Goal: Transaction & Acquisition: Purchase product/service

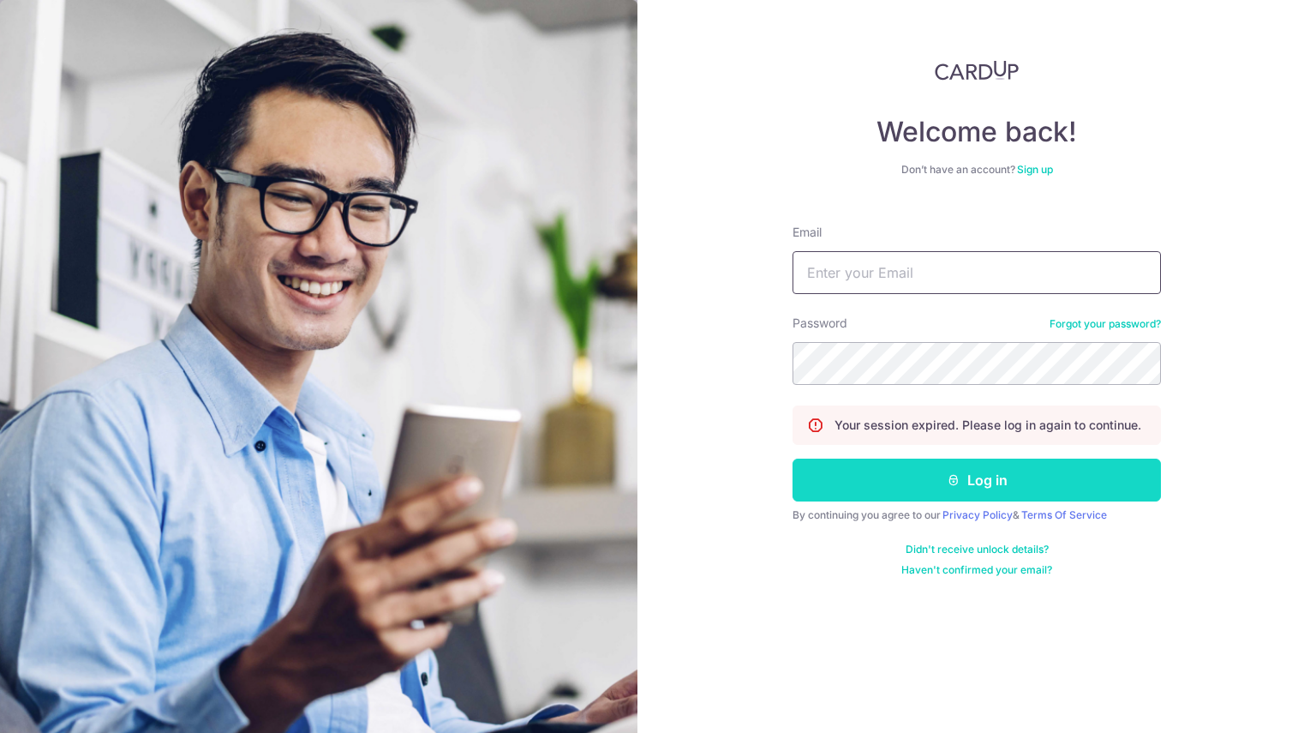
type input "ME.MEIFONG@GMAIL.COM"
click at [917, 480] on button "Log in" at bounding box center [977, 479] width 368 height 43
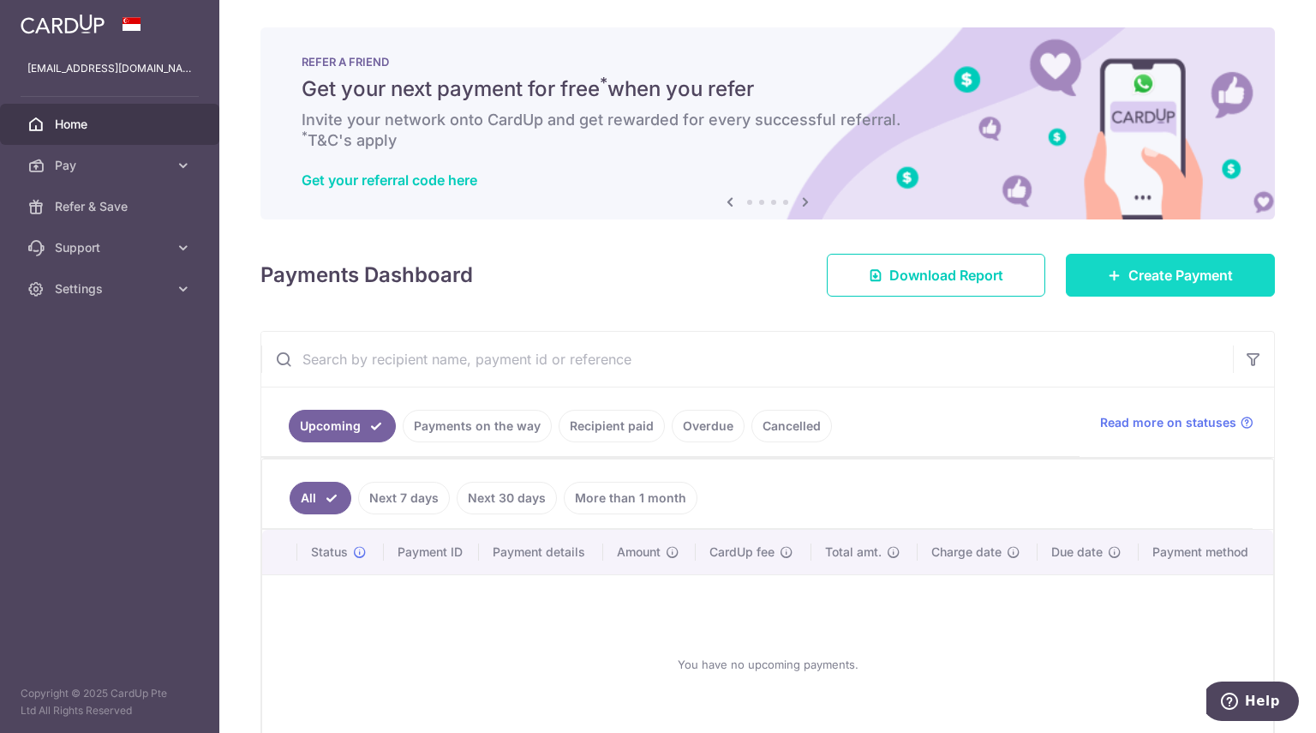
click at [1140, 270] on span "Create Payment" at bounding box center [1181, 275] width 105 height 21
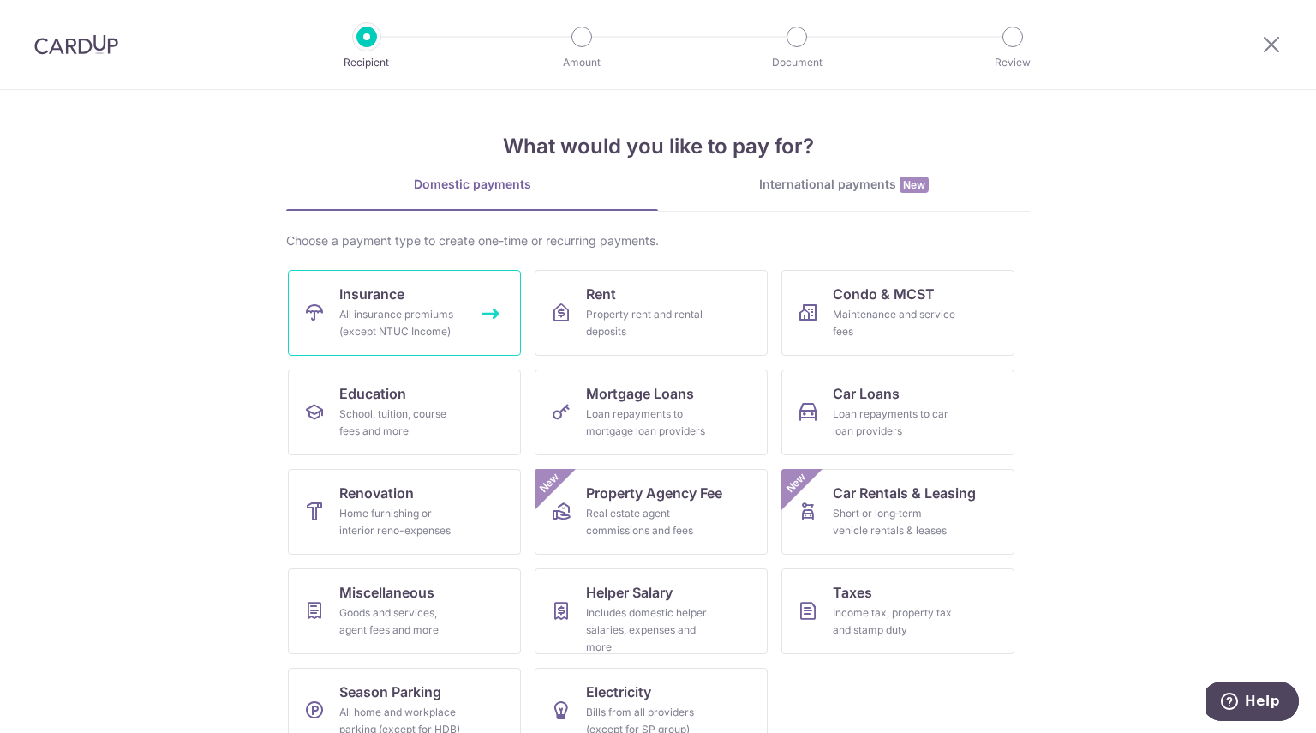
click at [413, 318] on div "All insurance premiums (except NTUC Income)" at bounding box center [400, 323] width 123 height 34
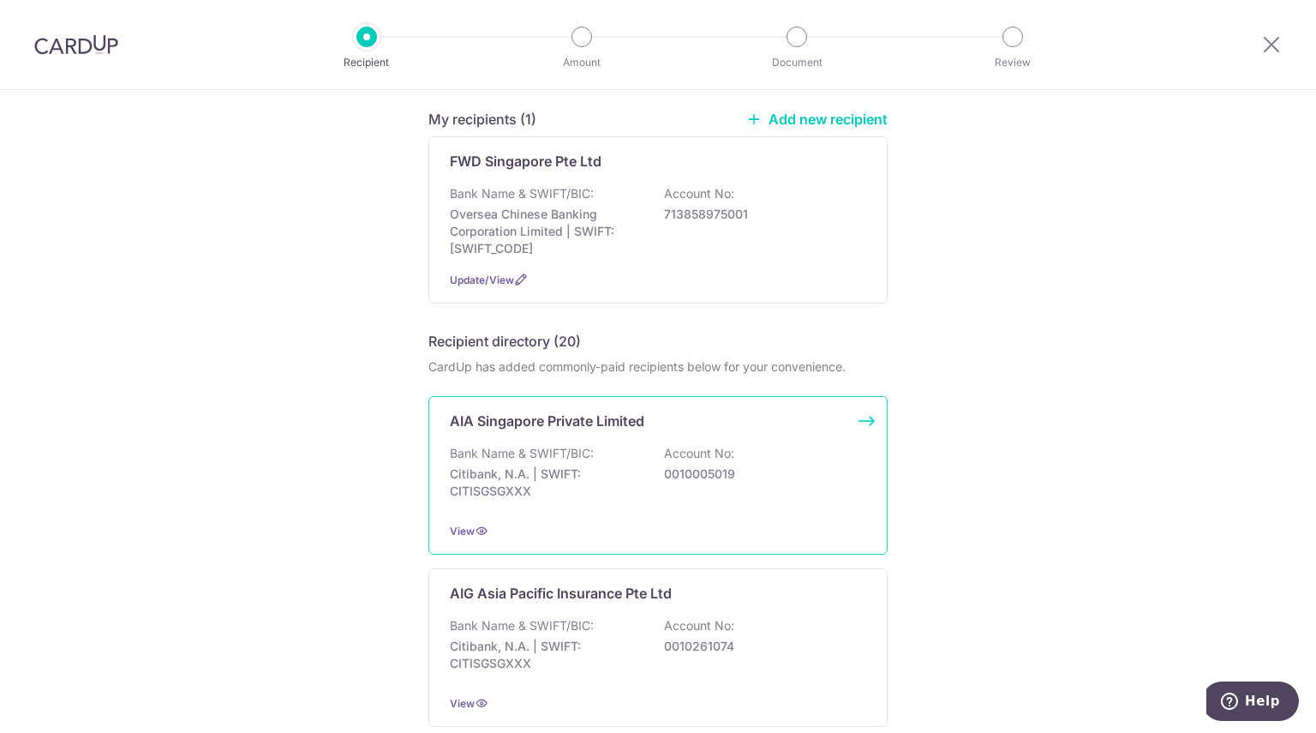
scroll to position [171, 0]
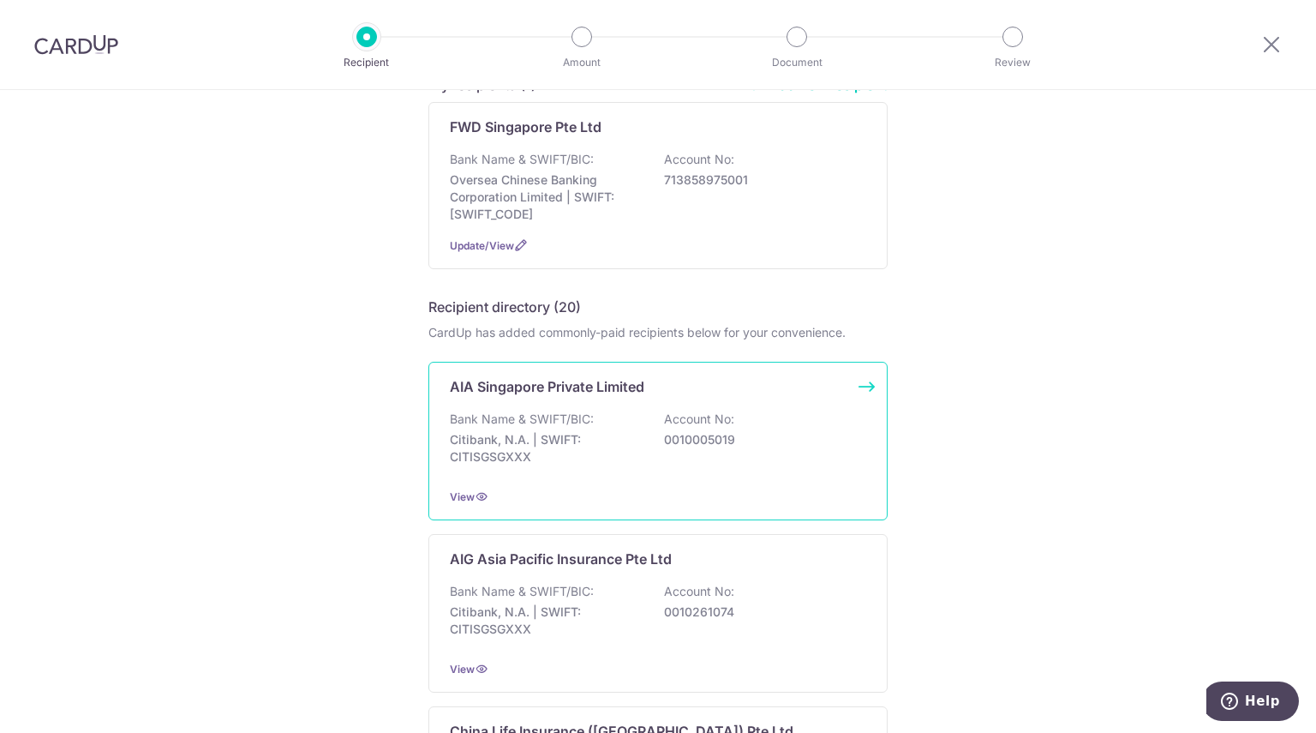
click at [798, 440] on p "0010005019" at bounding box center [760, 439] width 192 height 17
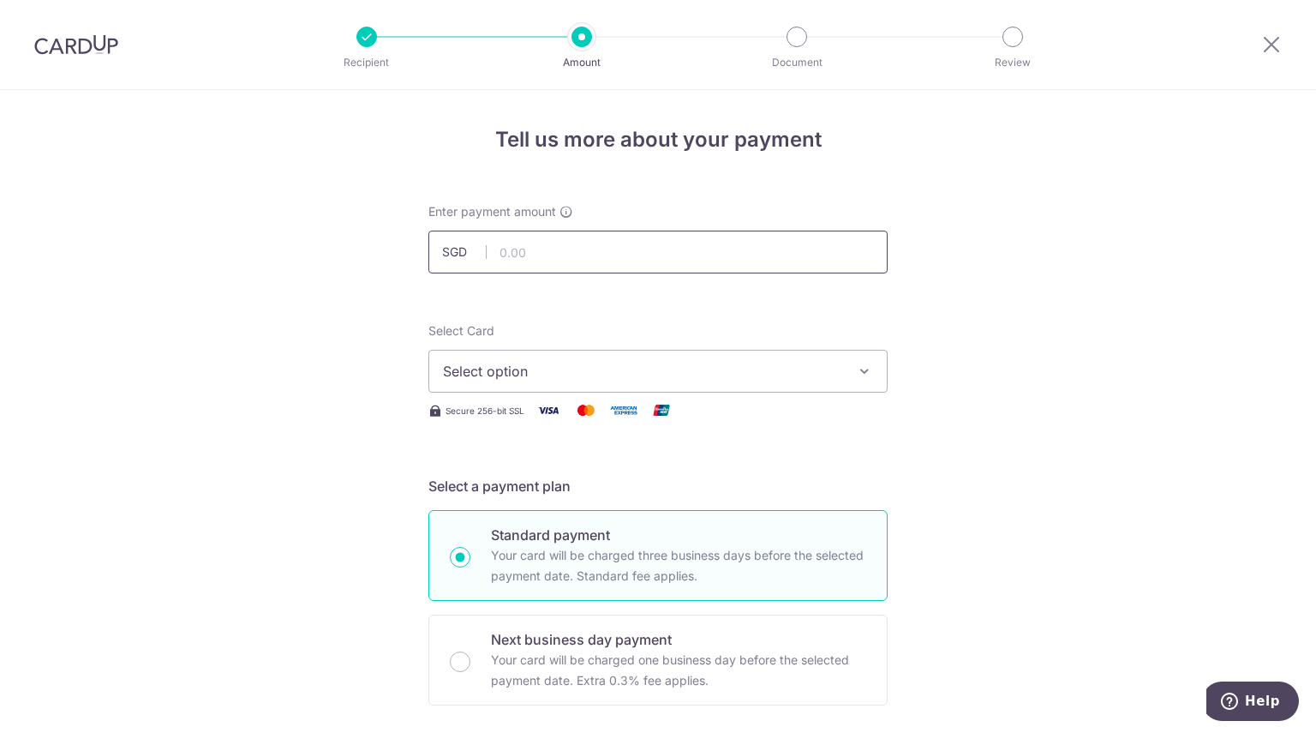
click at [634, 247] on input "text" at bounding box center [657, 252] width 459 height 43
drag, startPoint x: 559, startPoint y: 255, endPoint x: 454, endPoint y: 256, distance: 104.6
click at [454, 256] on div "SGD 7,390.00 7390.00" at bounding box center [657, 252] width 459 height 43
paste input "26 Sep 202"
type input "26202"
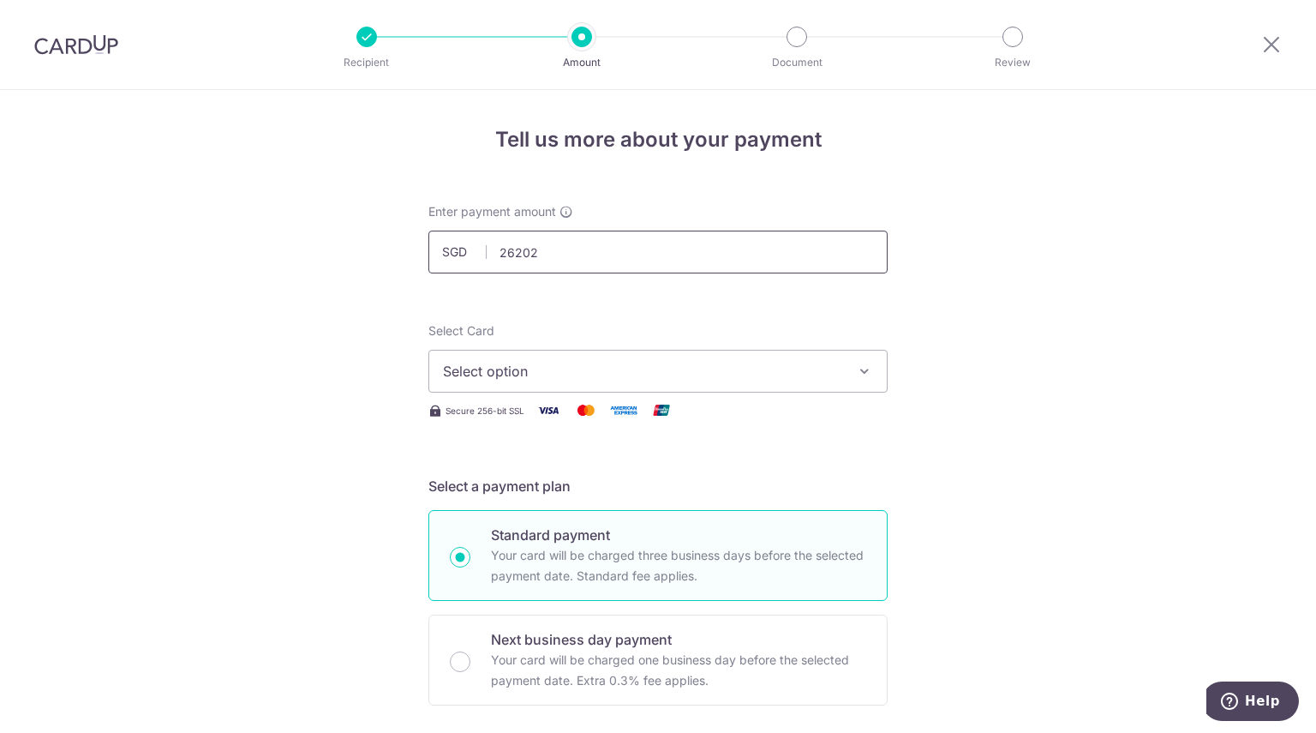
drag, startPoint x: 581, startPoint y: 256, endPoint x: 449, endPoint y: 257, distance: 132.0
click at [451, 257] on div "SGD 26202 7390.00" at bounding box center [657, 252] width 459 height 43
paste input "7,370.52"
type input "7,370.52"
click at [659, 368] on span "Select option" at bounding box center [642, 371] width 399 height 21
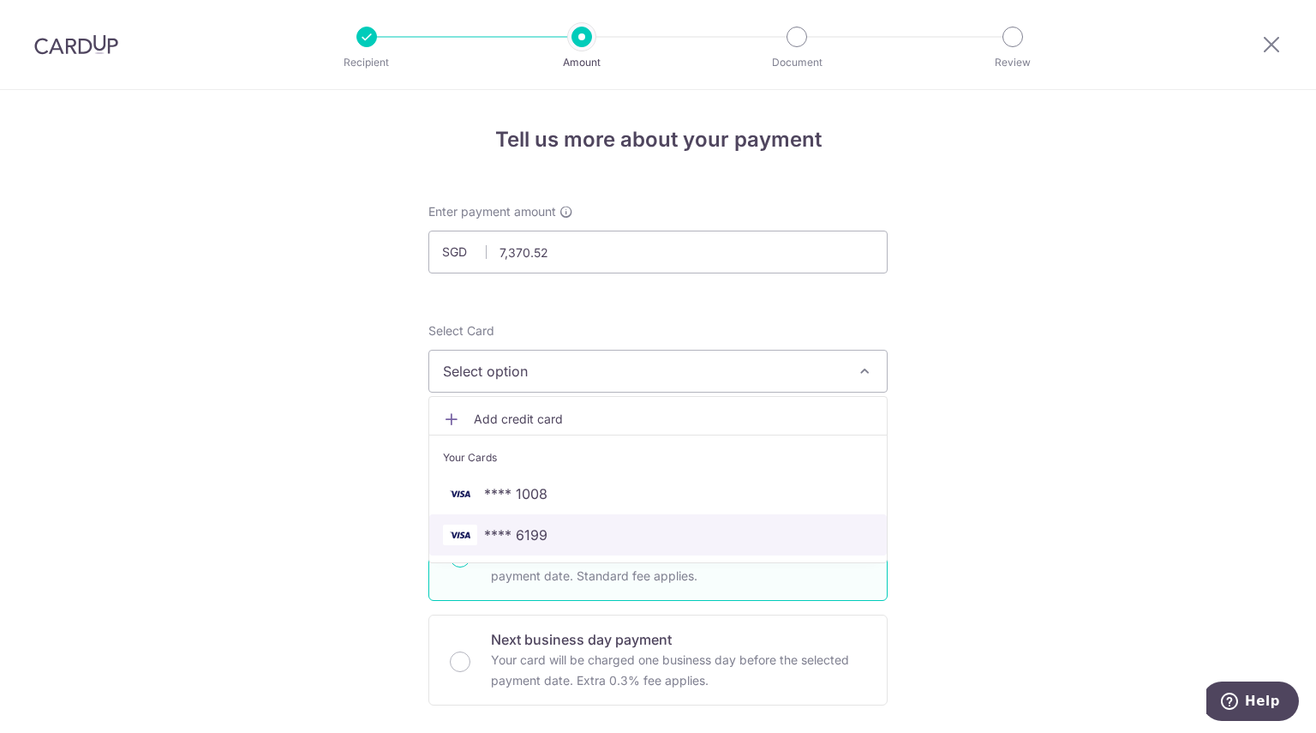
click at [562, 534] on span "**** 6199" at bounding box center [658, 534] width 430 height 21
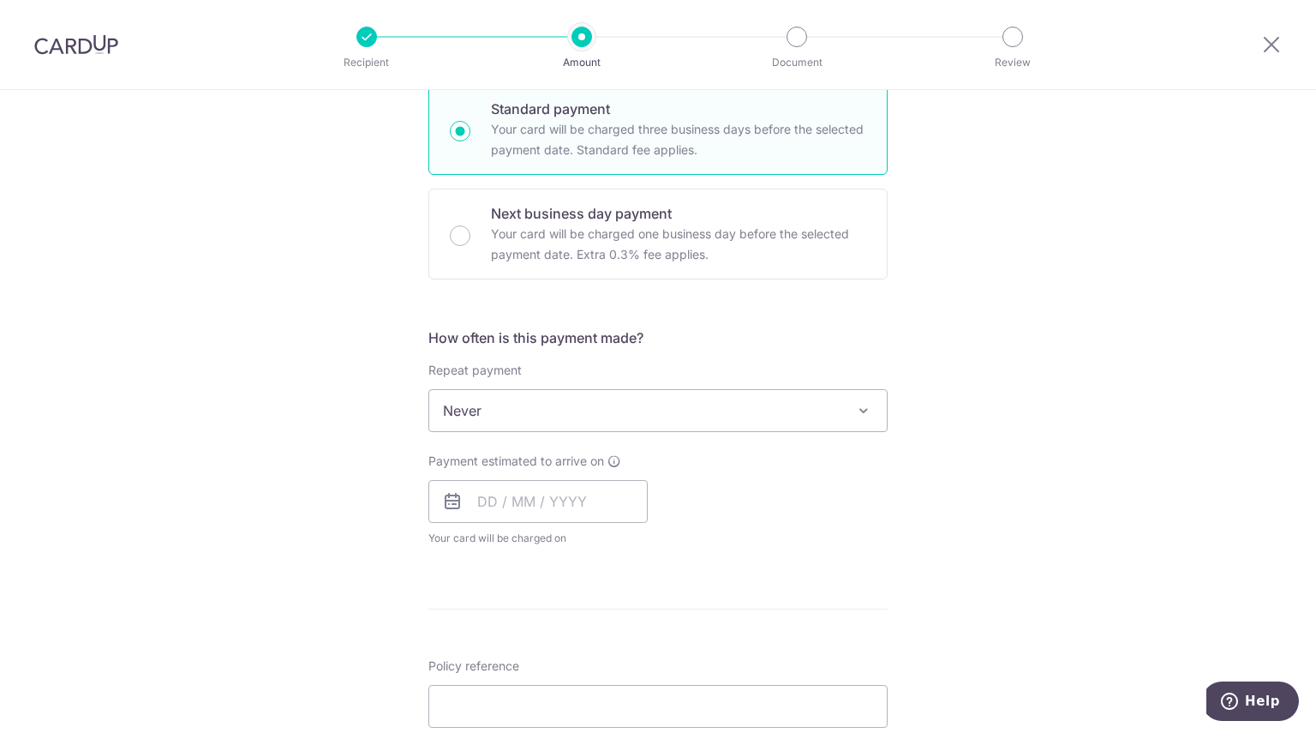
scroll to position [428, 0]
click at [583, 498] on input "text" at bounding box center [537, 498] width 219 height 43
click at [530, 718] on link "21" at bounding box center [531, 723] width 27 height 27
type input "[DATE]"
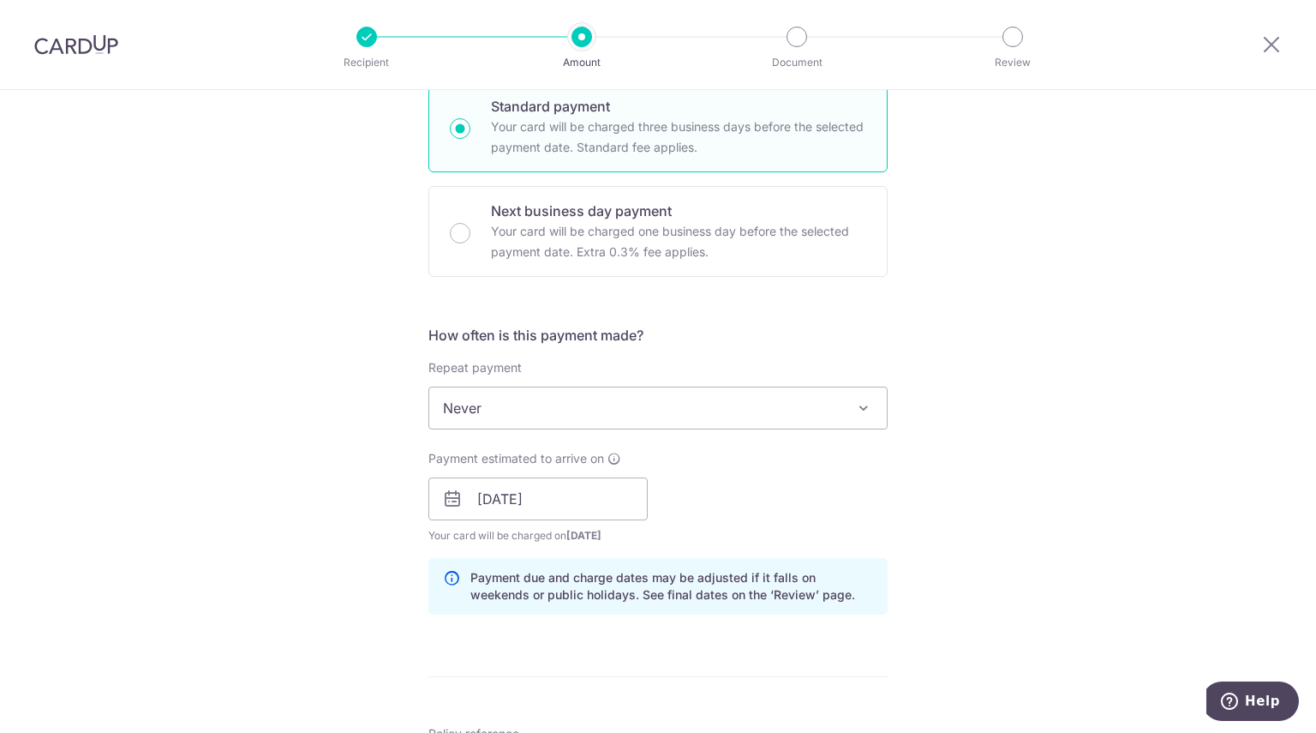
click at [1045, 397] on div "Tell us more about your payment Enter payment amount SGD 7,370.52 7370.52 Selec…" at bounding box center [658, 472] width 1316 height 1620
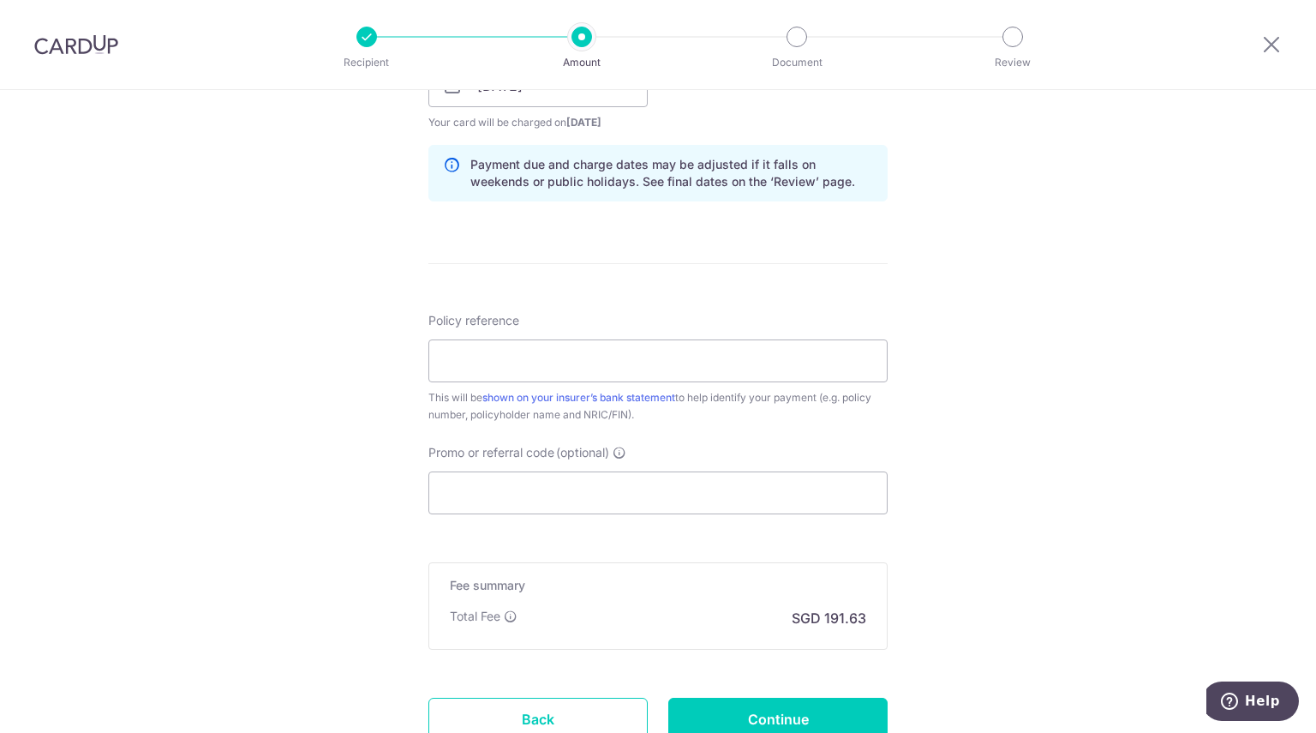
scroll to position [857, 0]
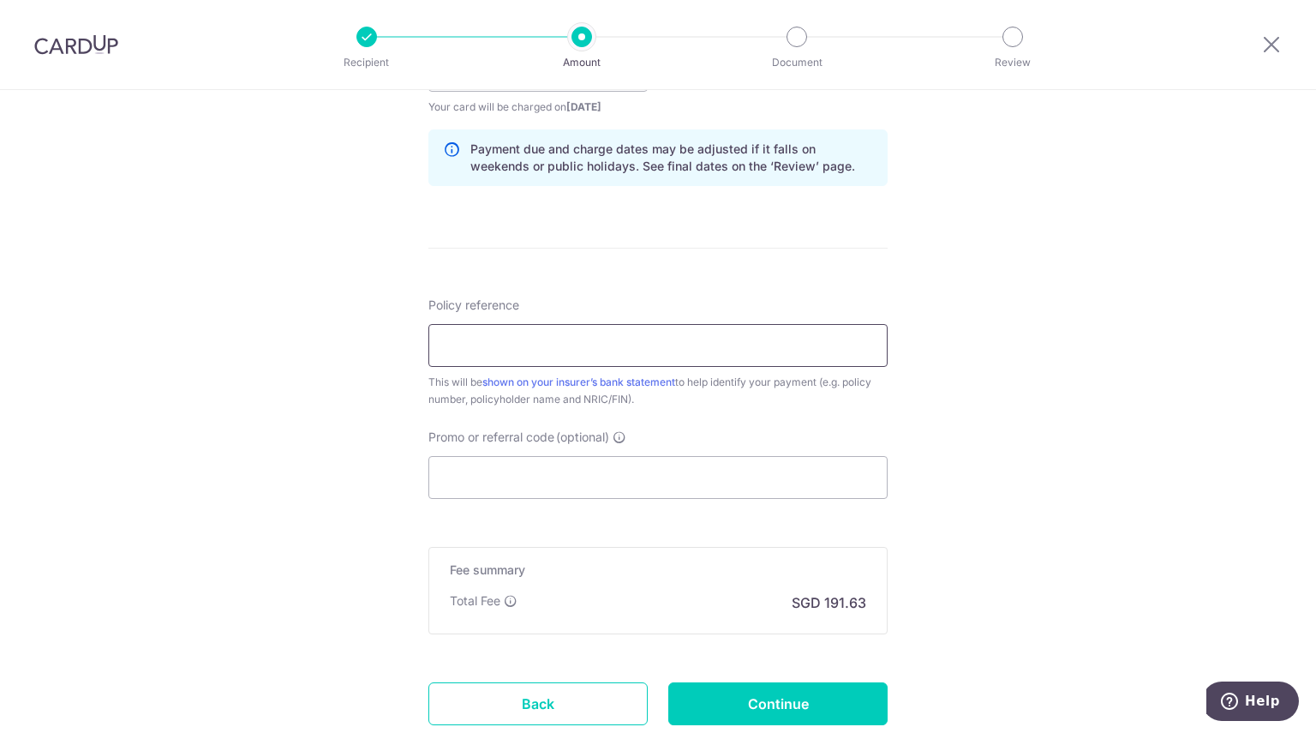
click at [632, 347] on input "Policy reference" at bounding box center [657, 345] width 459 height 43
paste input "L545651859"
type input "L545651859"
click at [617, 482] on input "Promo or referral code (optional)" at bounding box center [657, 477] width 459 height 43
click at [509, 479] on input "Promo or referral code (optional)" at bounding box center [657, 477] width 459 height 43
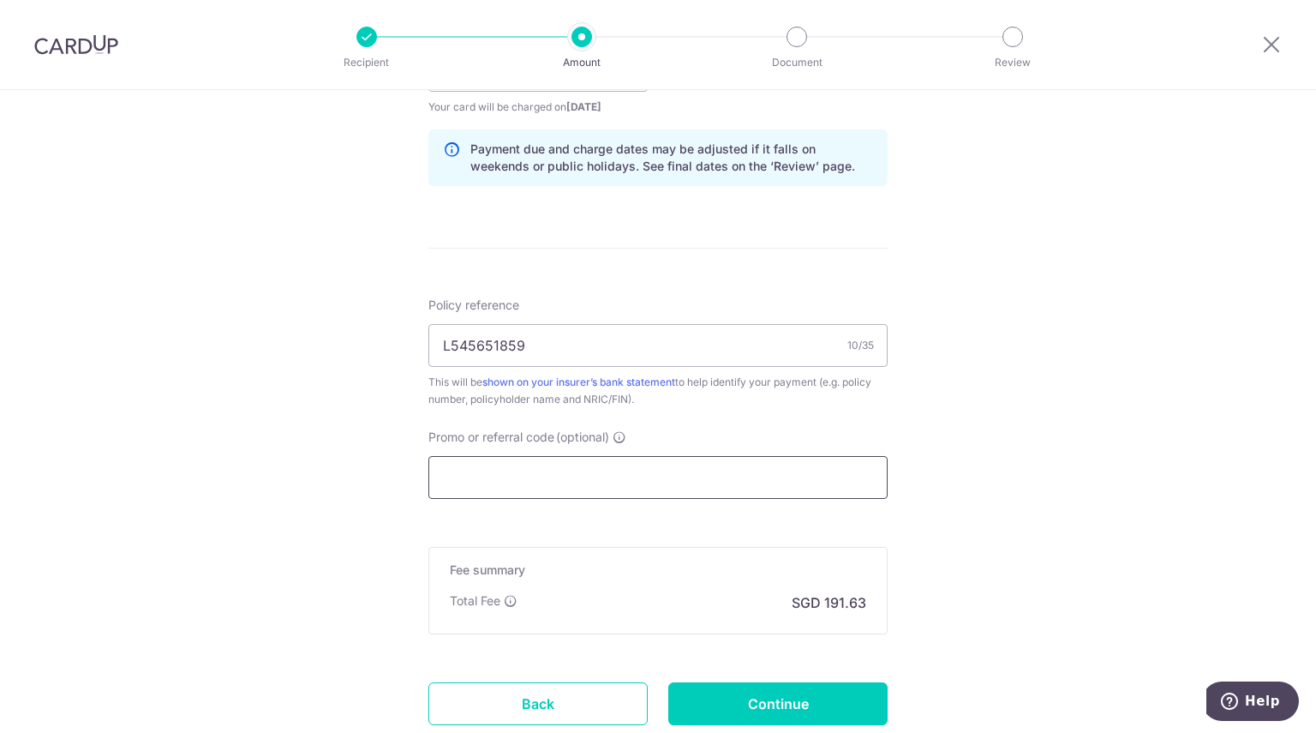
paste input "OCBC18"
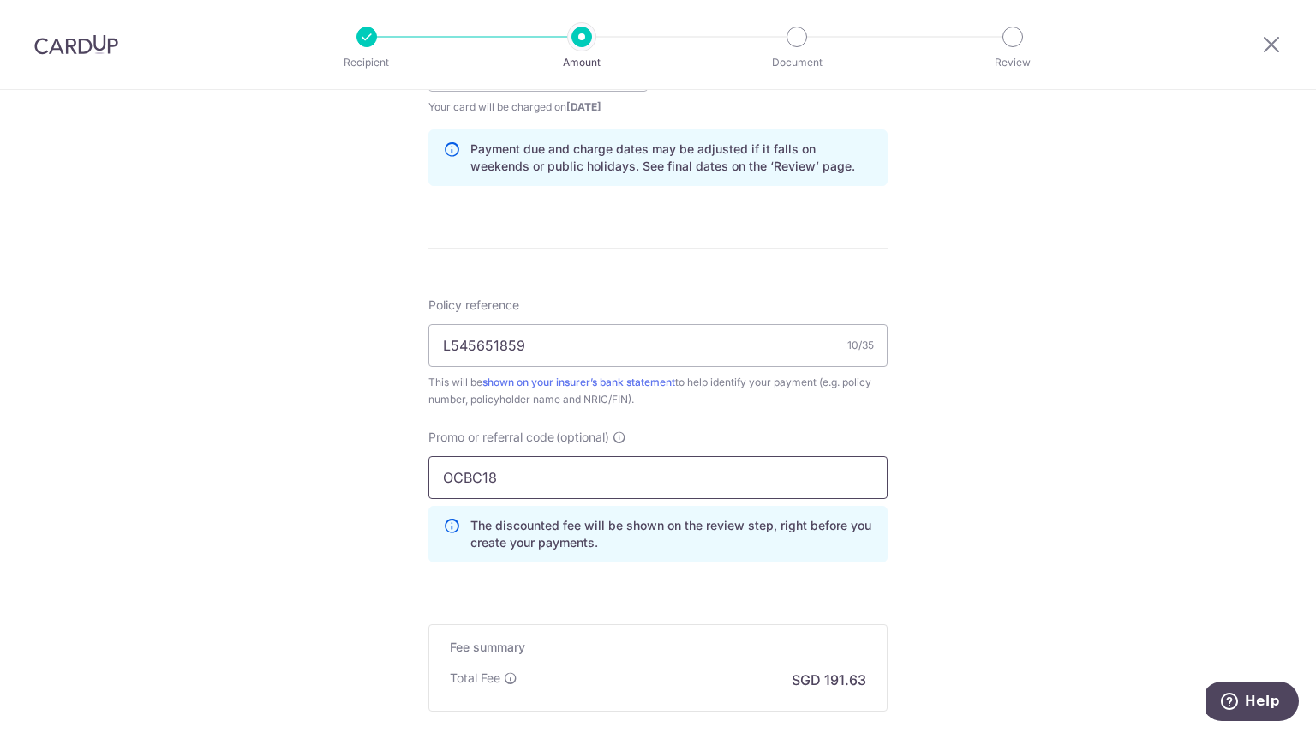
type input "OCBC18"
click at [984, 525] on div "Tell us more about your payment Enter payment amount SGD 7,370.52 7370.52 Selec…" at bounding box center [658, 82] width 1316 height 1698
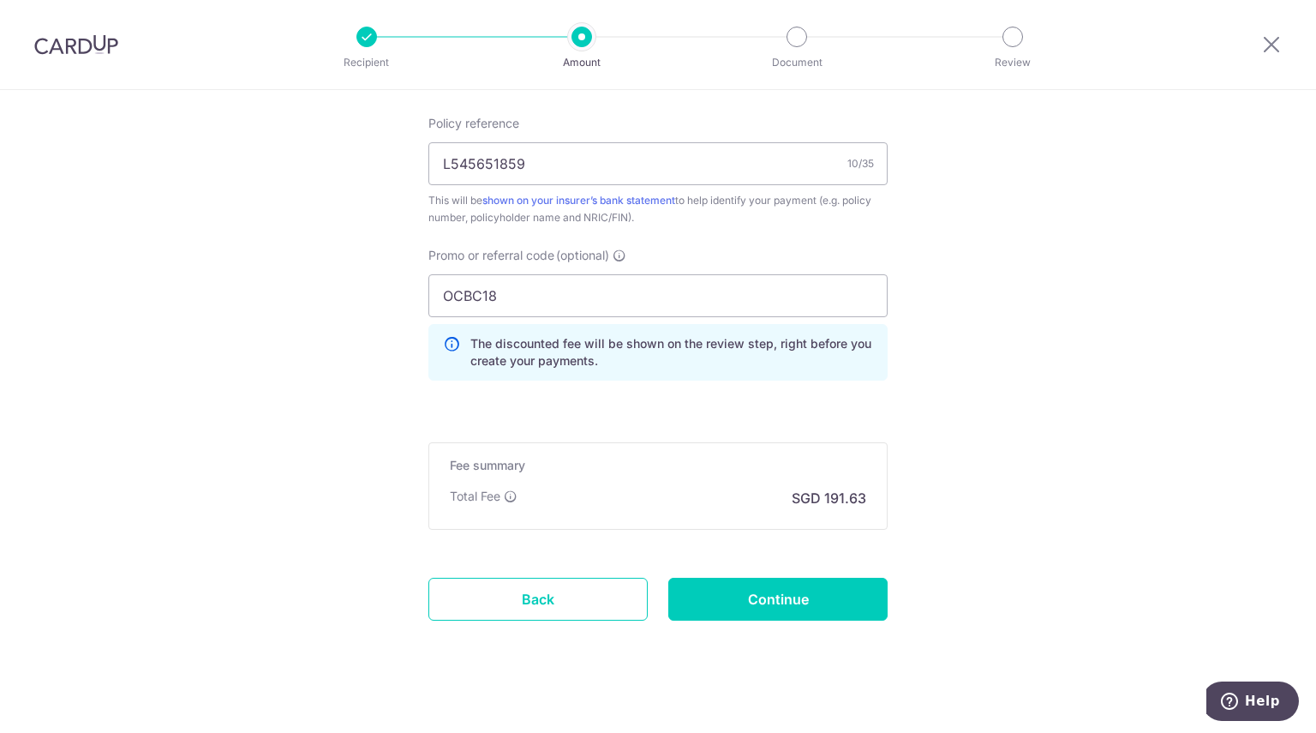
scroll to position [1050, 0]
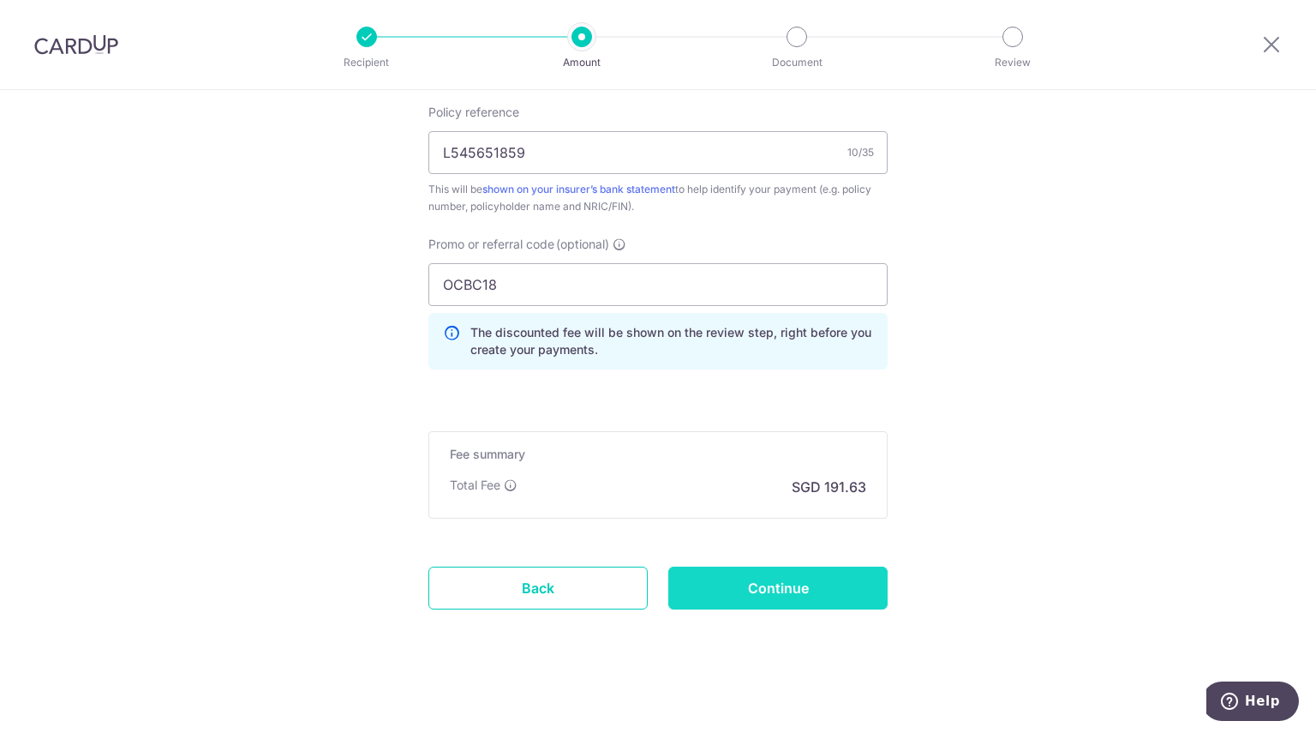
click at [823, 592] on input "Continue" at bounding box center [777, 587] width 219 height 43
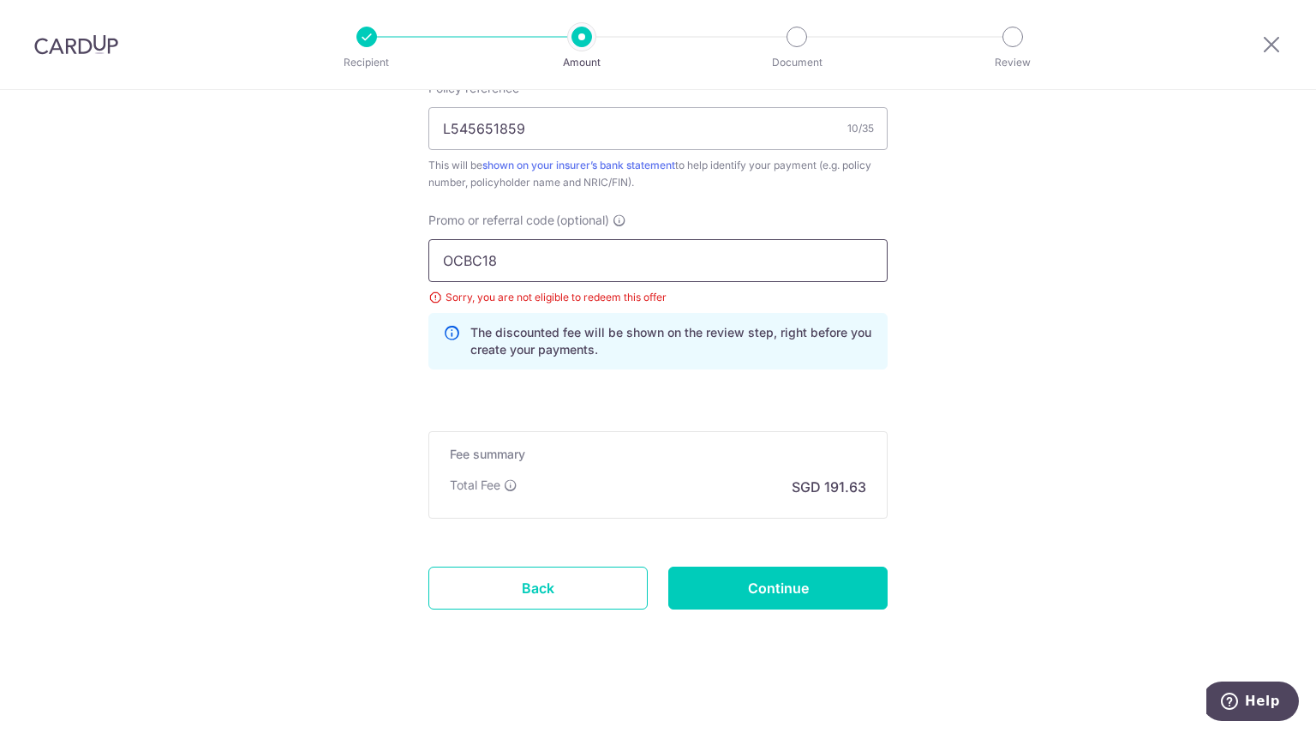
click at [518, 261] on input "OCBC18" at bounding box center [657, 260] width 459 height 43
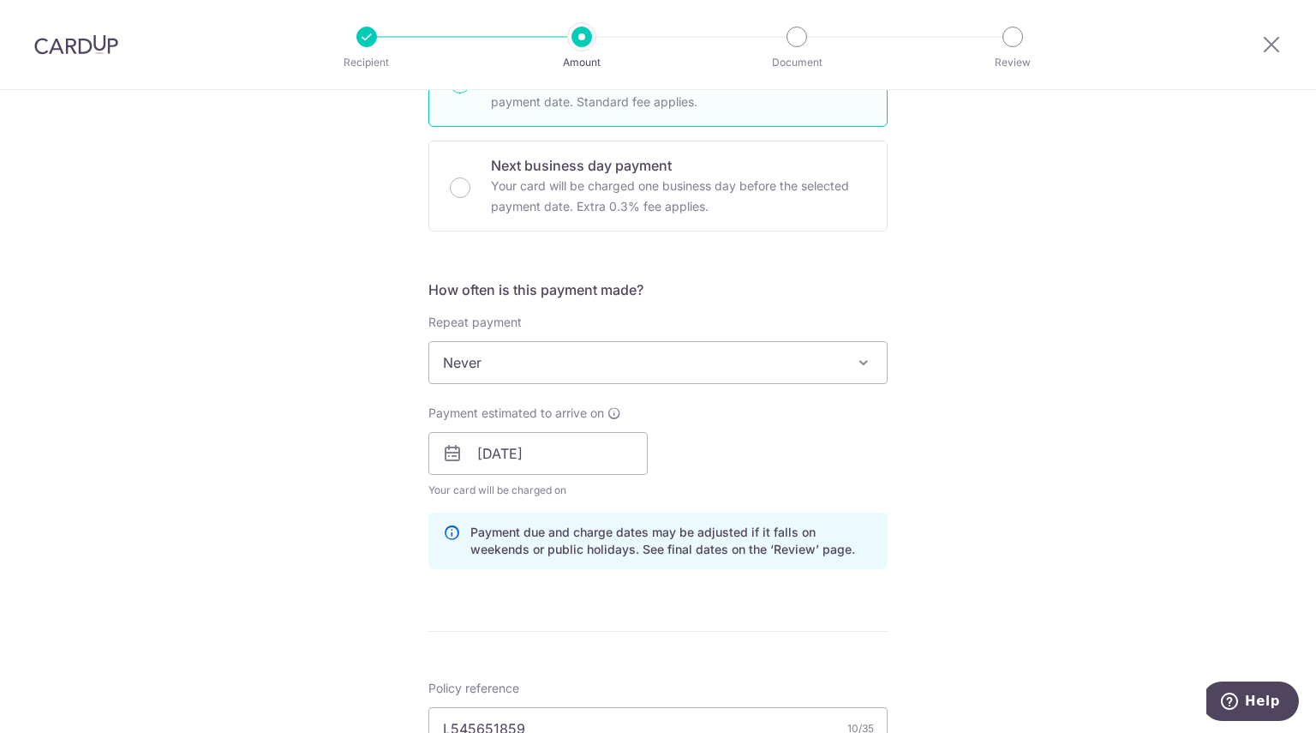
scroll to position [217, 0]
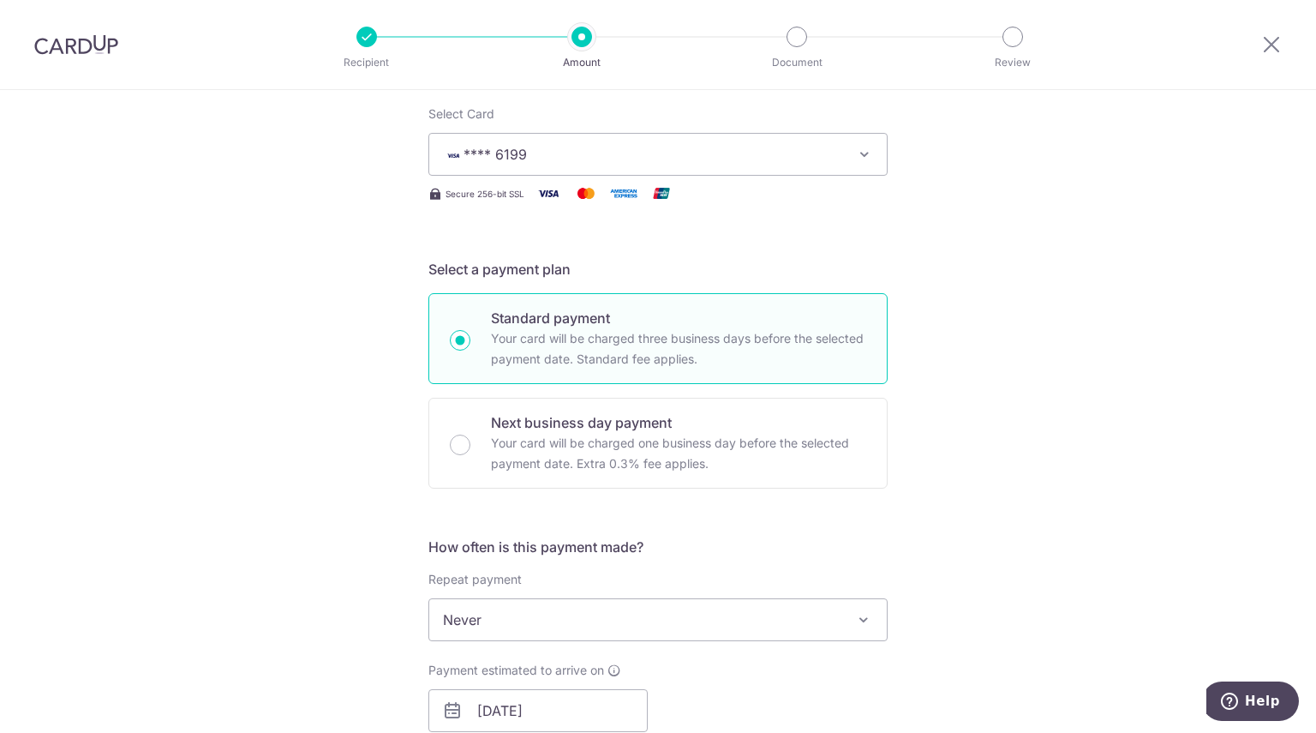
click at [622, 161] on span "**** 6199" at bounding box center [642, 154] width 399 height 21
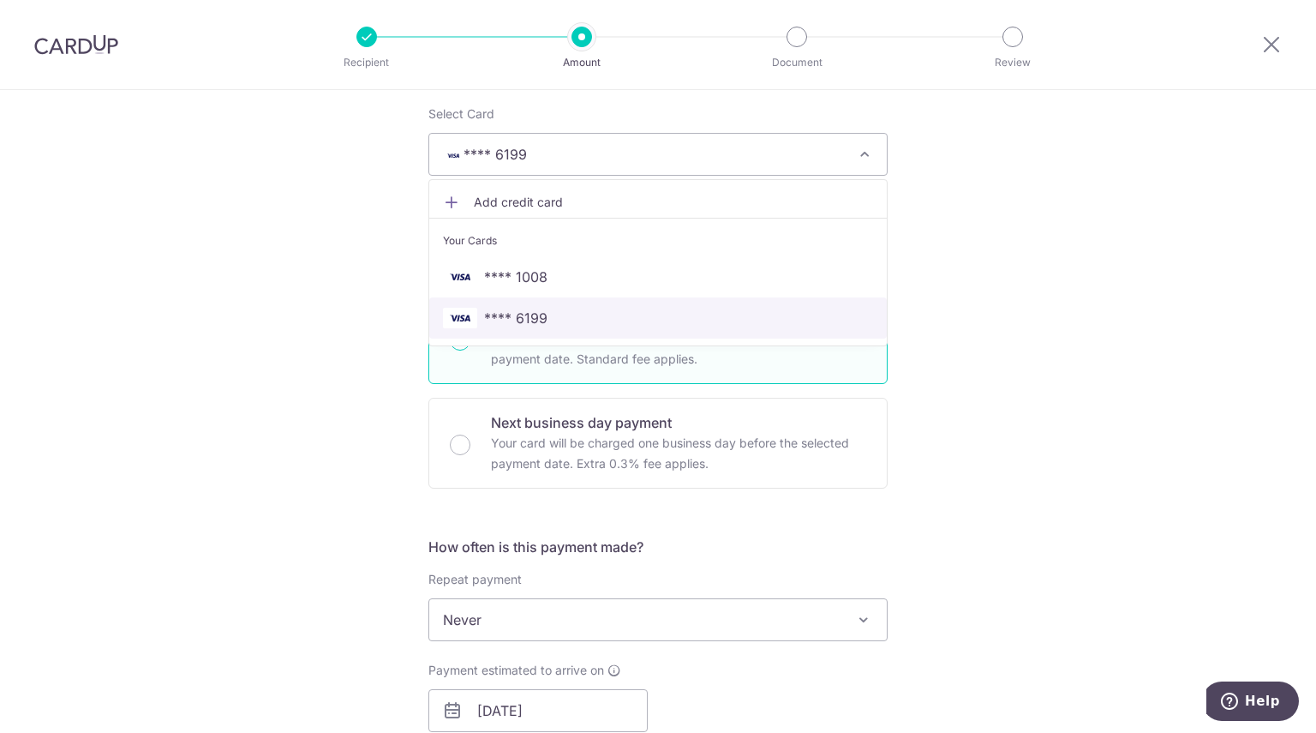
click at [536, 313] on span "**** 6199" at bounding box center [515, 318] width 63 height 21
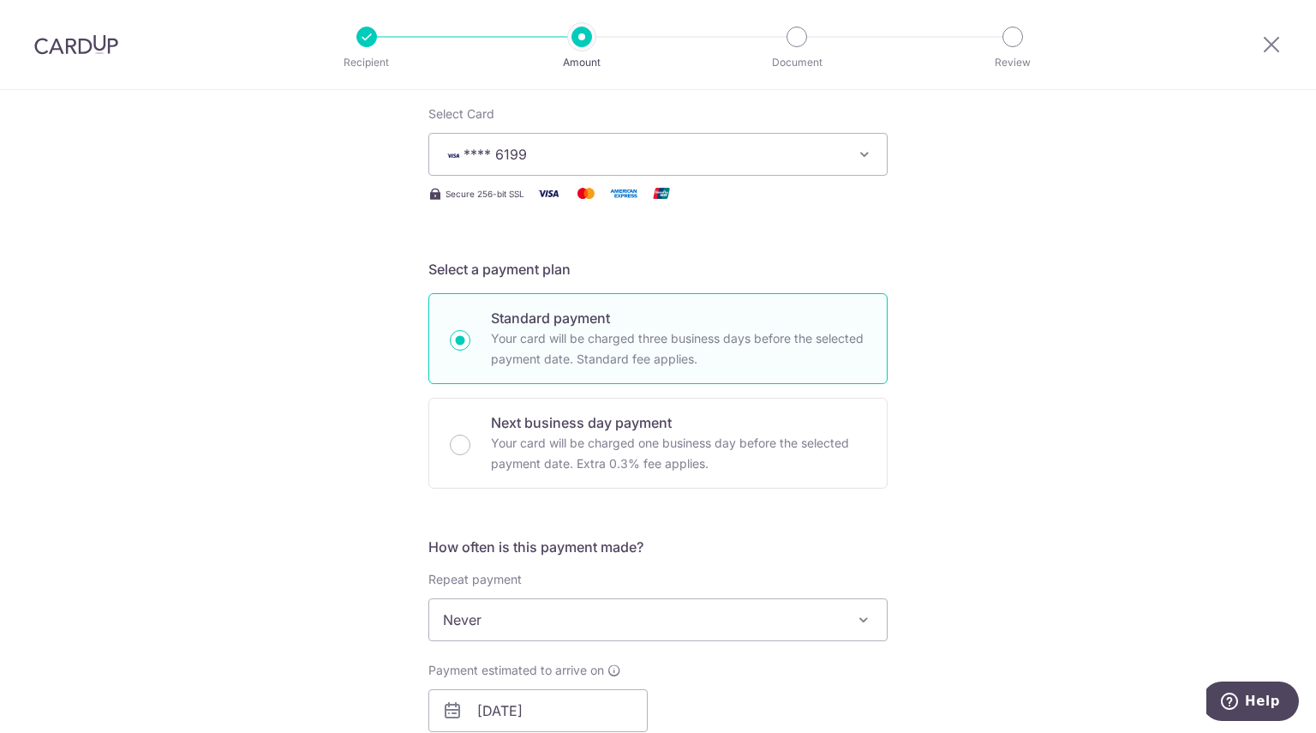
click at [484, 155] on span "**** 6199" at bounding box center [495, 154] width 63 height 17
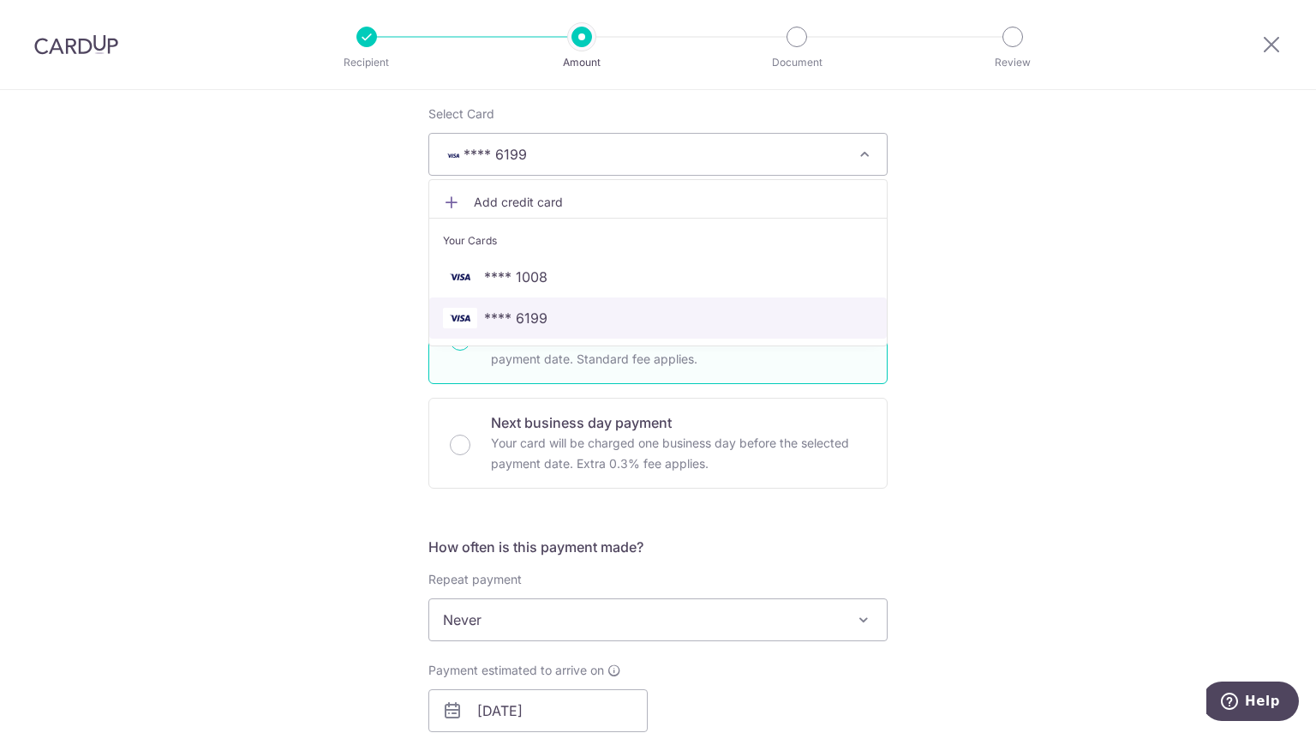
drag, startPoint x: 495, startPoint y: 323, endPoint x: 1062, endPoint y: 366, distance: 568.0
click at [495, 323] on span "**** 6199" at bounding box center [515, 318] width 63 height 21
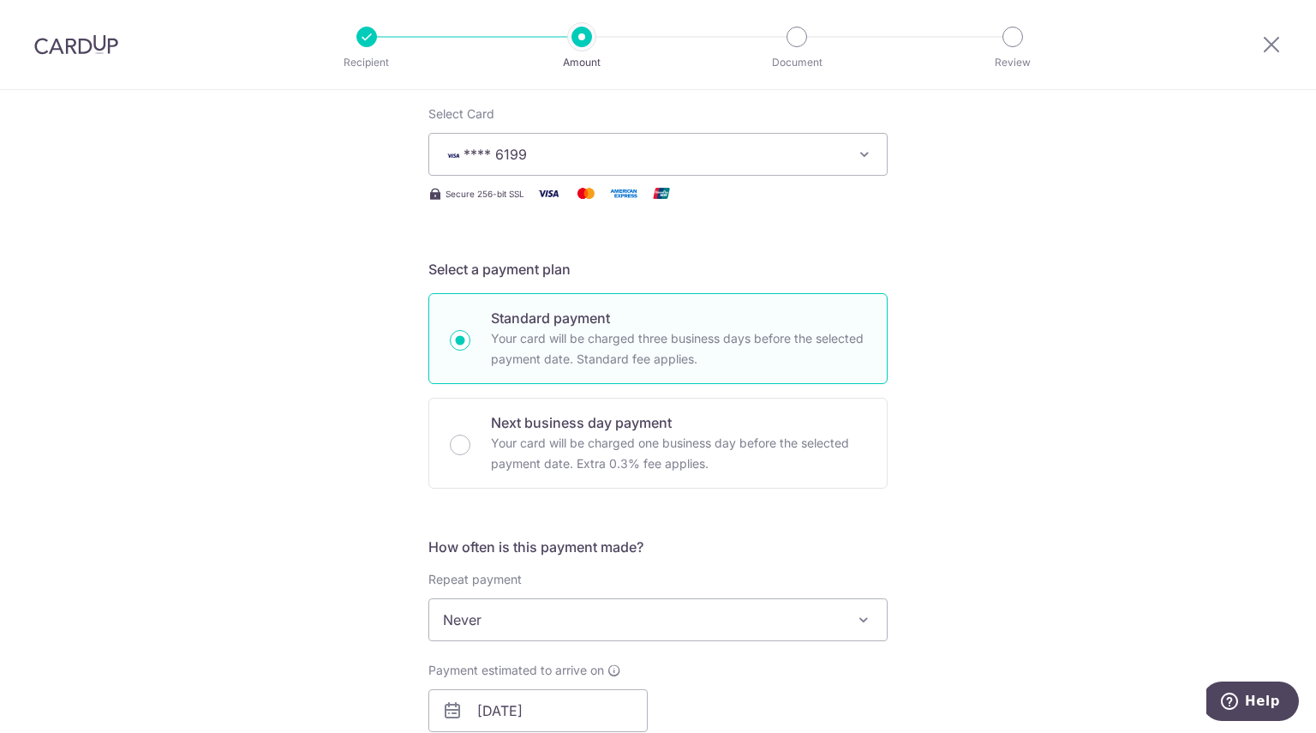
click at [1062, 366] on div "Tell us more about your payment Enter payment amount SGD 7,370.52 7370.52 Selec…" at bounding box center [658, 734] width 1316 height 1722
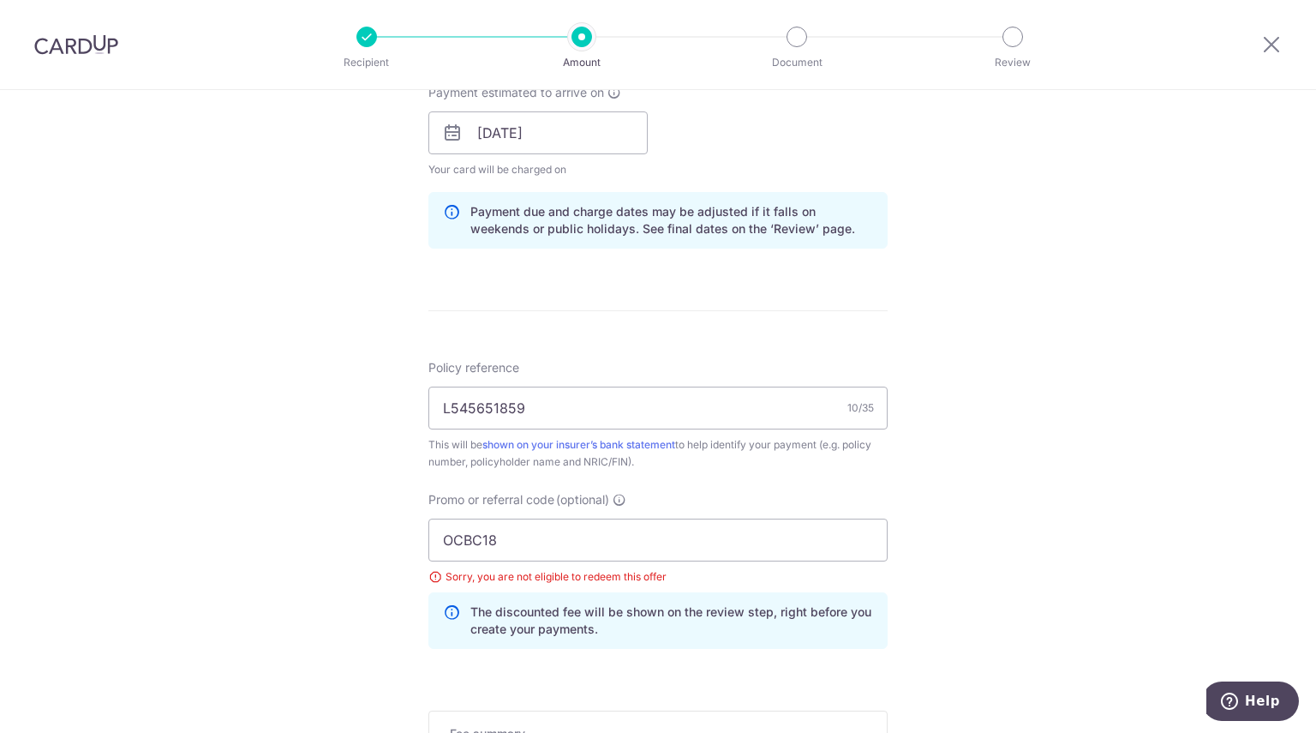
scroll to position [817, 0]
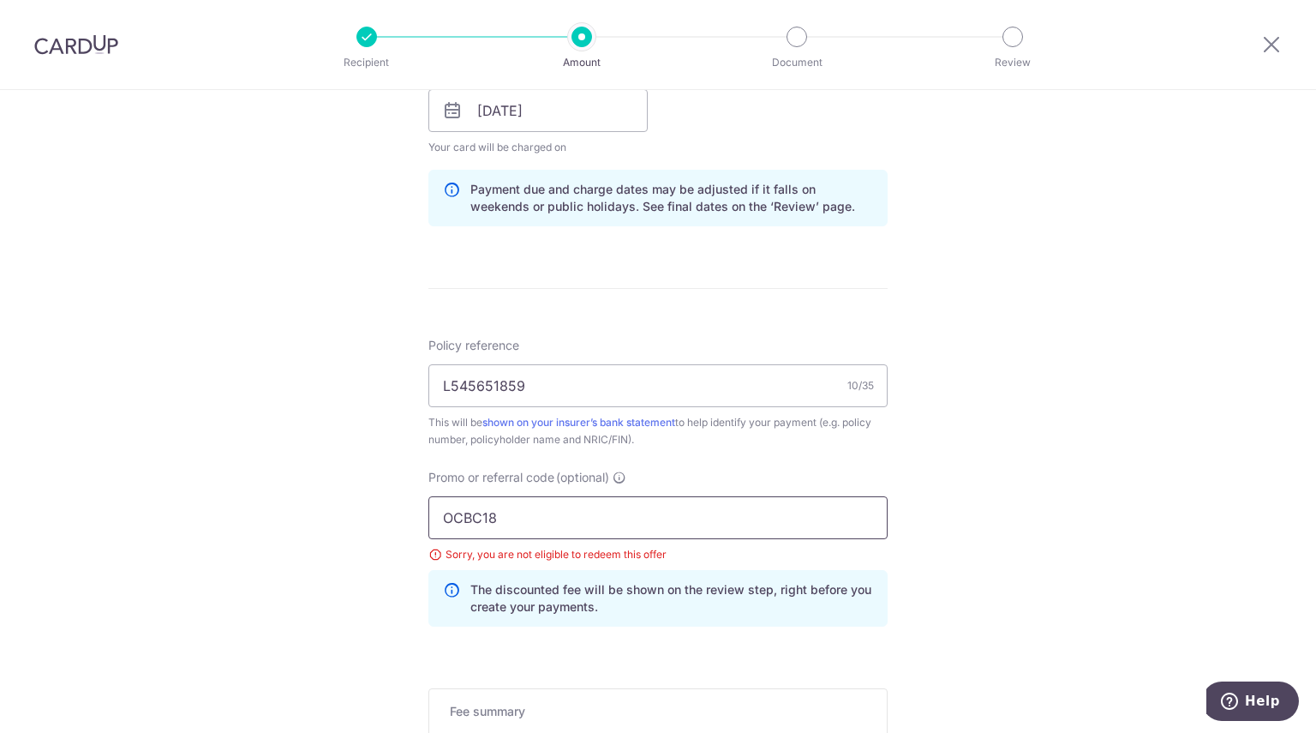
click at [440, 517] on input "OCBC18" at bounding box center [657, 517] width 459 height 43
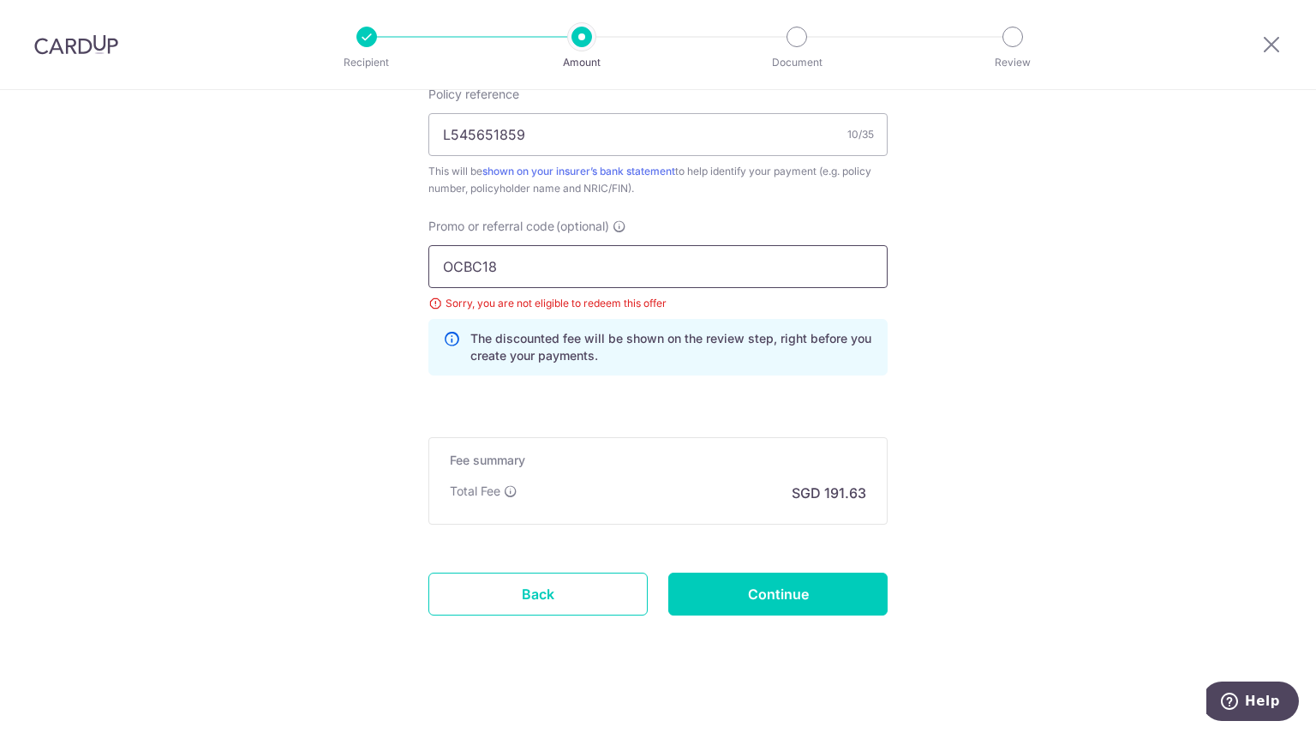
scroll to position [1074, 0]
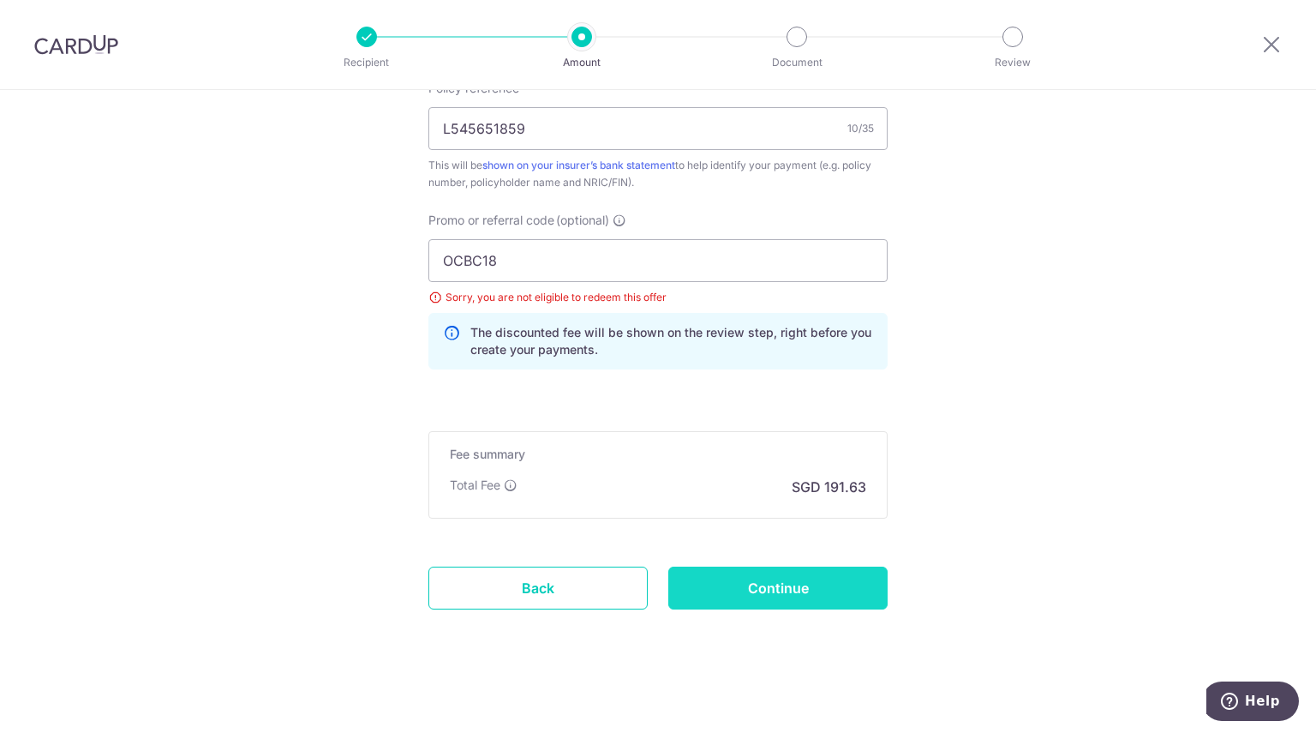
click at [811, 572] on input "Continue" at bounding box center [777, 587] width 219 height 43
click at [546, 248] on input "OCBC18" at bounding box center [657, 260] width 459 height 43
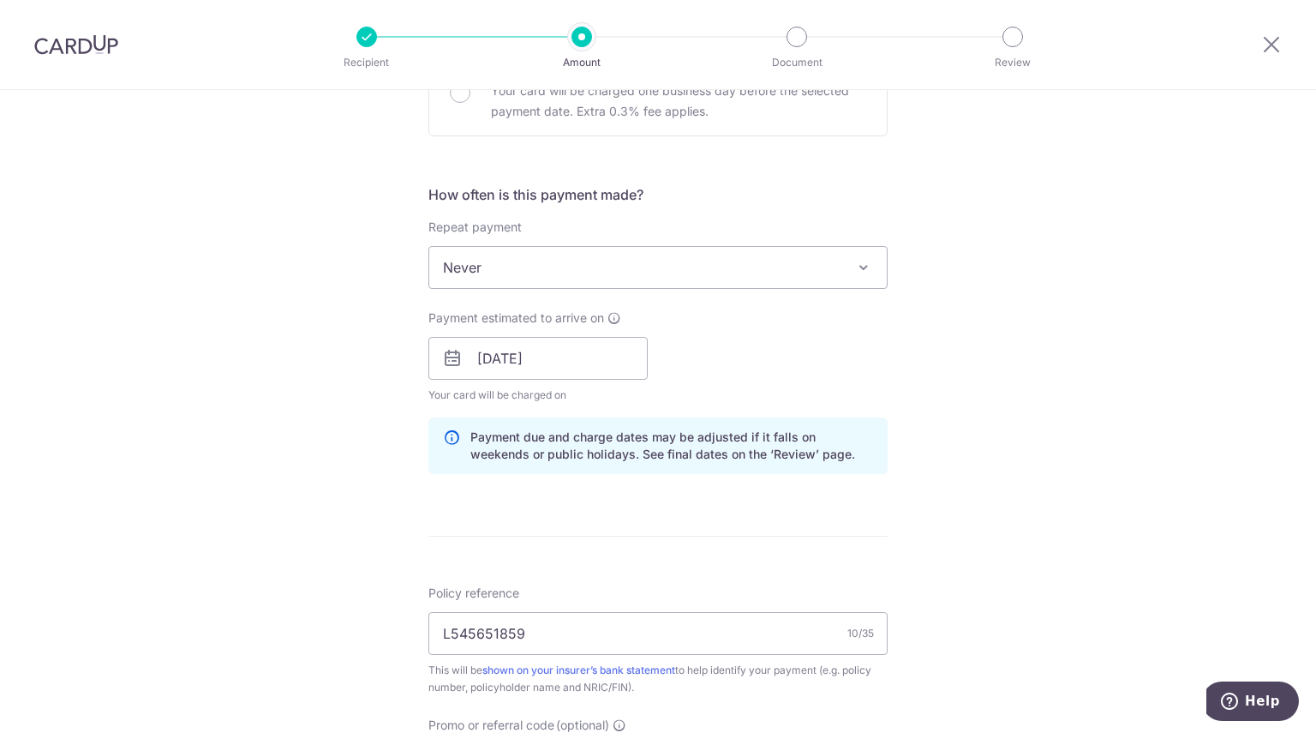
scroll to position [560, 0]
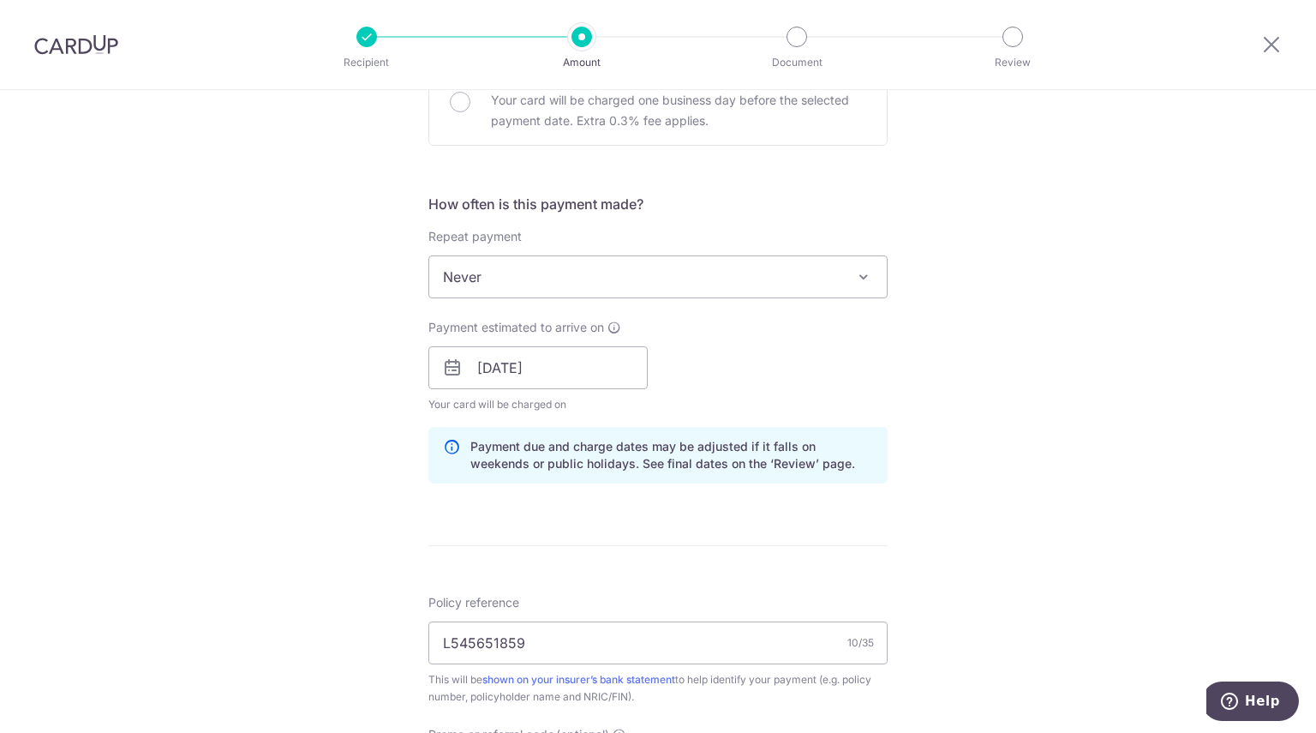
click at [545, 275] on span "Never" at bounding box center [658, 276] width 458 height 41
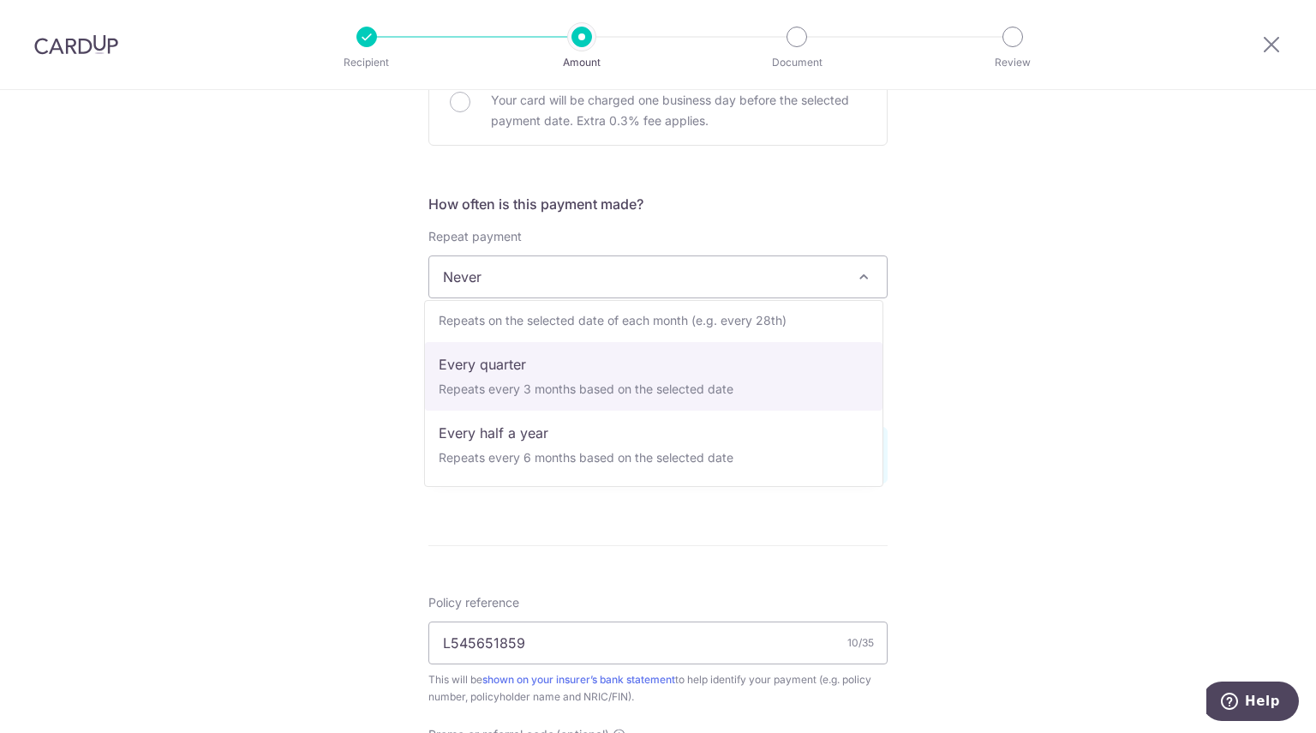
scroll to position [0, 0]
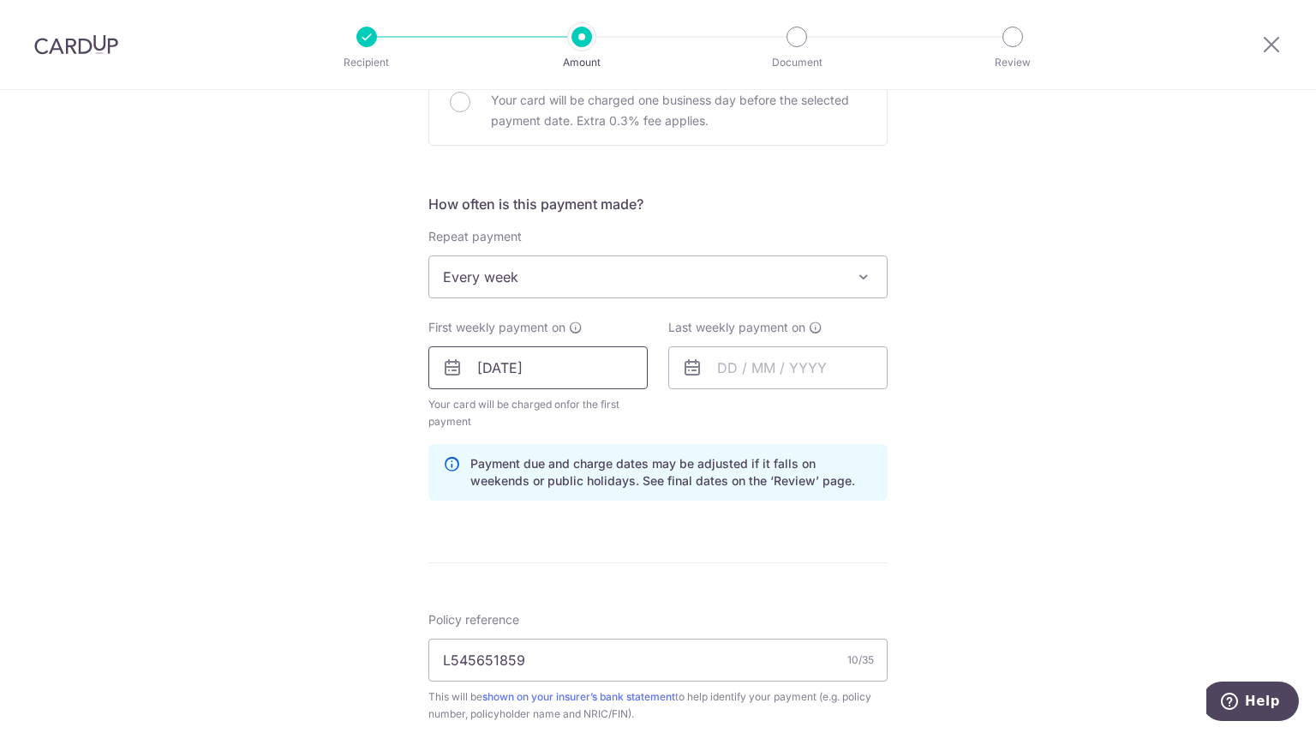
click at [579, 374] on input "[DATE]" at bounding box center [537, 367] width 219 height 43
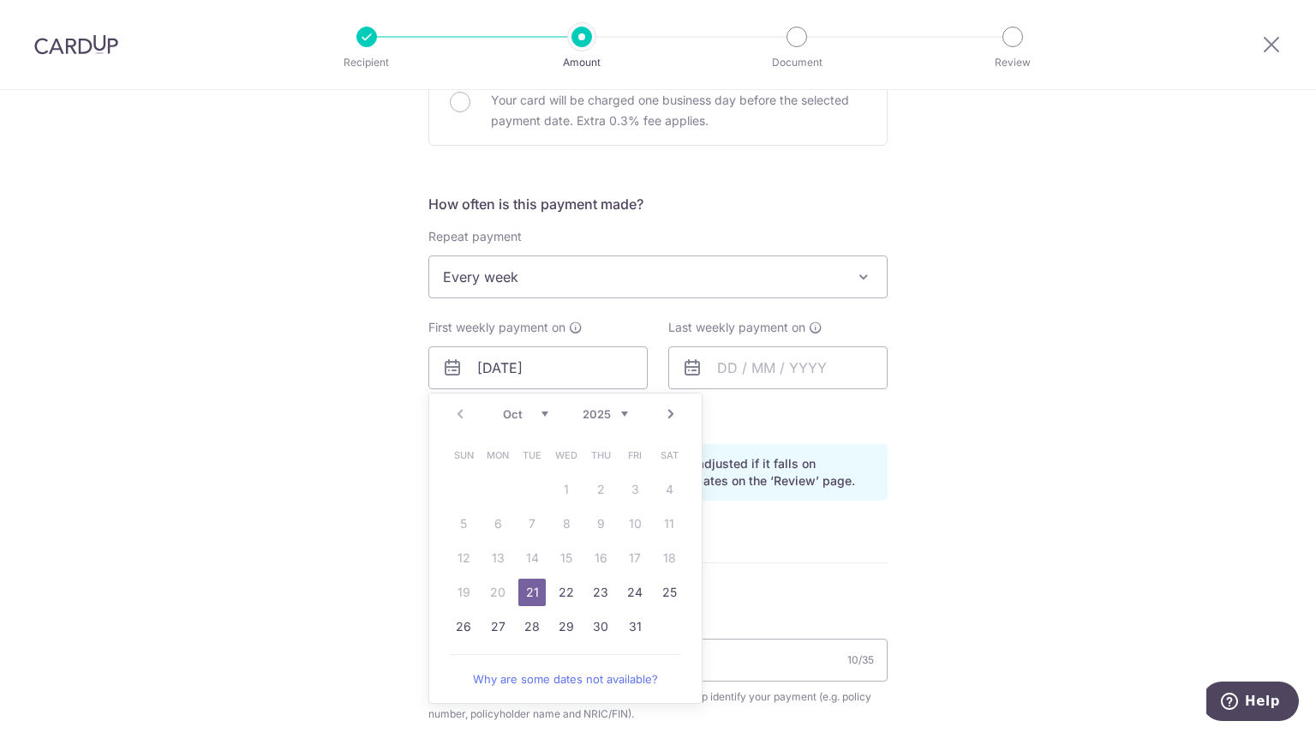
drag, startPoint x: 523, startPoint y: 585, endPoint x: 732, endPoint y: 394, distance: 283.3
click at [523, 585] on link "21" at bounding box center [531, 591] width 27 height 27
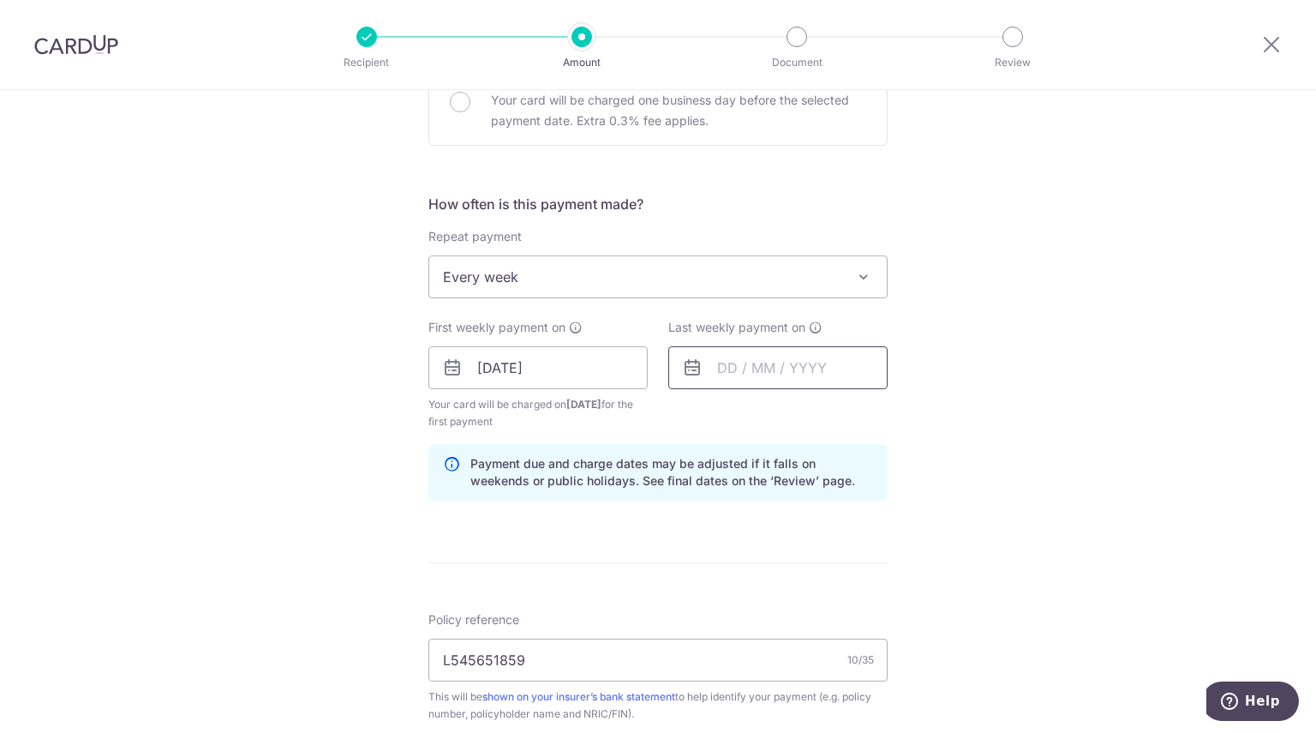
click at [752, 369] on input "text" at bounding box center [777, 367] width 219 height 43
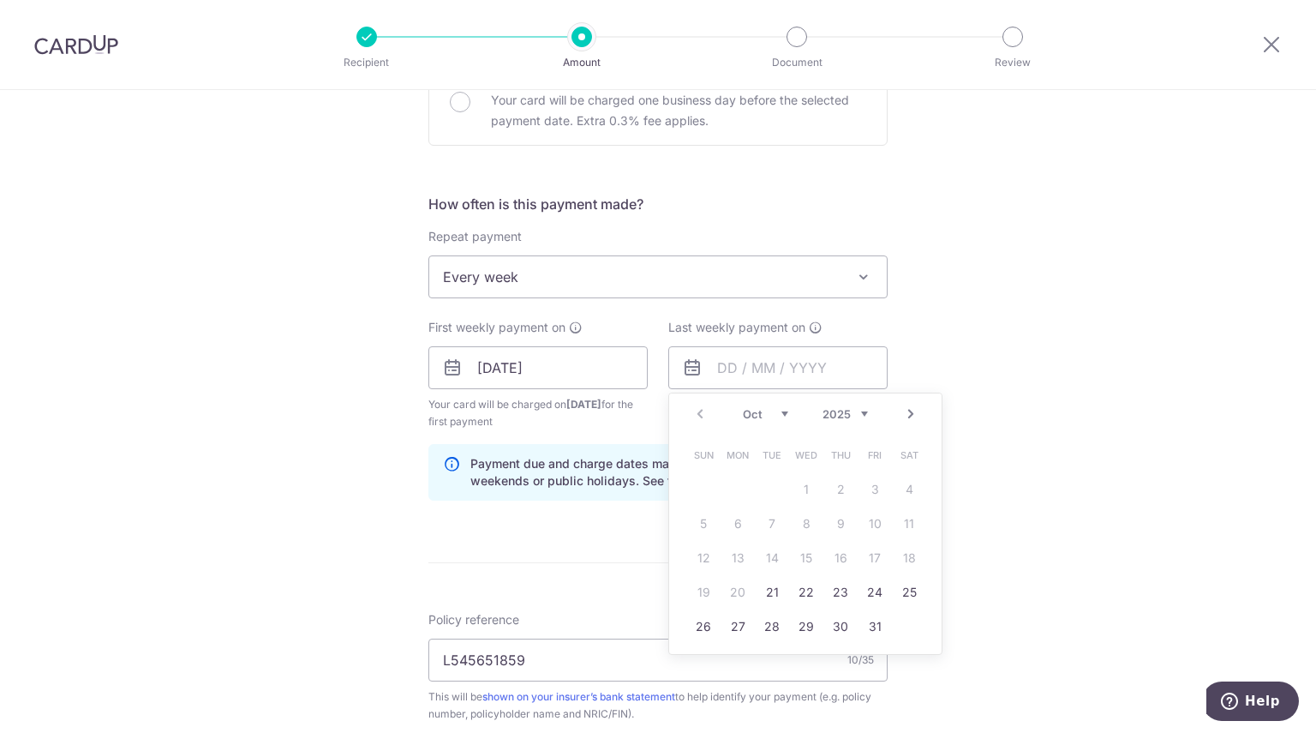
click at [605, 268] on span "Every week" at bounding box center [658, 276] width 458 height 41
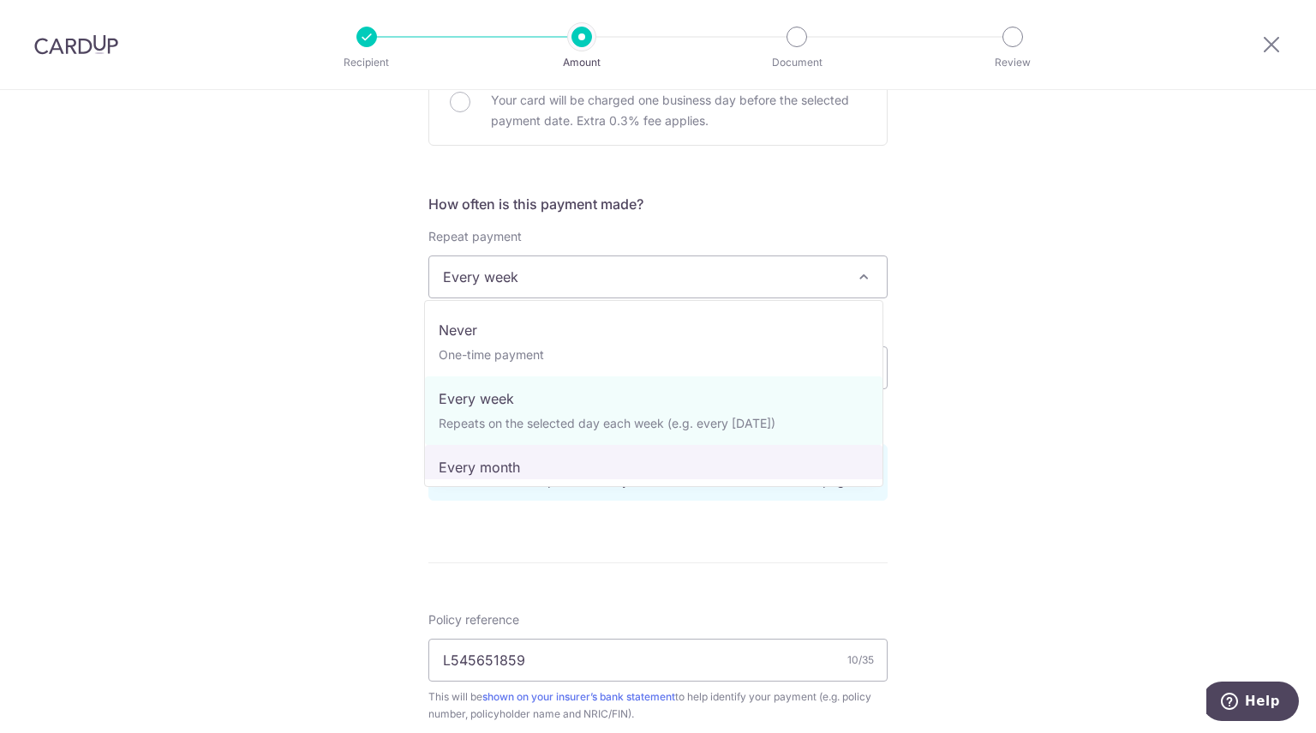
select select "3"
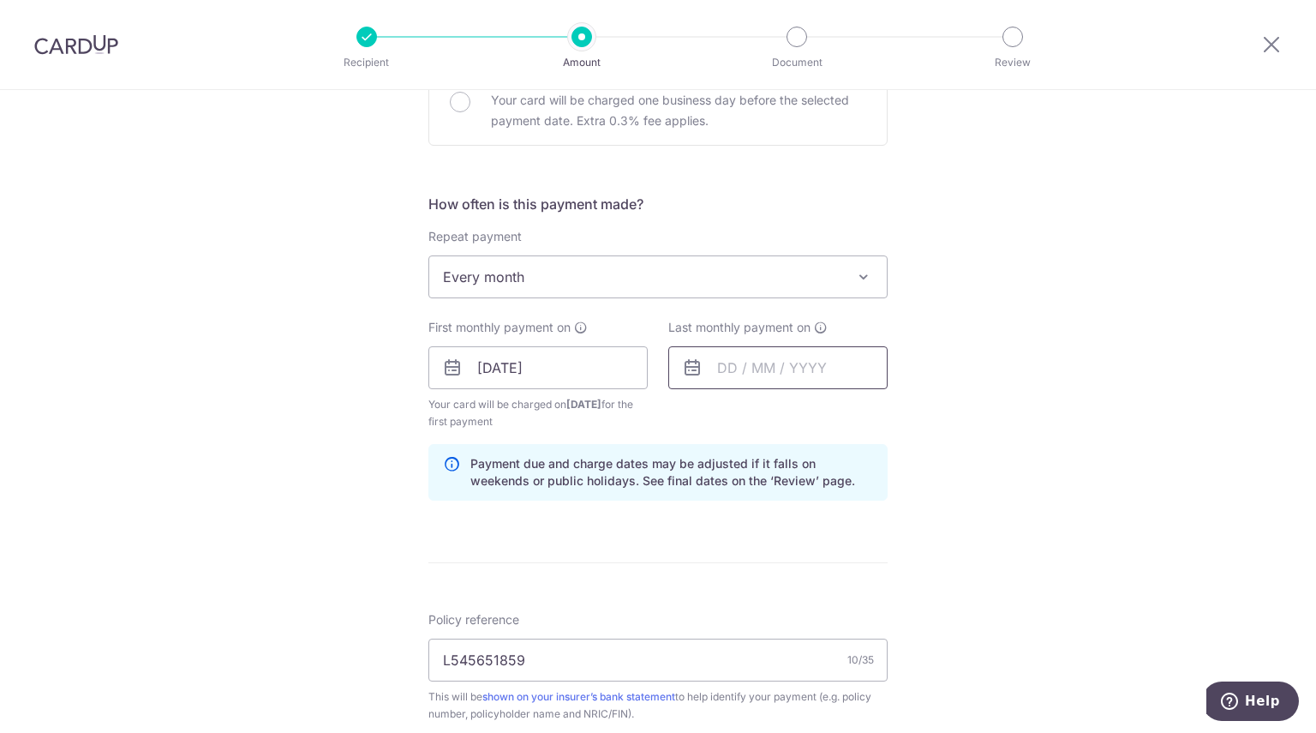
click at [752, 374] on input "text" at bounding box center [777, 367] width 219 height 43
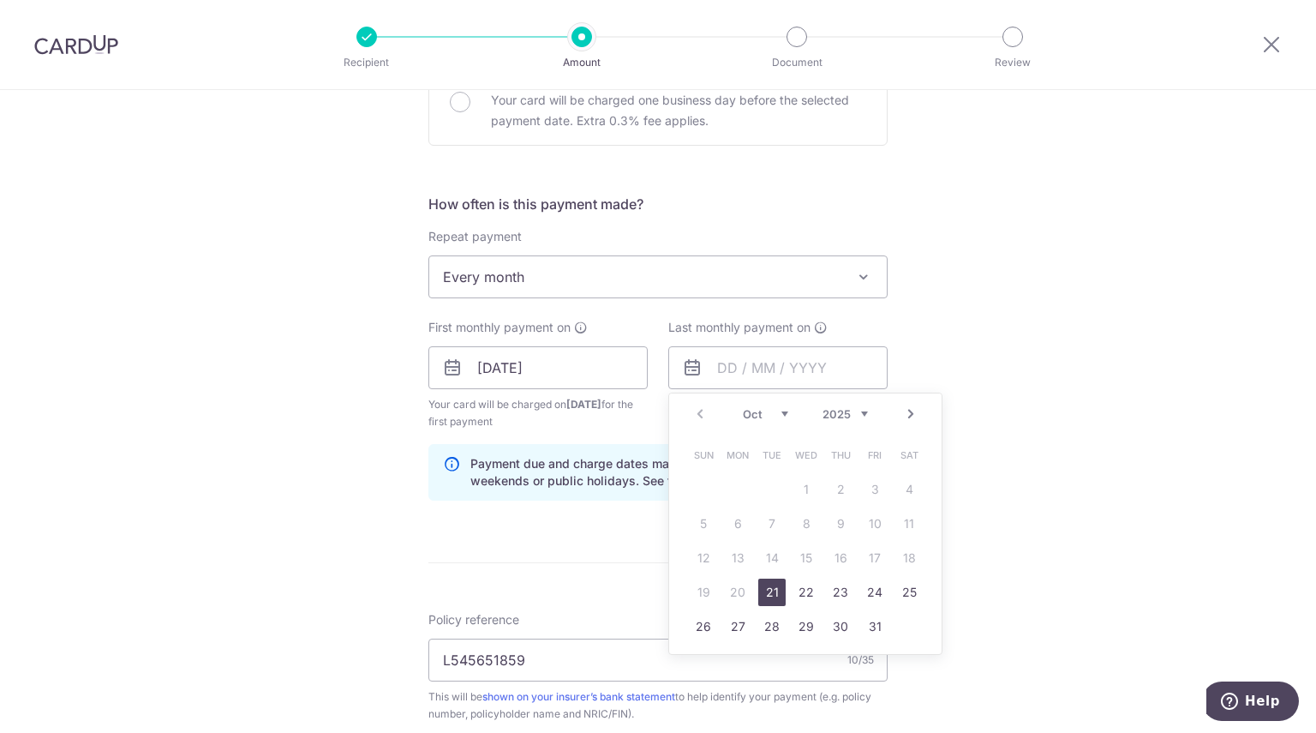
click at [904, 413] on link "Next" at bounding box center [911, 414] width 21 height 21
click at [869, 594] on link "21" at bounding box center [874, 591] width 27 height 27
type input "21/11/2025"
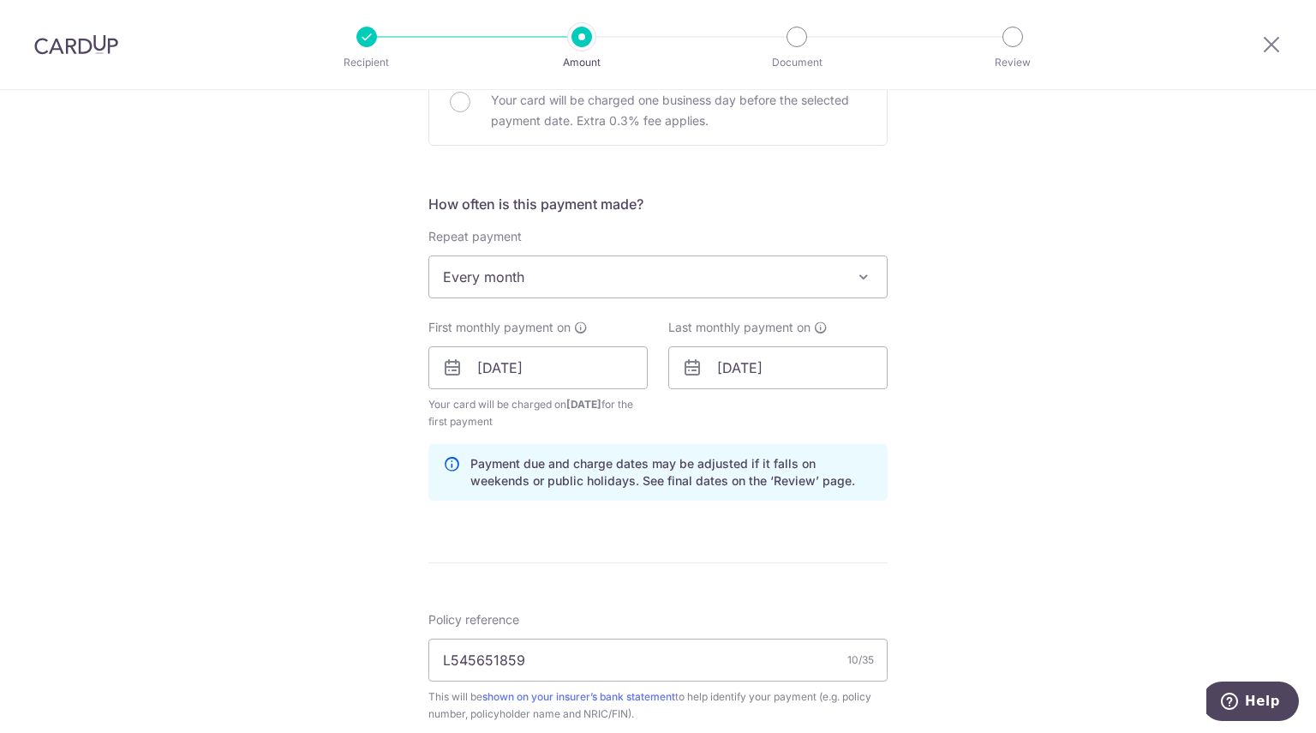
click at [1076, 501] on div "Tell us more about your payment Enter payment amount SGD 7,370.52 7370.52 Selec…" at bounding box center [658, 399] width 1316 height 1739
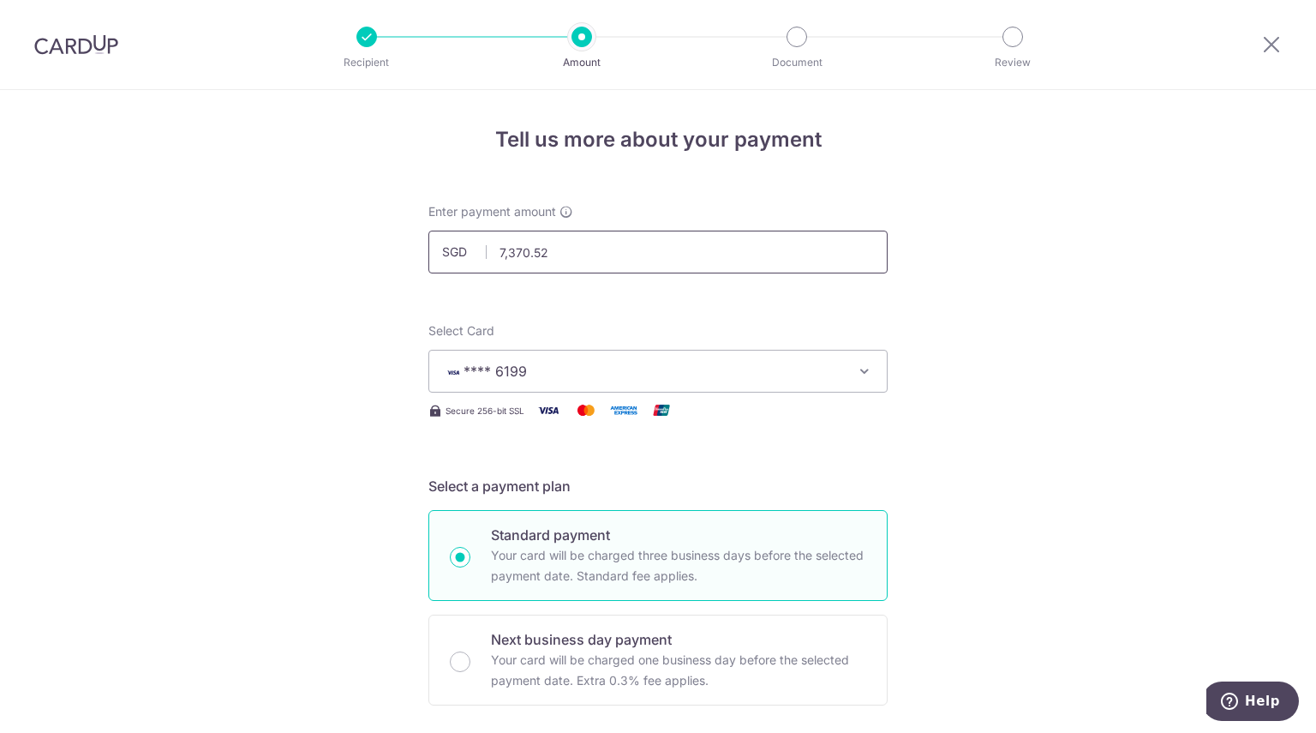
drag, startPoint x: 571, startPoint y: 251, endPoint x: 381, endPoint y: 246, distance: 189.5
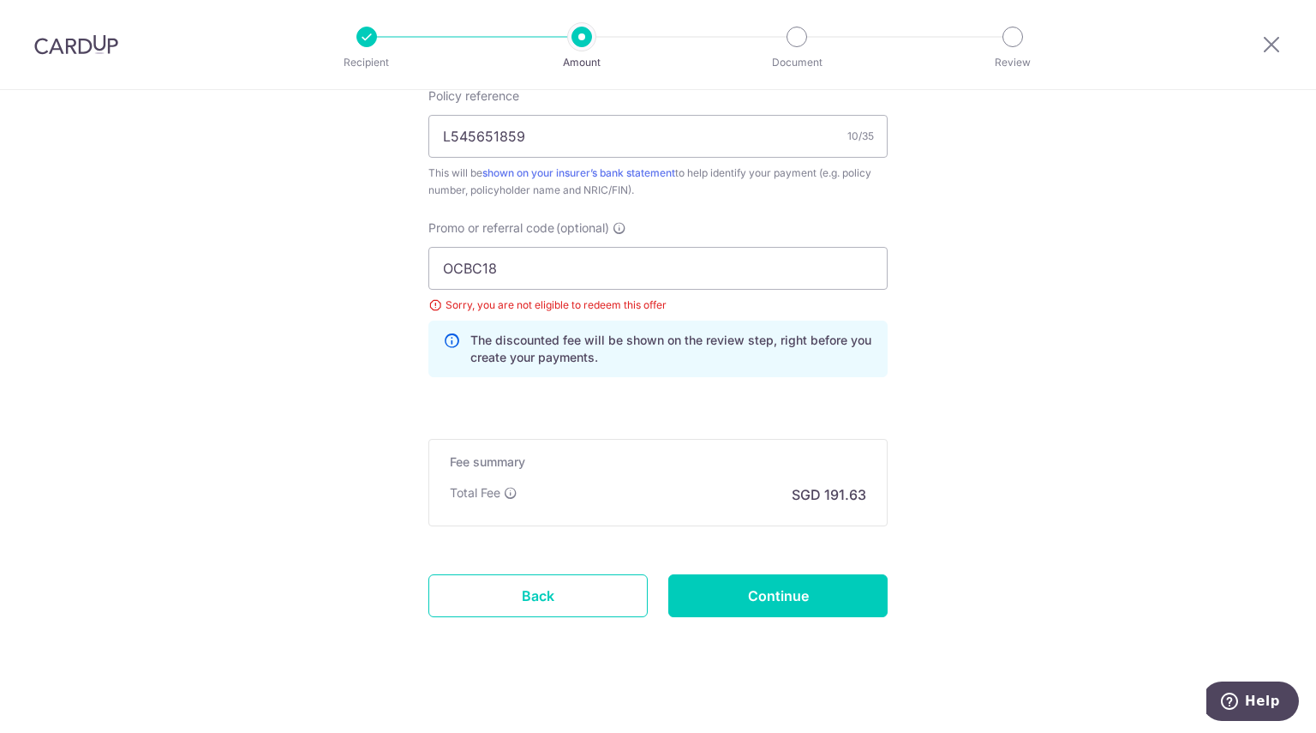
scroll to position [1091, 0]
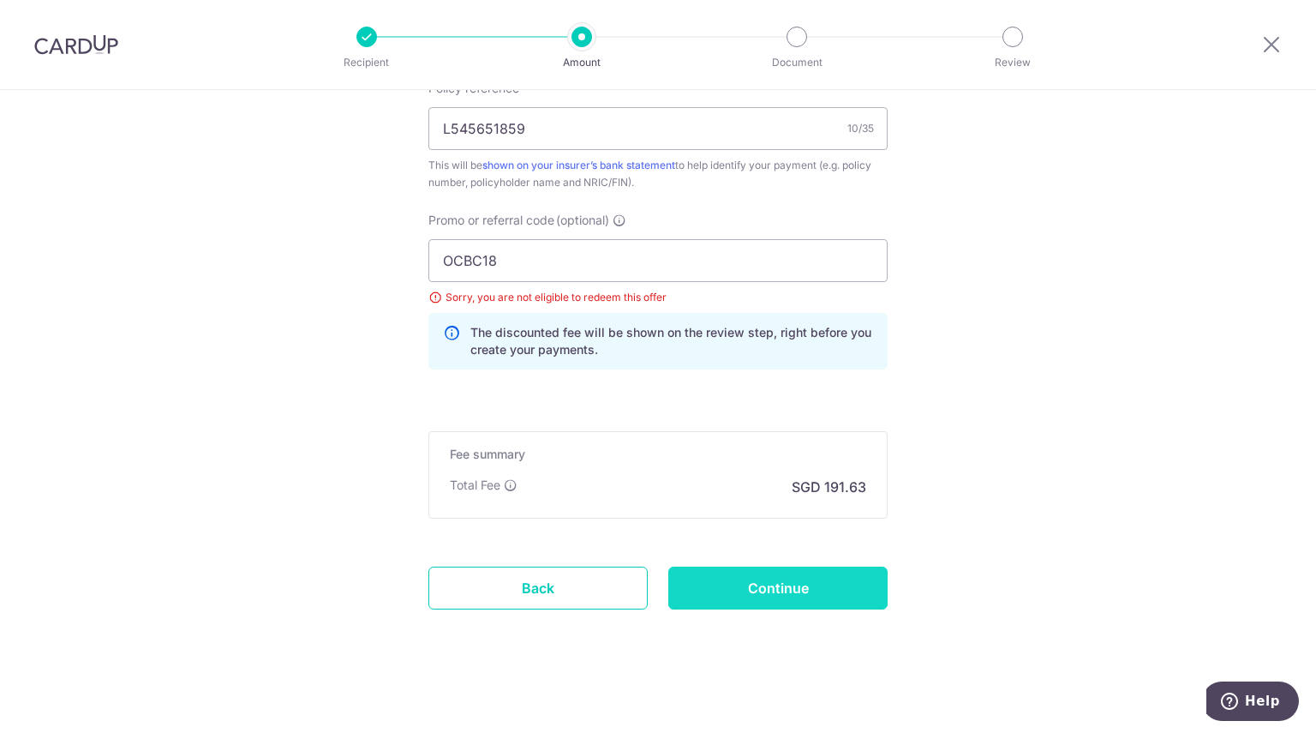
click at [811, 572] on input "Continue" at bounding box center [777, 587] width 219 height 43
type input "3,685.26"
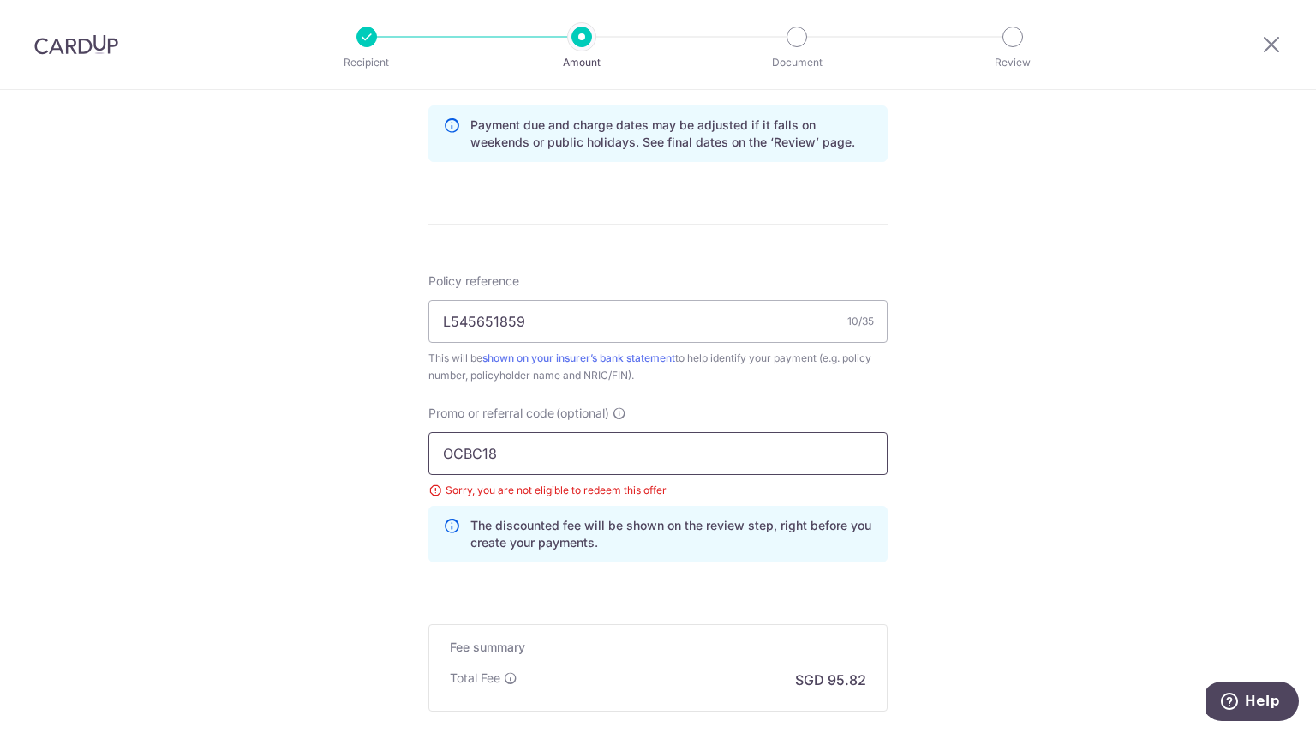
scroll to position [834, 0]
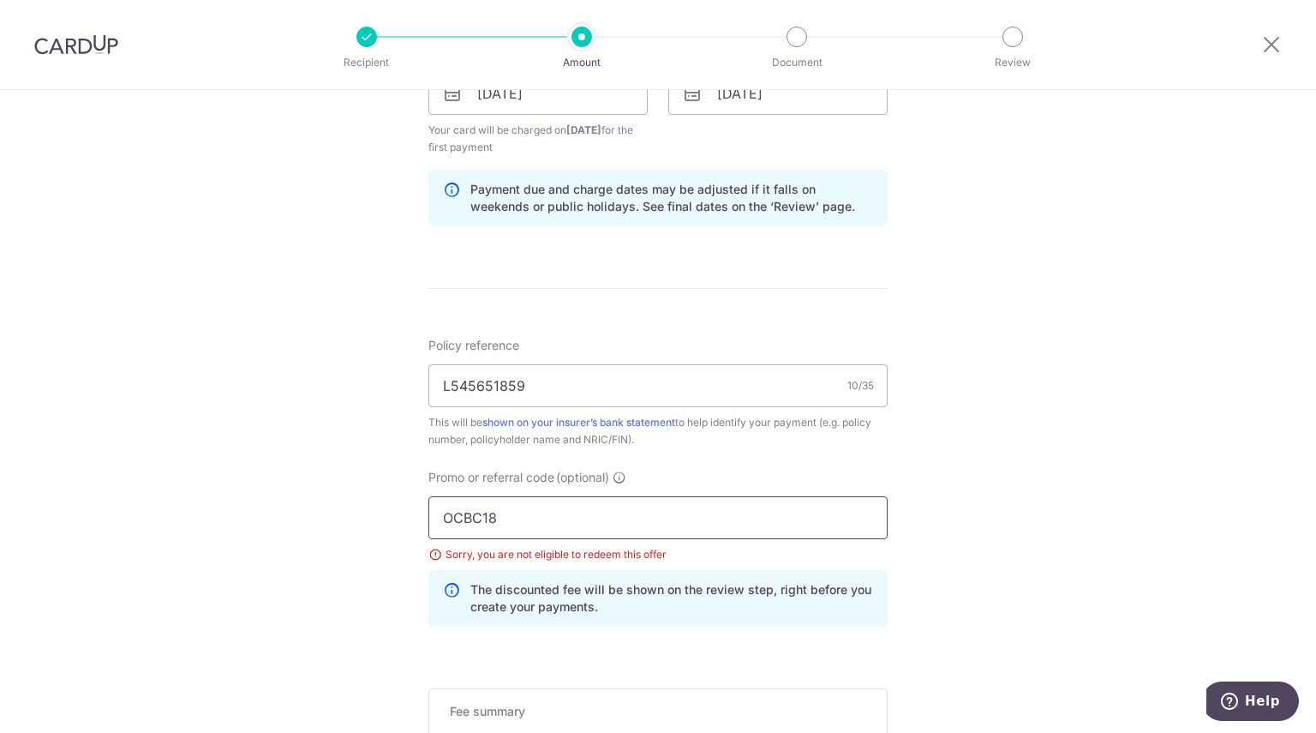
click at [508, 519] on input "OCBC18" at bounding box center [657, 517] width 459 height 43
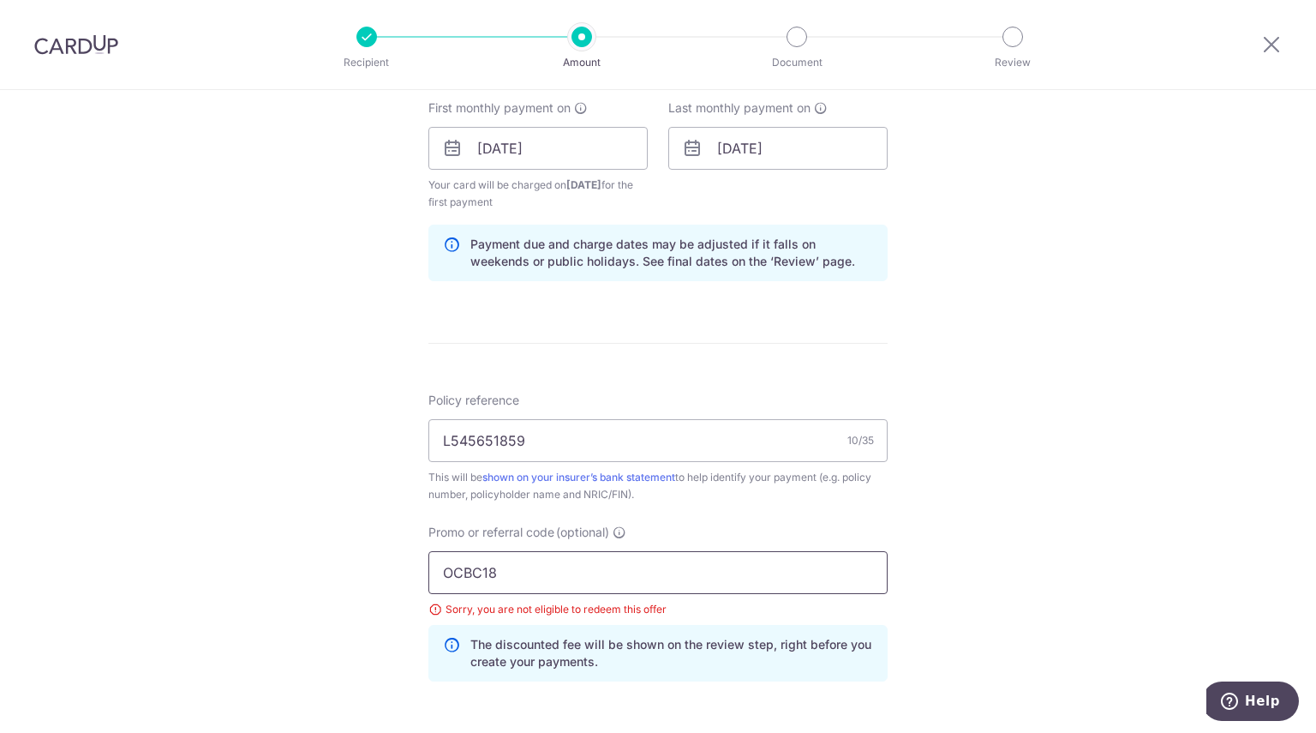
scroll to position [748, 0]
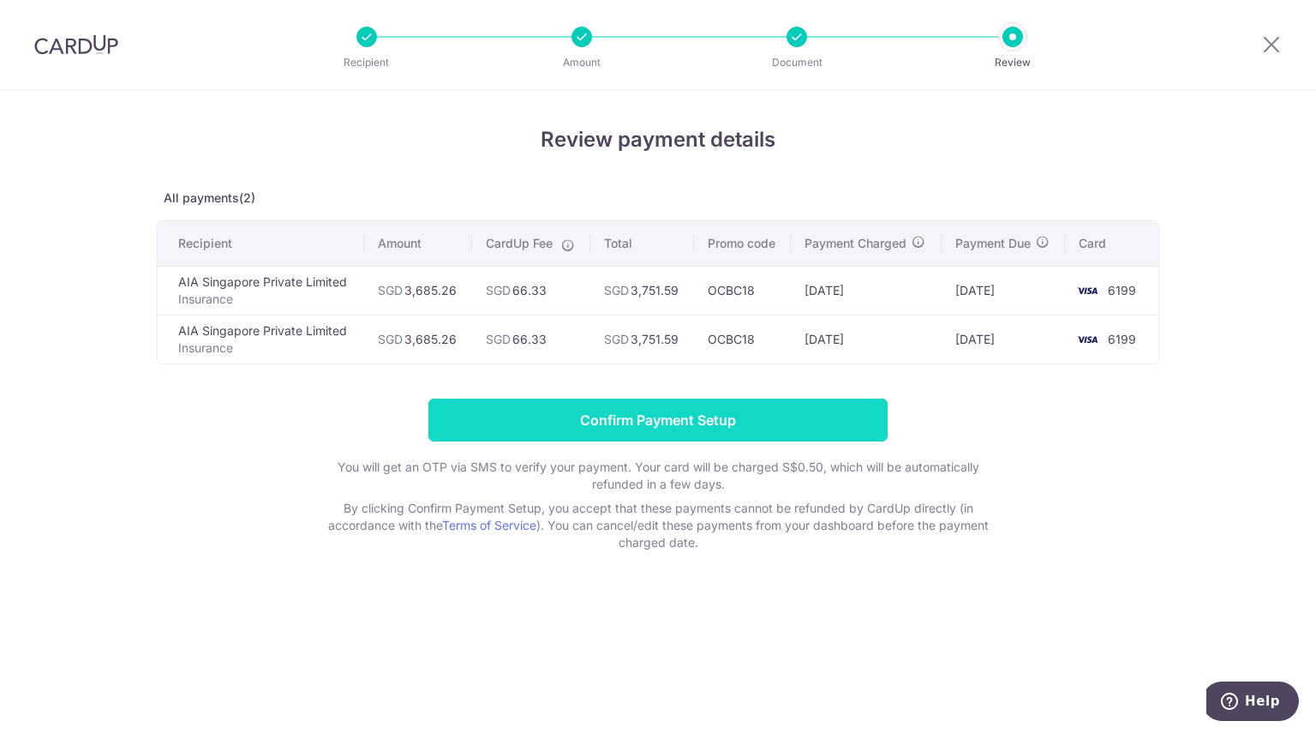
click at [740, 414] on input "Confirm Payment Setup" at bounding box center [657, 419] width 459 height 43
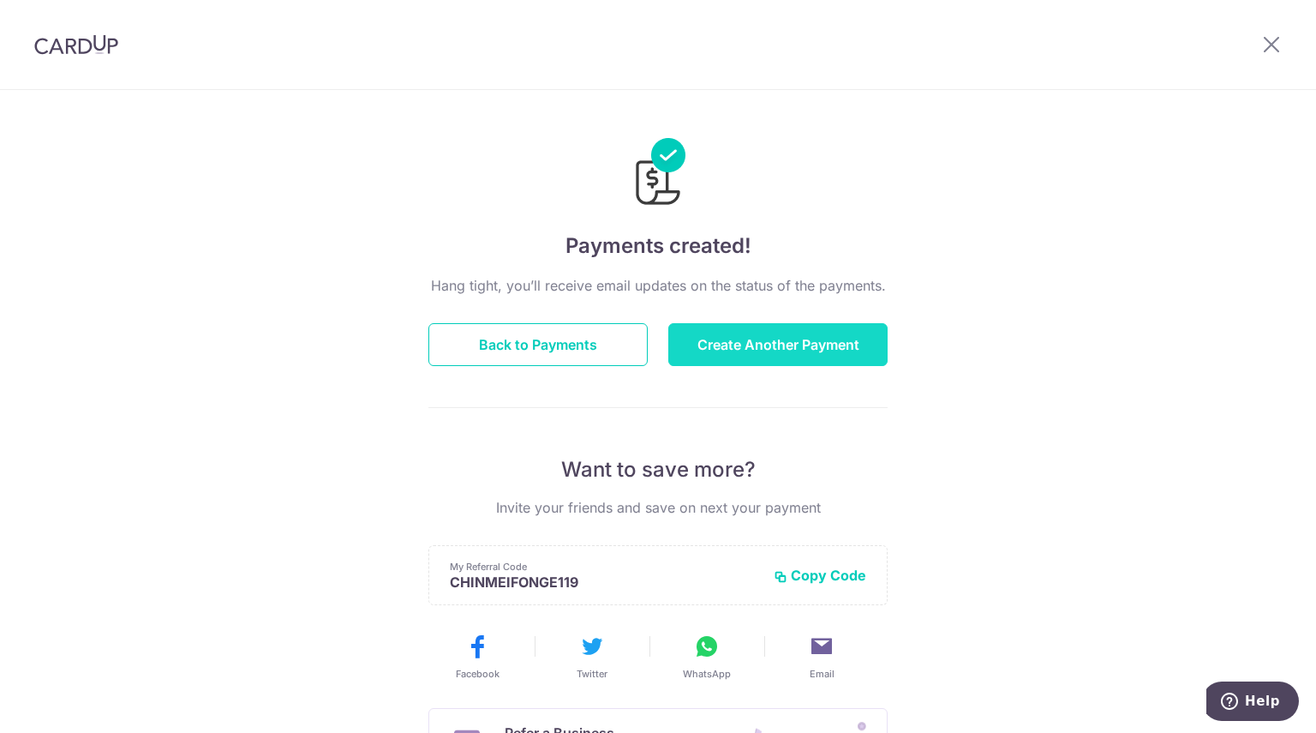
click at [706, 345] on button "Create Another Payment" at bounding box center [777, 344] width 219 height 43
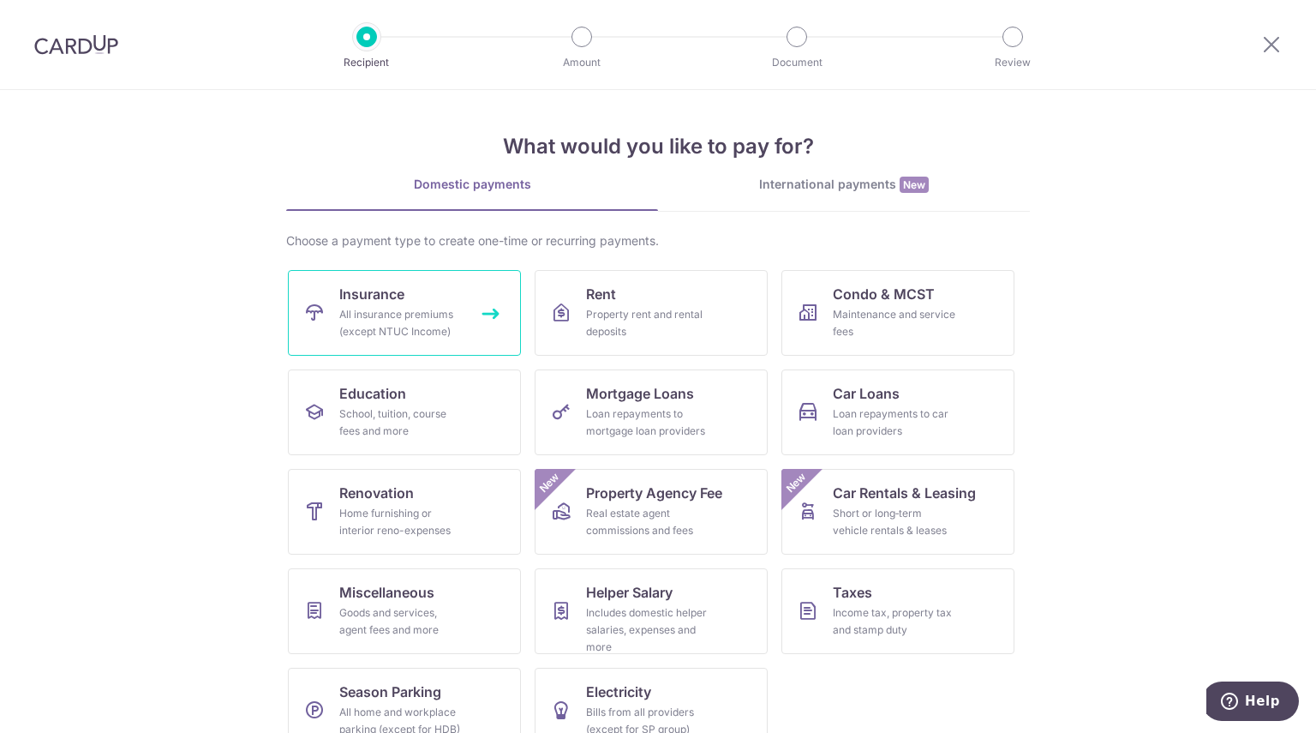
click at [418, 320] on div "All insurance premiums (except NTUC Income)" at bounding box center [400, 323] width 123 height 34
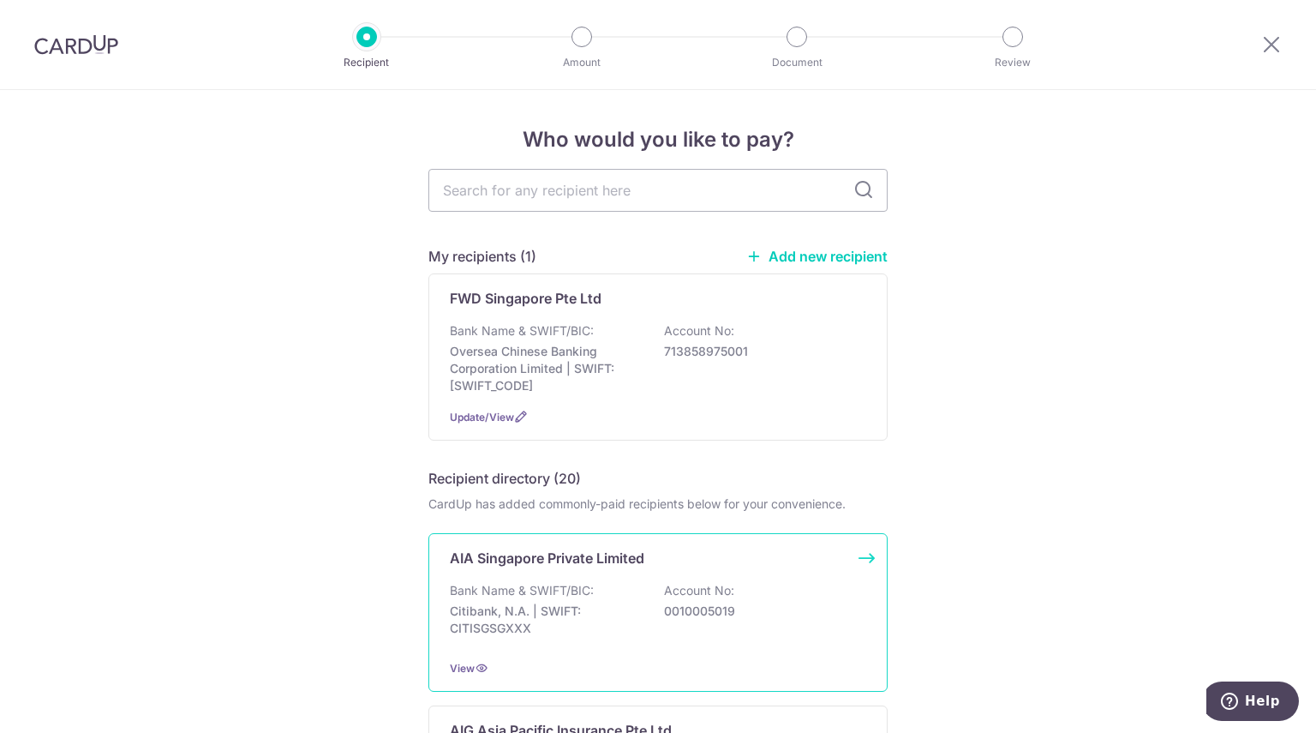
click at [690, 571] on div "AIA Singapore Private Limited Bank Name & SWIFT/BIC: Citibank, N.A. | SWIFT: CI…" at bounding box center [657, 612] width 459 height 159
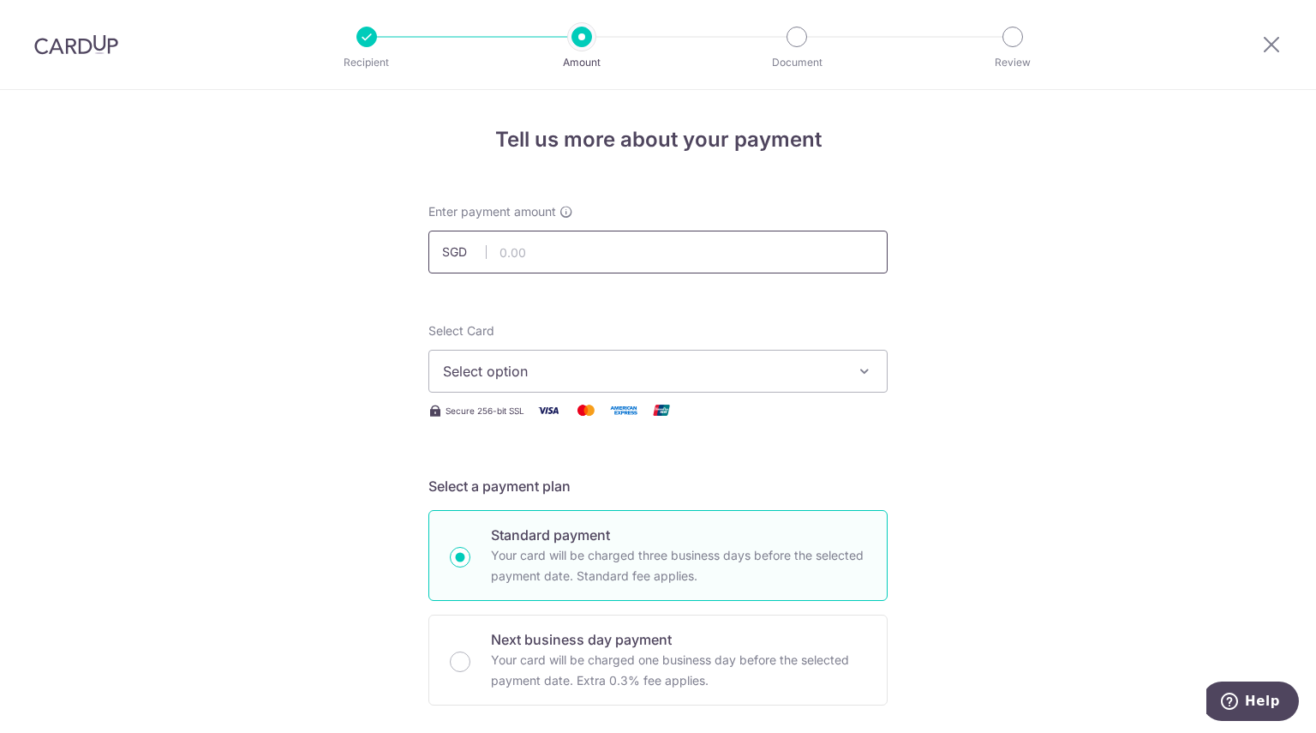
click at [567, 249] on input "text" at bounding box center [657, 252] width 459 height 43
type input "1,425.00"
click at [619, 379] on span "Select option" at bounding box center [642, 371] width 399 height 21
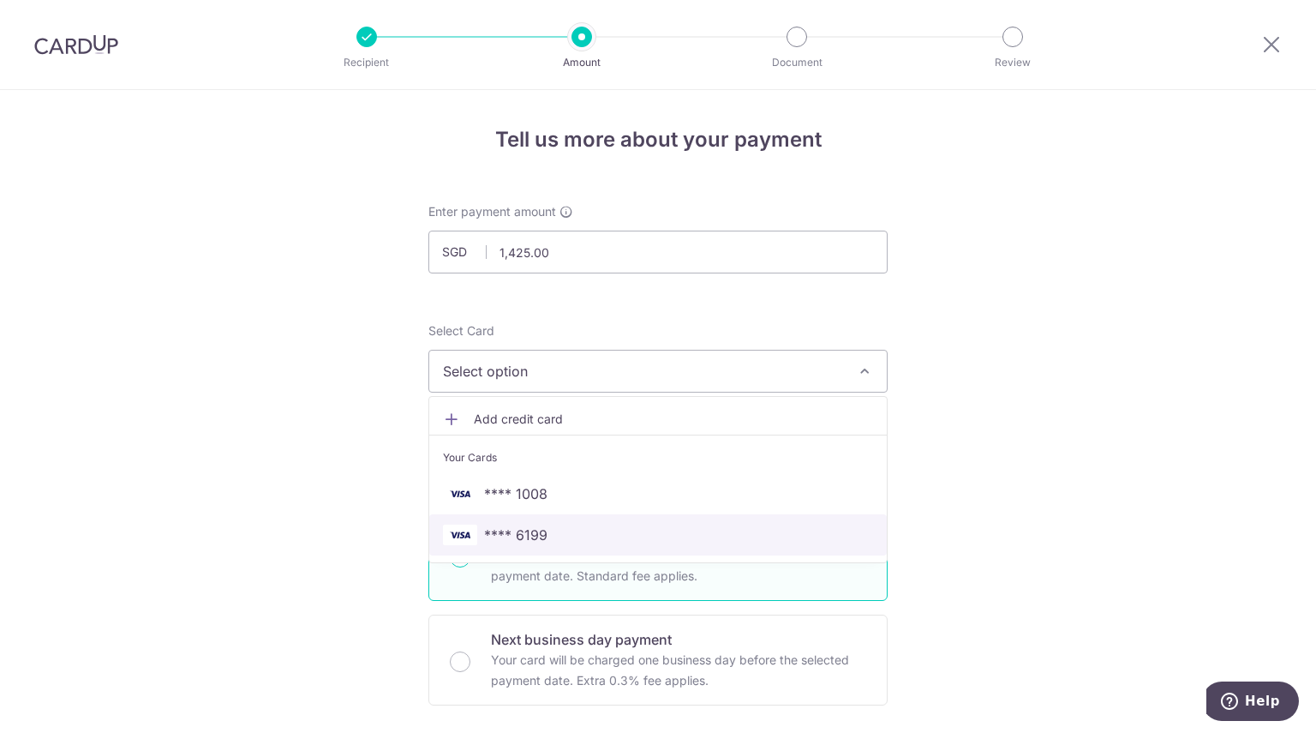
click at [551, 528] on span "**** 6199" at bounding box center [658, 534] width 430 height 21
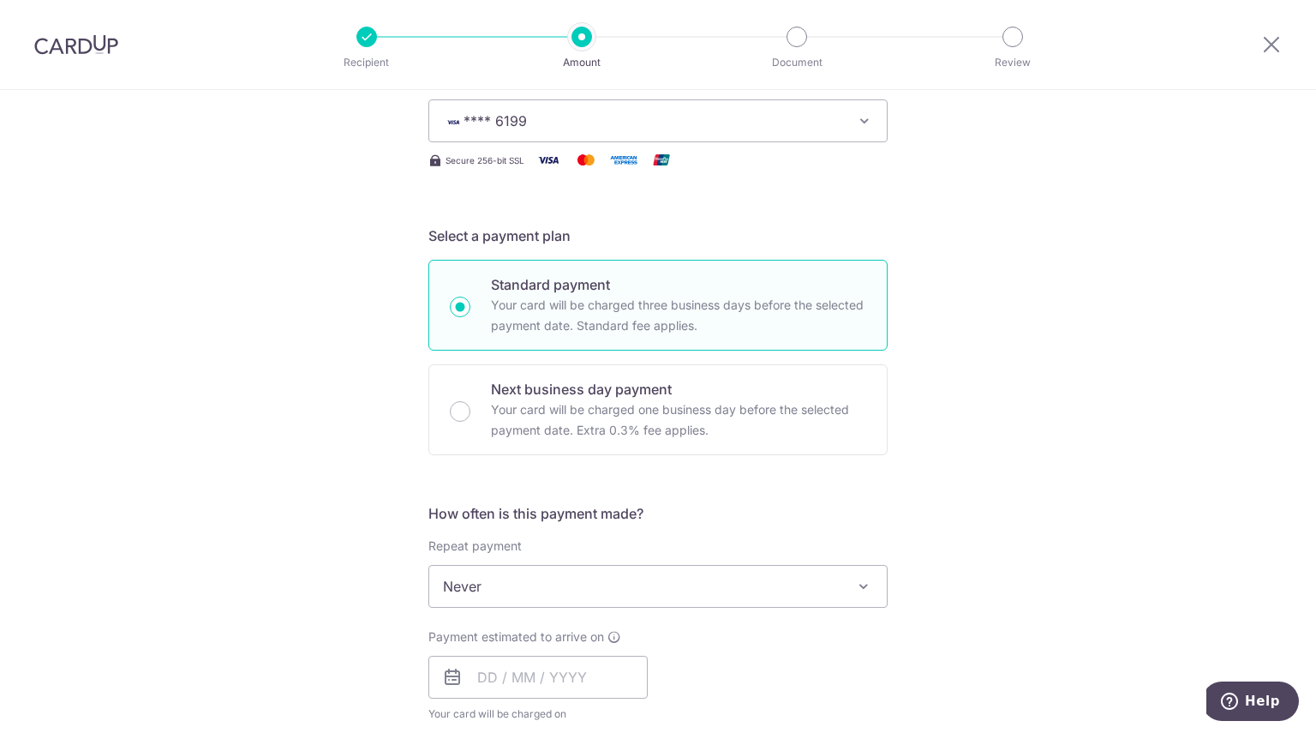
scroll to position [343, 0]
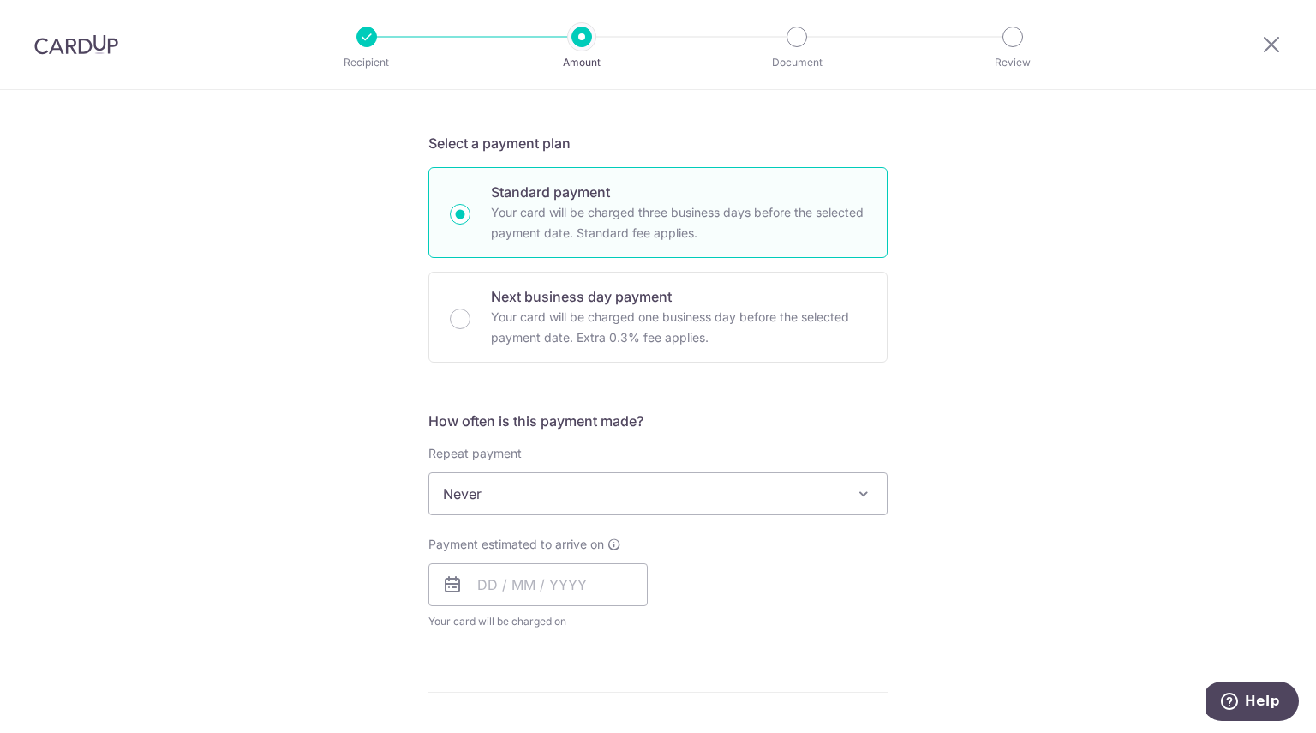
click at [548, 494] on span "Never" at bounding box center [658, 493] width 458 height 41
select select "2"
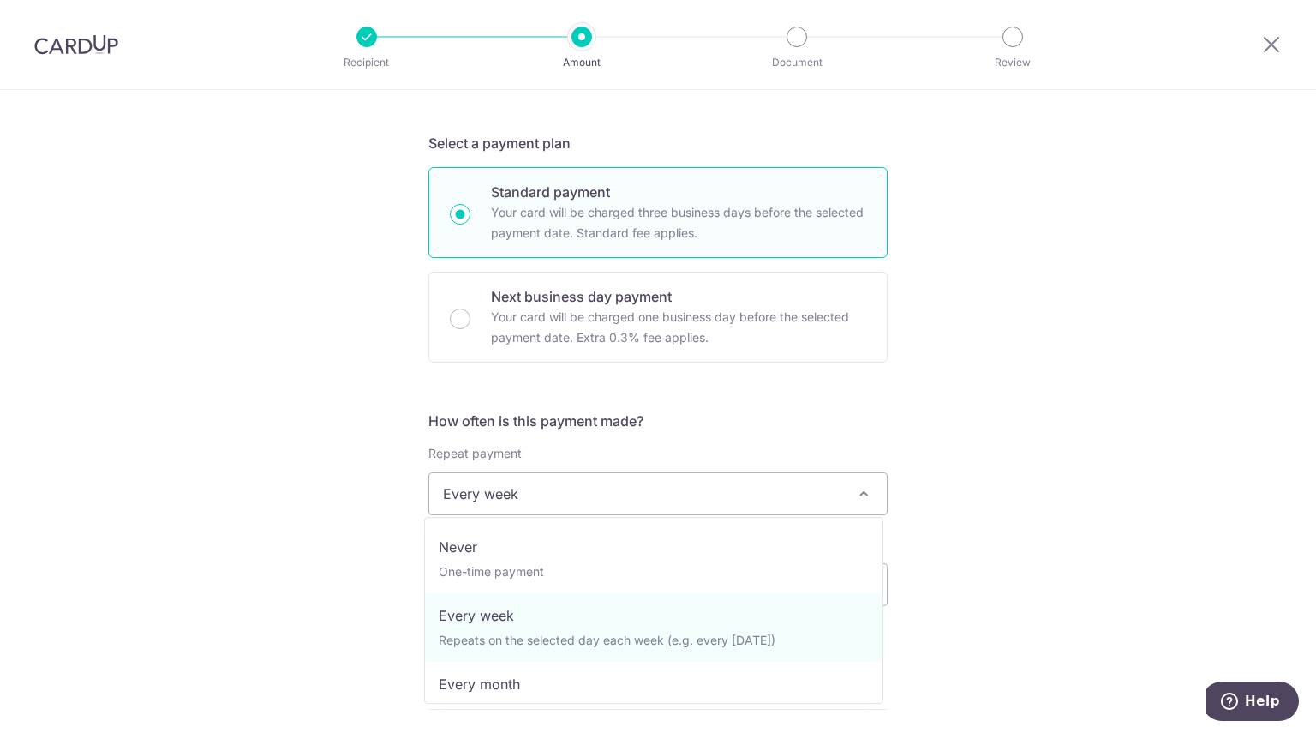
drag, startPoint x: 725, startPoint y: 625, endPoint x: 606, endPoint y: 508, distance: 166.6
click at [606, 508] on span "Every week" at bounding box center [658, 493] width 458 height 41
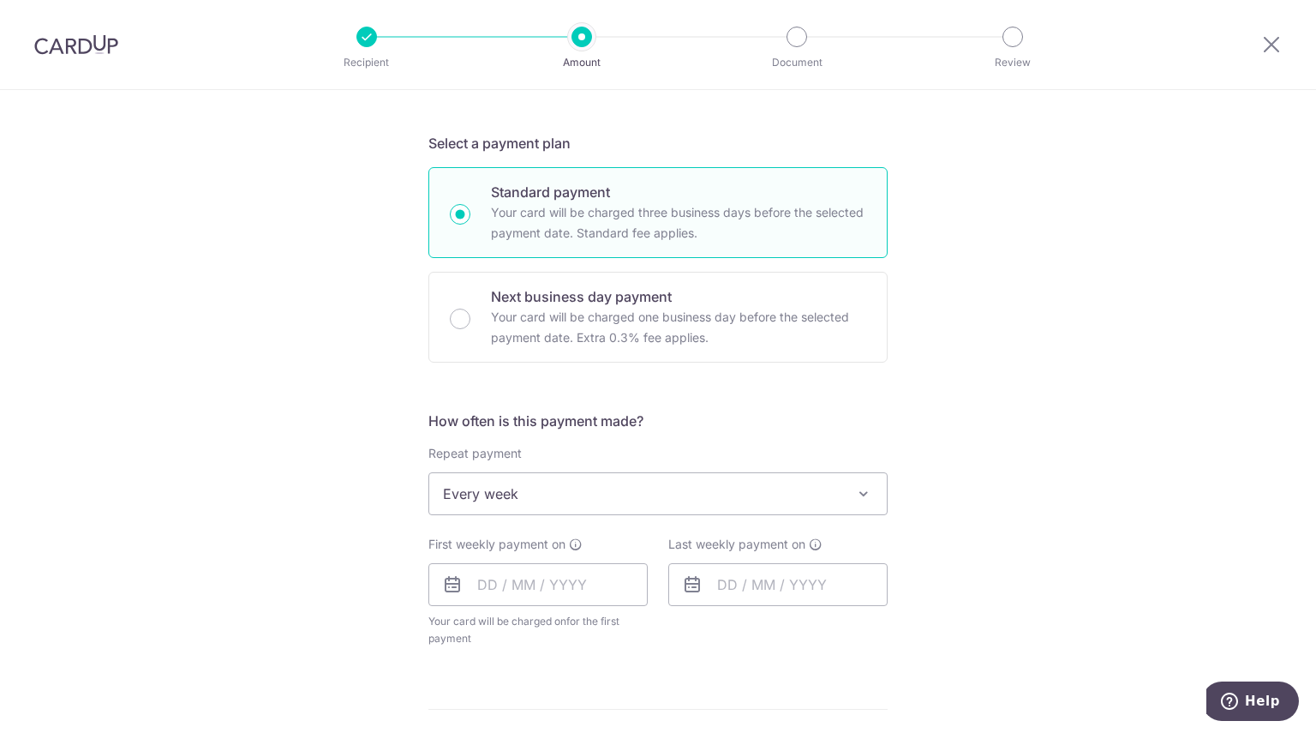
click at [969, 450] on div "Tell us more about your payment Enter payment amount SGD 1,425.00 1425.00 Selec…" at bounding box center [658, 530] width 1316 height 1567
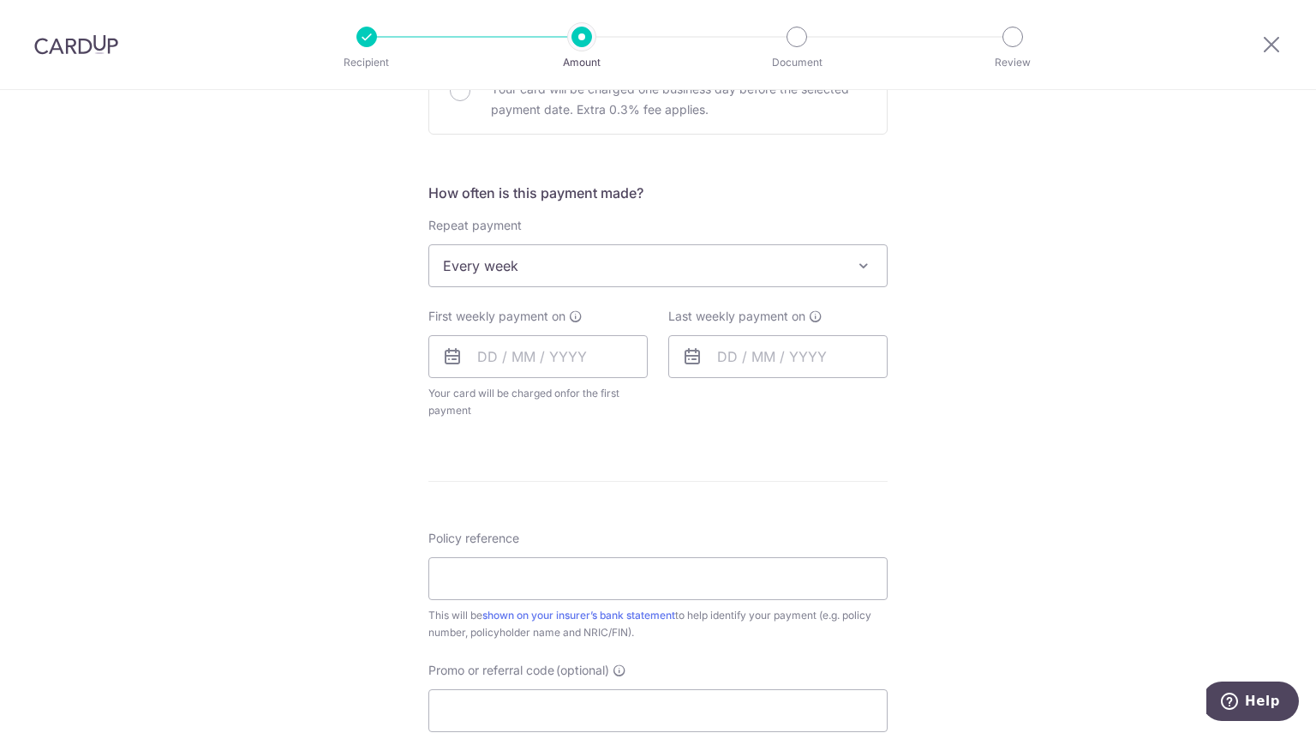
scroll to position [600, 0]
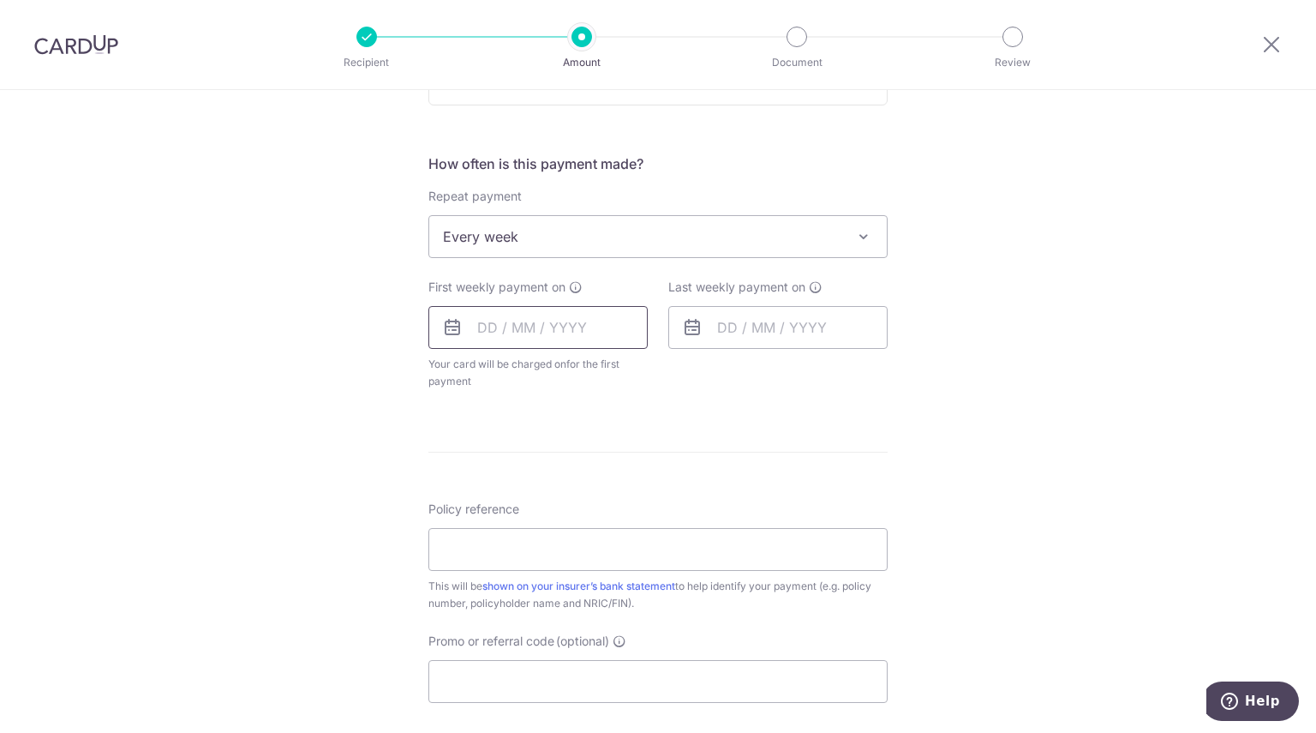
click at [507, 332] on input "text" at bounding box center [537, 327] width 219 height 43
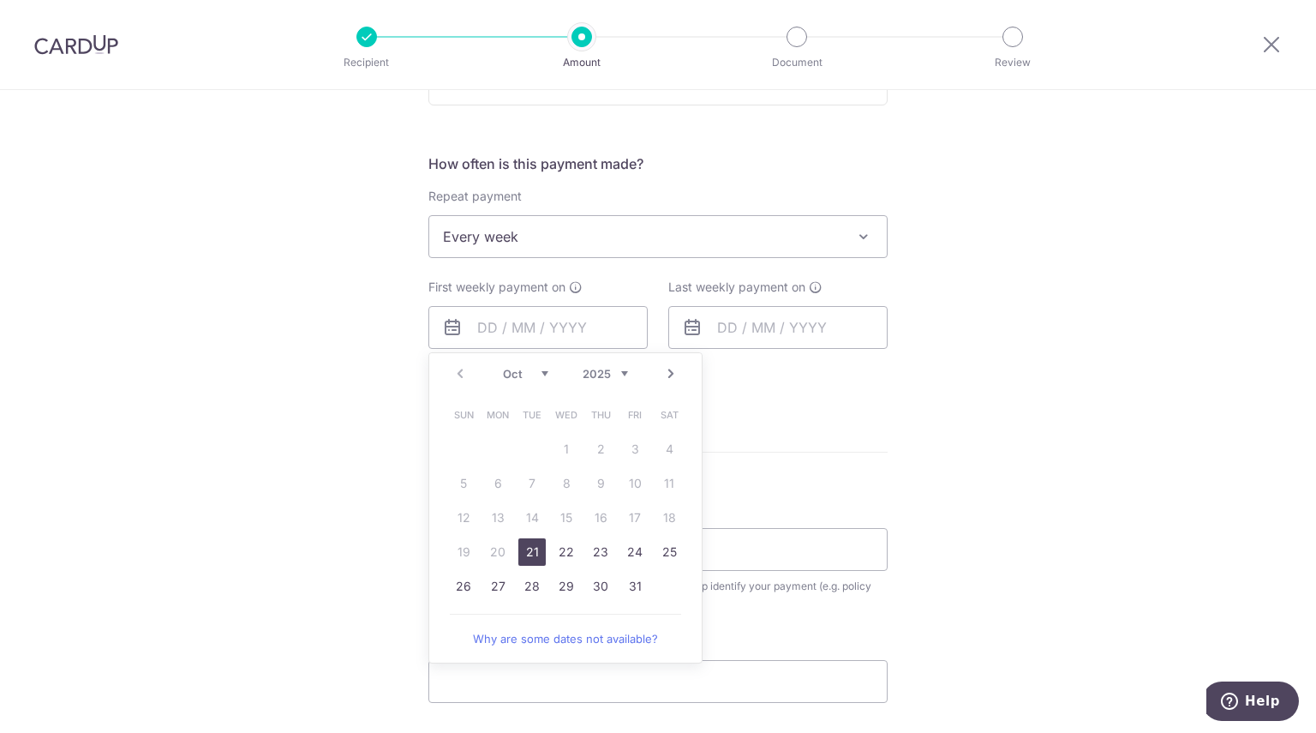
drag, startPoint x: 527, startPoint y: 555, endPoint x: 727, endPoint y: 364, distance: 276.4
click at [527, 555] on link "21" at bounding box center [531, 551] width 27 height 27
type input "21/10/2025"
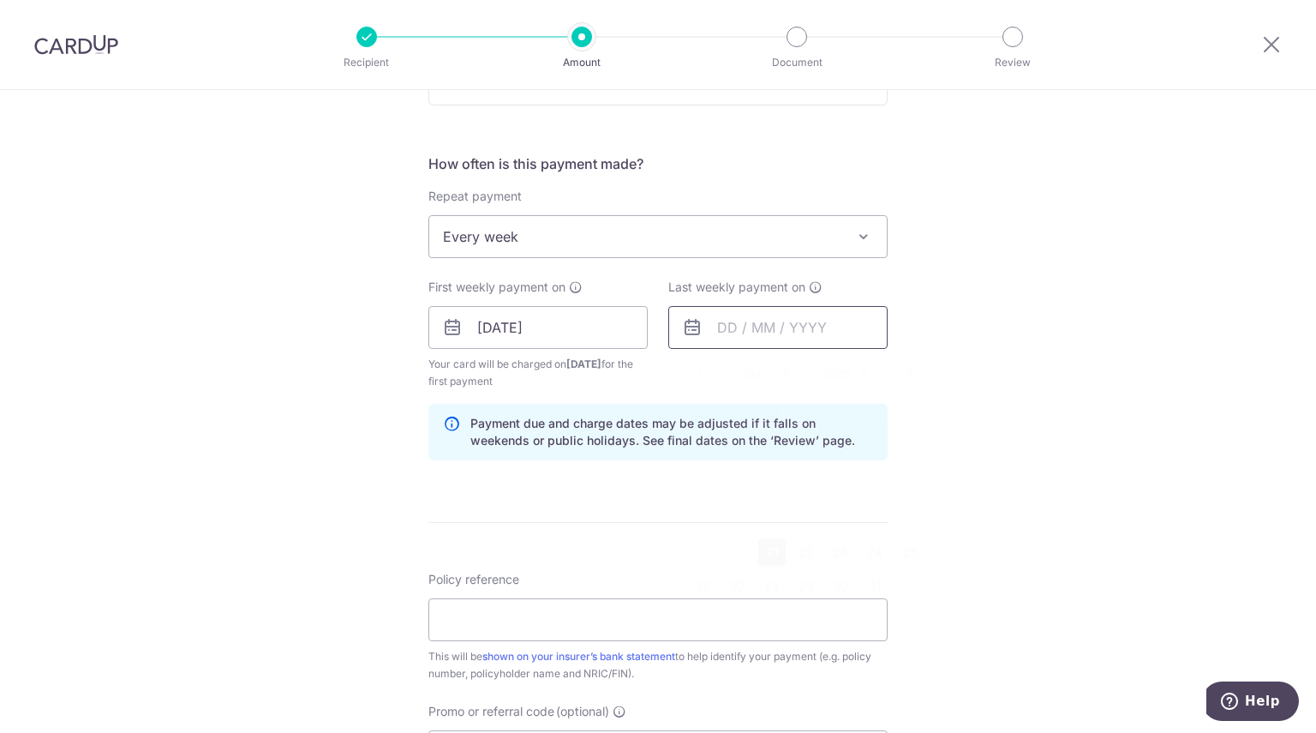
click at [763, 331] on input "text" at bounding box center [777, 327] width 219 height 43
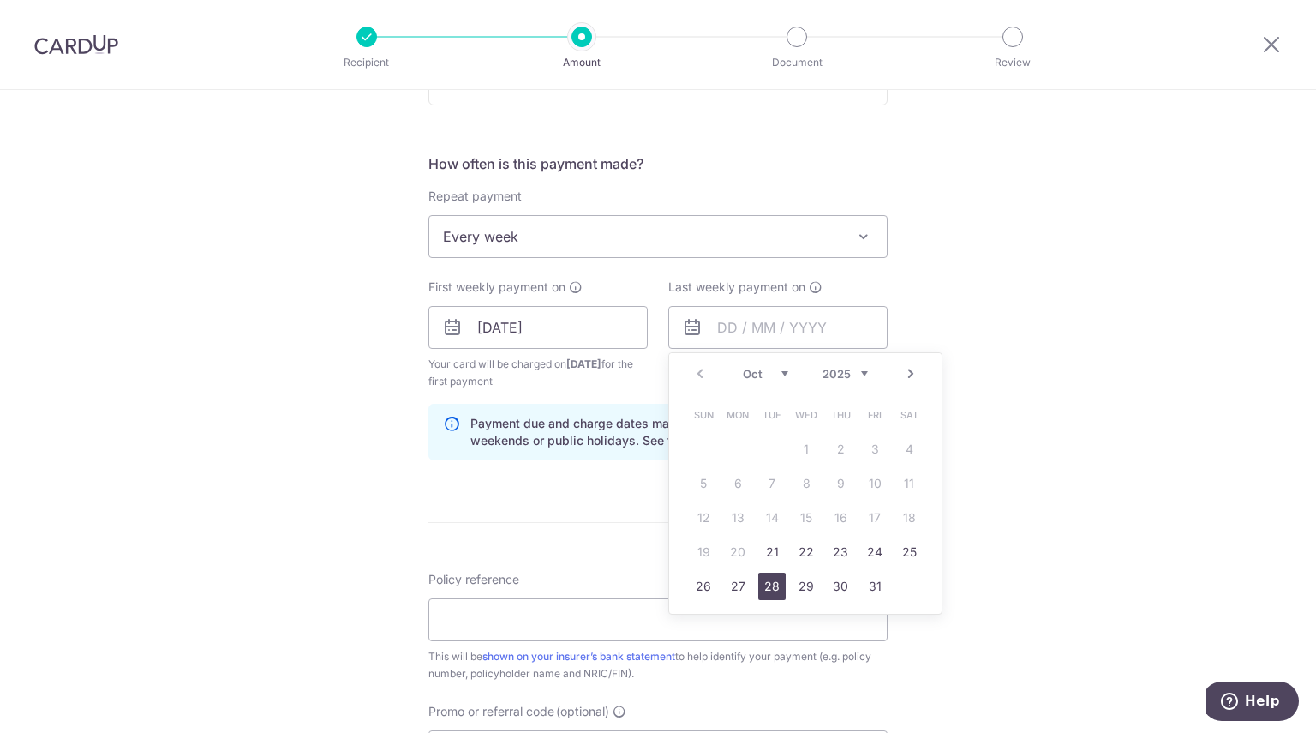
click at [771, 587] on link "28" at bounding box center [771, 585] width 27 height 27
type input "28/10/2025"
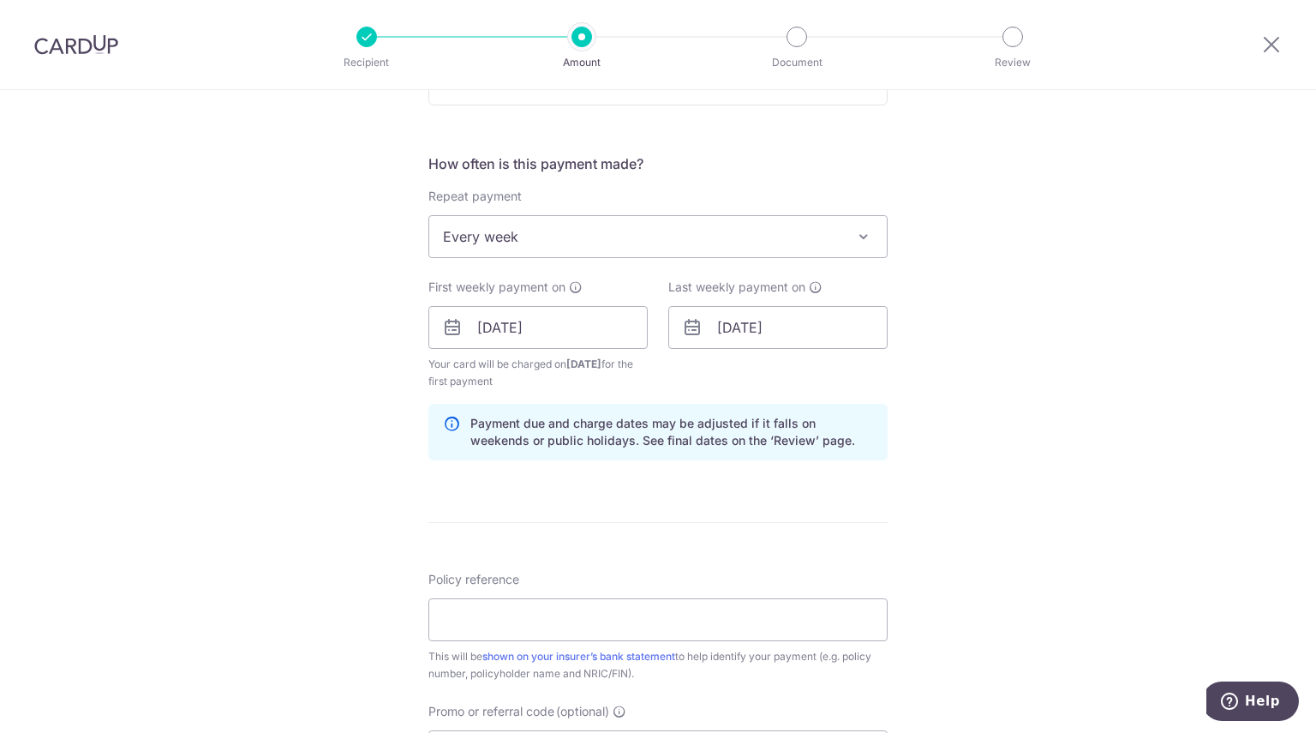
click at [1061, 420] on div "Tell us more about your payment Enter payment amount SGD 1,425.00 1425.00 Selec…" at bounding box center [658, 309] width 1316 height 1638
click at [632, 620] on input "Policy reference" at bounding box center [657, 619] width 459 height 43
paste input "L550002260"
type input "L550002260"
click at [1103, 580] on div "Tell us more about your payment Enter payment amount SGD 1,425.00 1425.00 Selec…" at bounding box center [658, 309] width 1316 height 1638
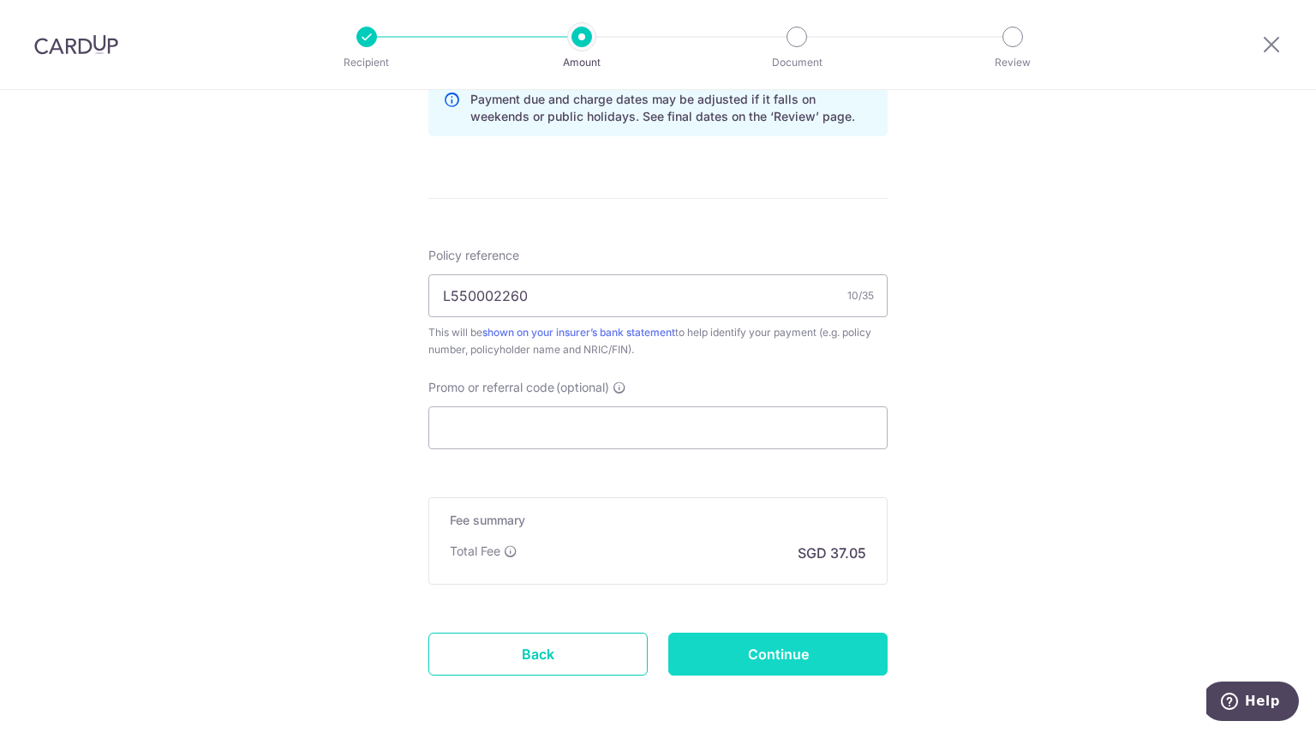
scroll to position [943, 0]
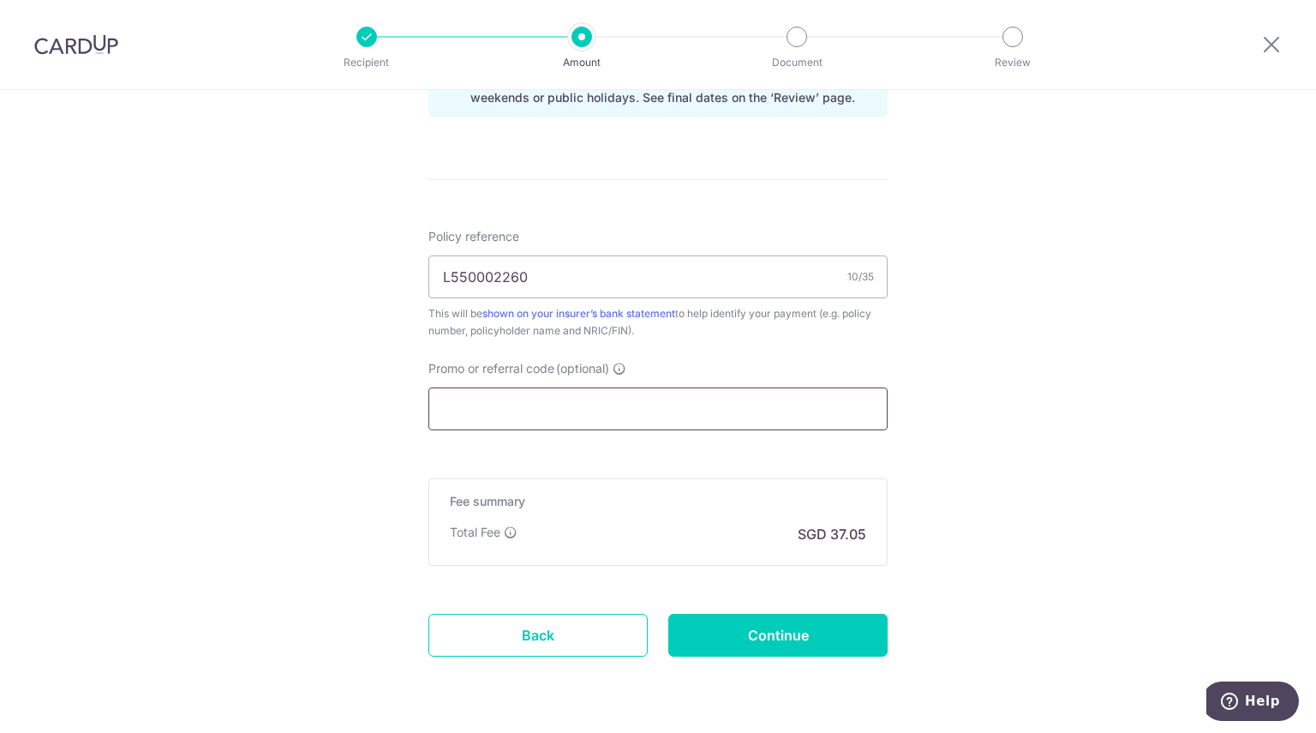
click at [526, 414] on input "Promo or referral code (optional)" at bounding box center [657, 408] width 459 height 43
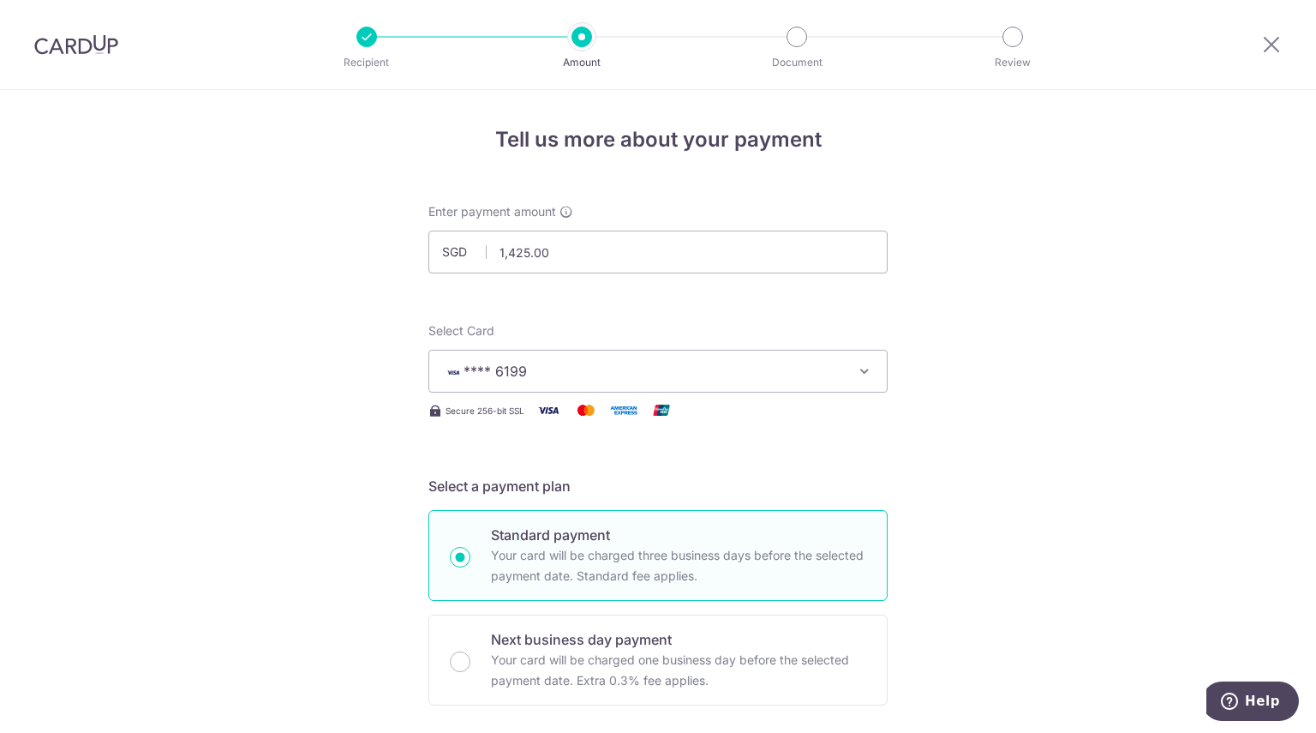
scroll to position [1067, 0]
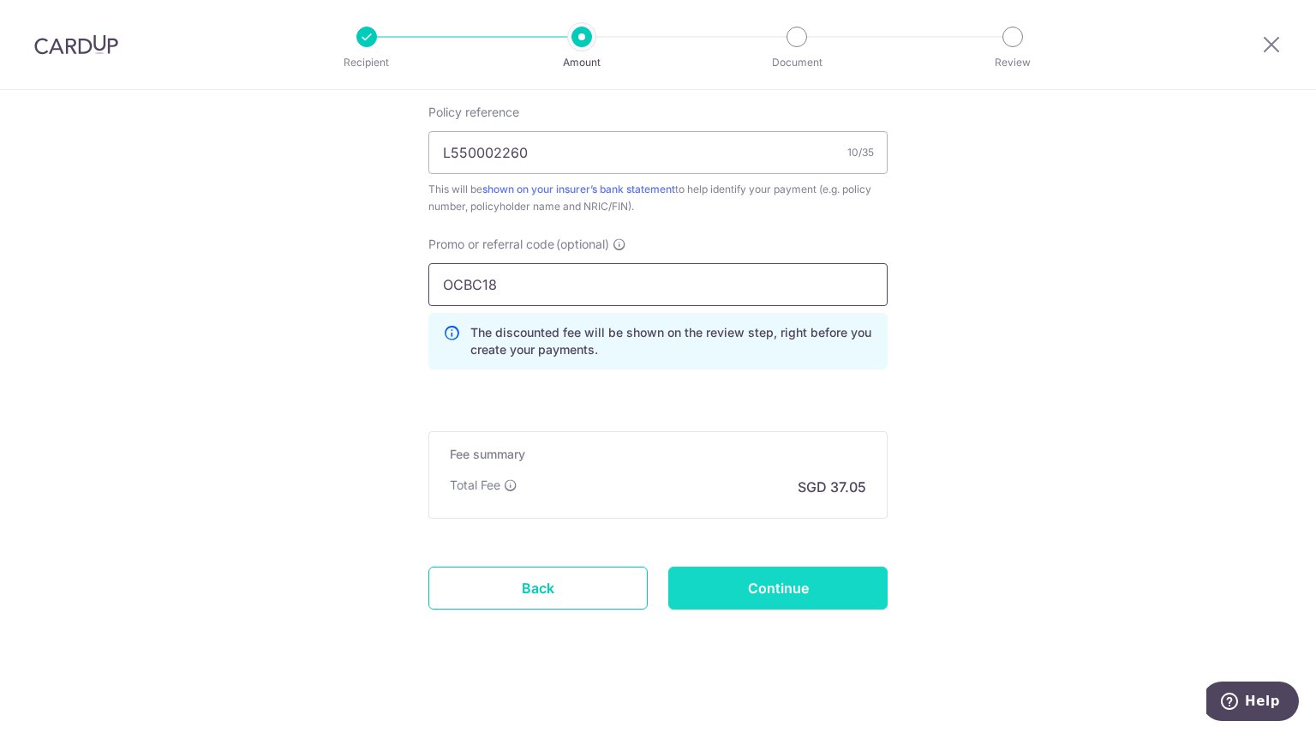
type input "OCBC18"
click at [834, 589] on input "Continue" at bounding box center [777, 587] width 219 height 43
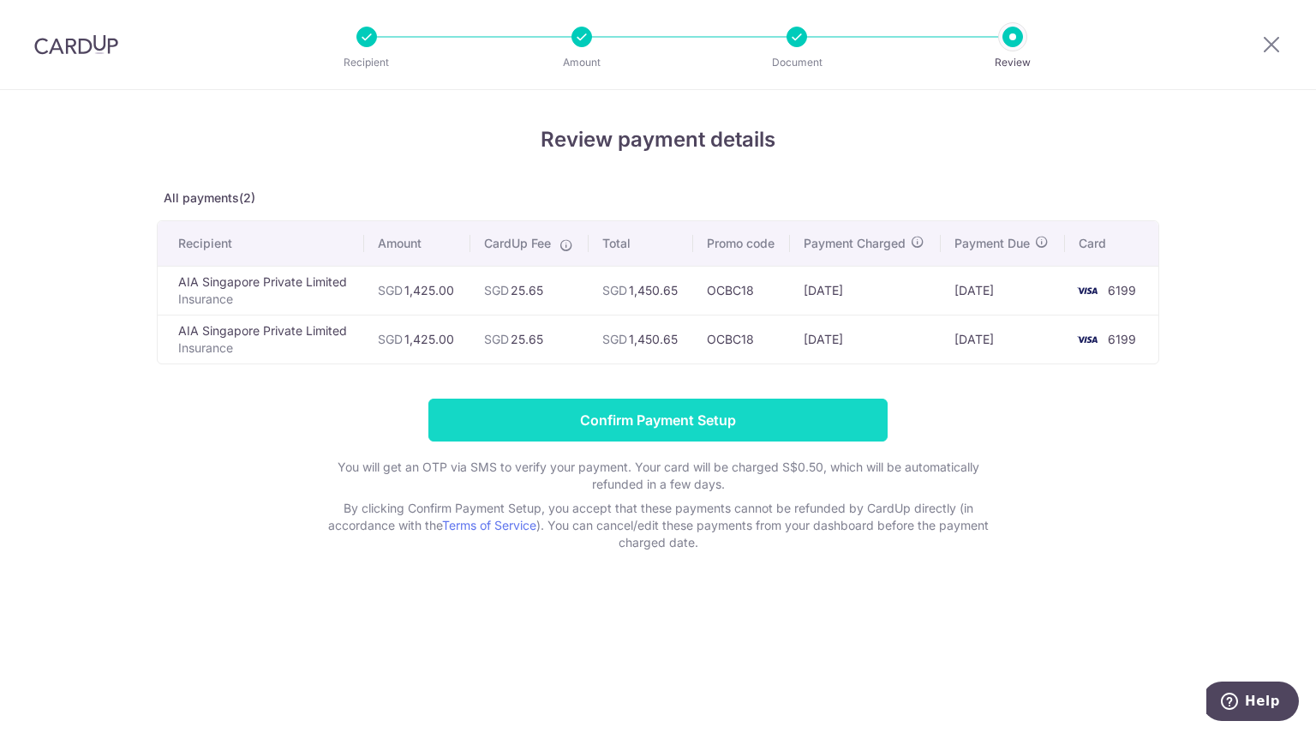
click at [754, 421] on input "Confirm Payment Setup" at bounding box center [657, 419] width 459 height 43
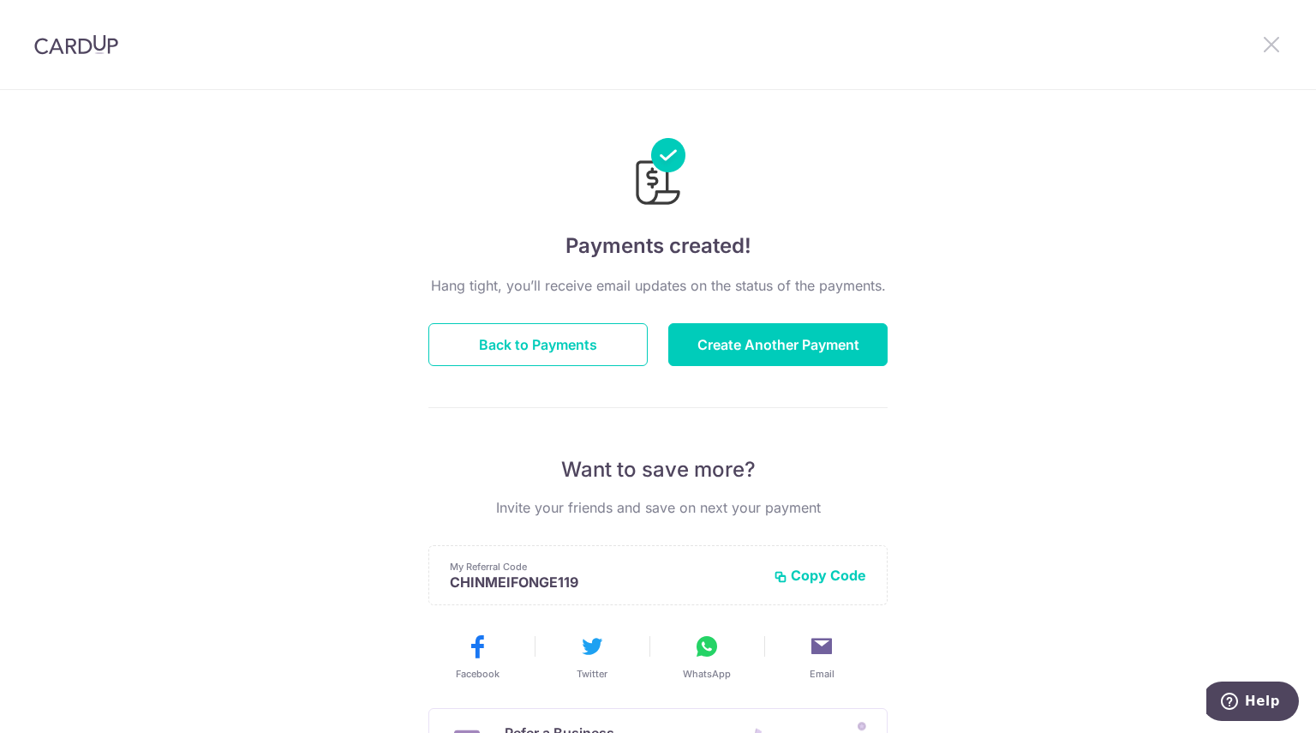
click at [1268, 48] on icon at bounding box center [1271, 43] width 21 height 21
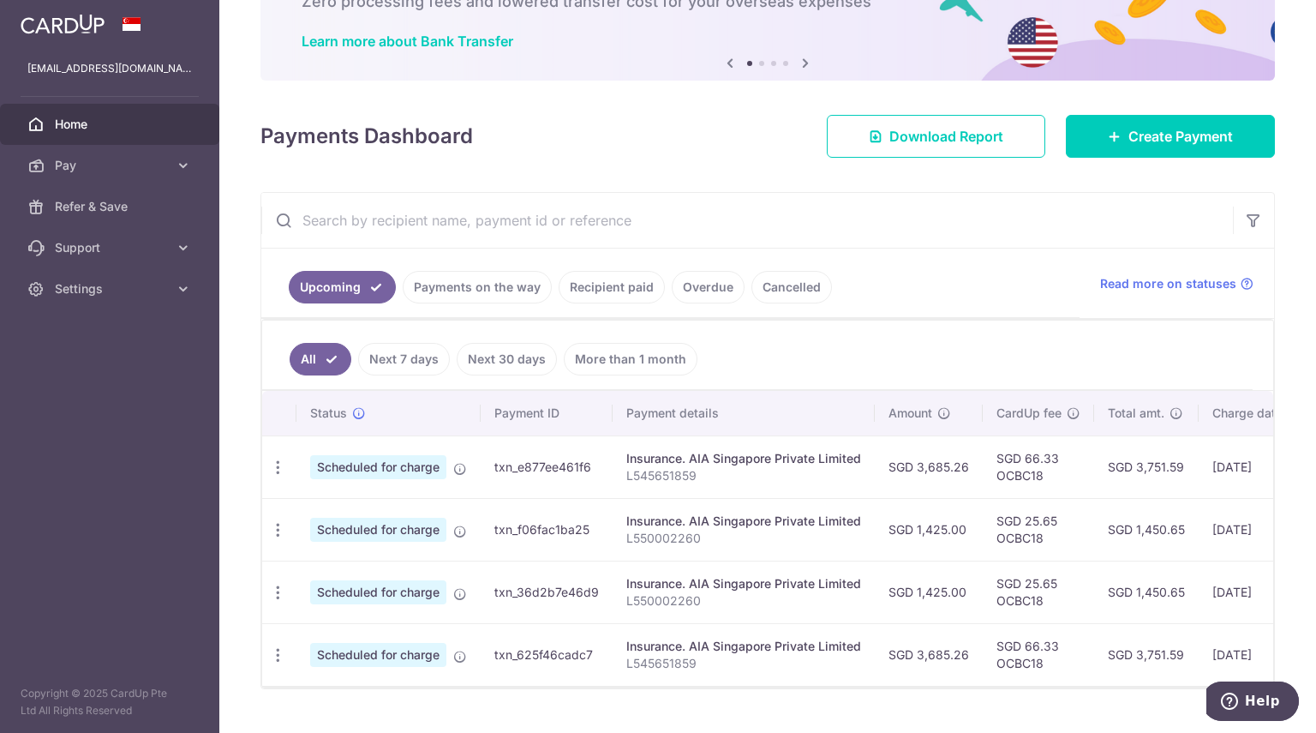
scroll to position [157, 0]
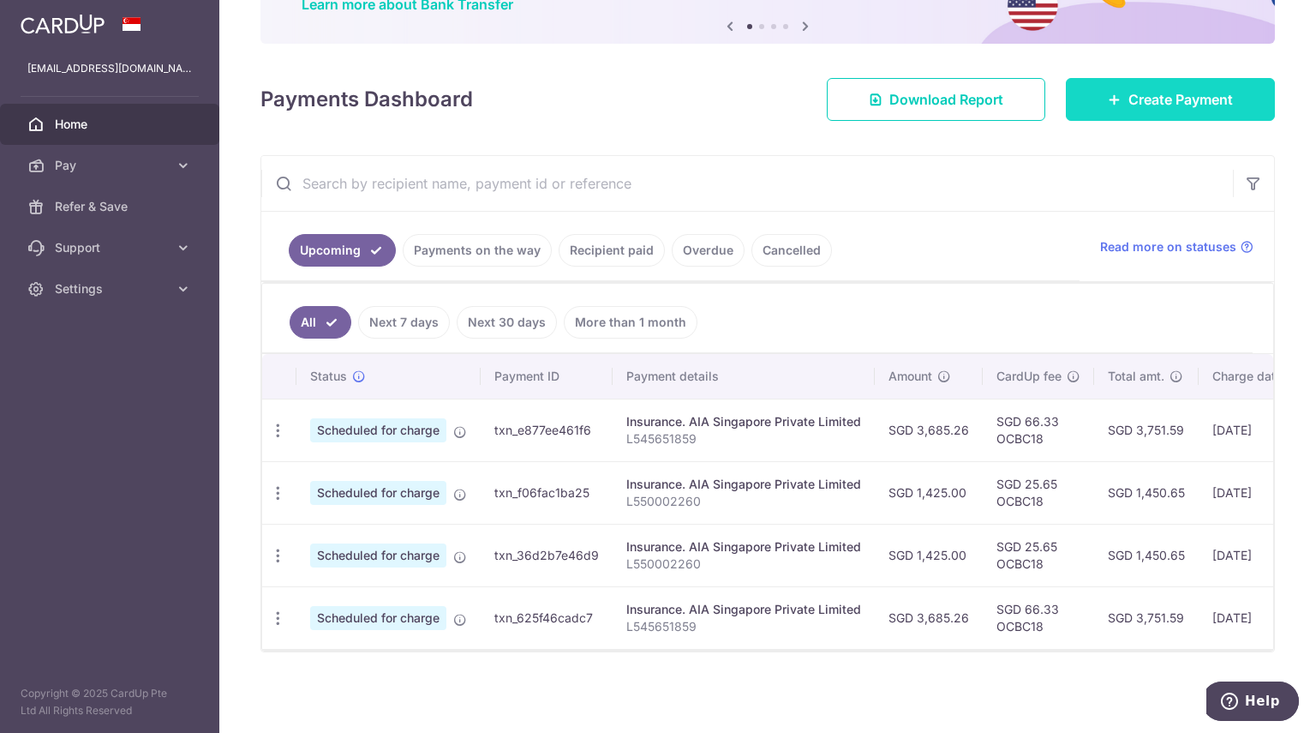
click at [1192, 100] on span "Create Payment" at bounding box center [1181, 99] width 105 height 21
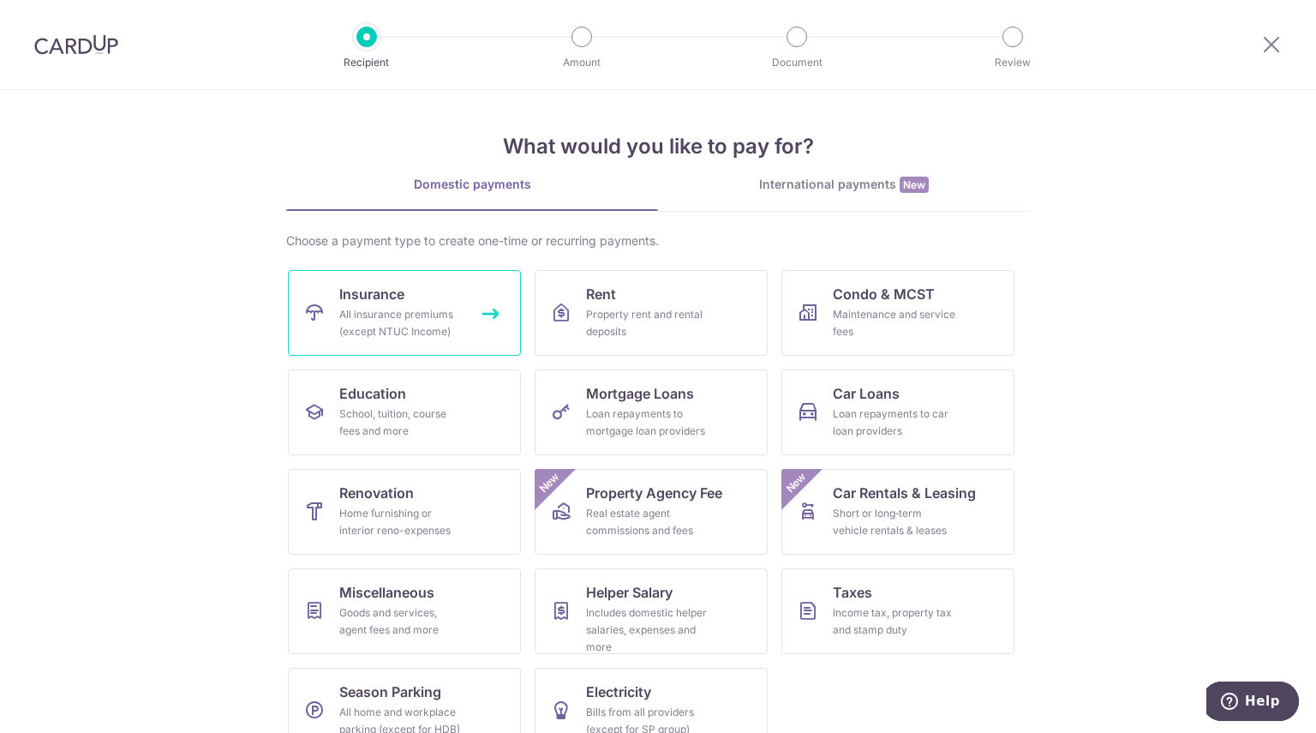
click at [367, 312] on div "All insurance premiums (except NTUC Income)" at bounding box center [400, 323] width 123 height 34
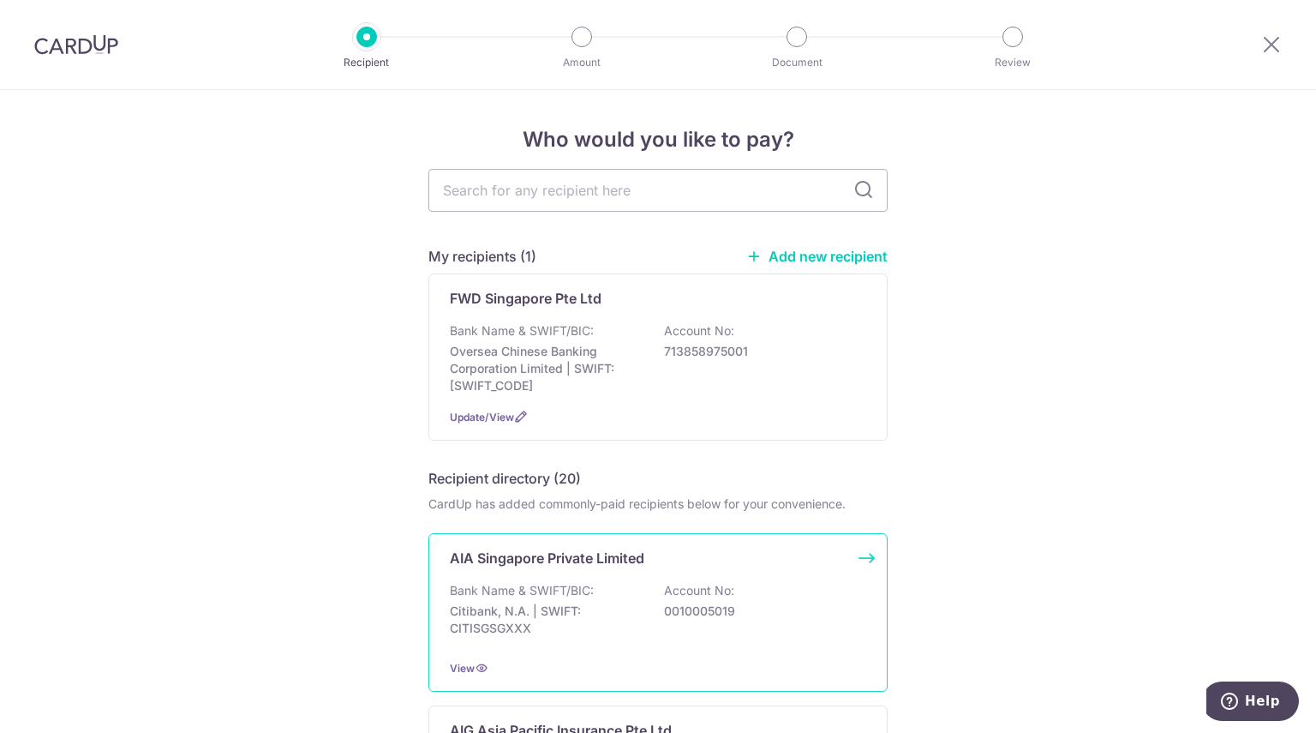
click at [523, 595] on p "Bank Name & SWIFT/BIC:" at bounding box center [522, 590] width 144 height 17
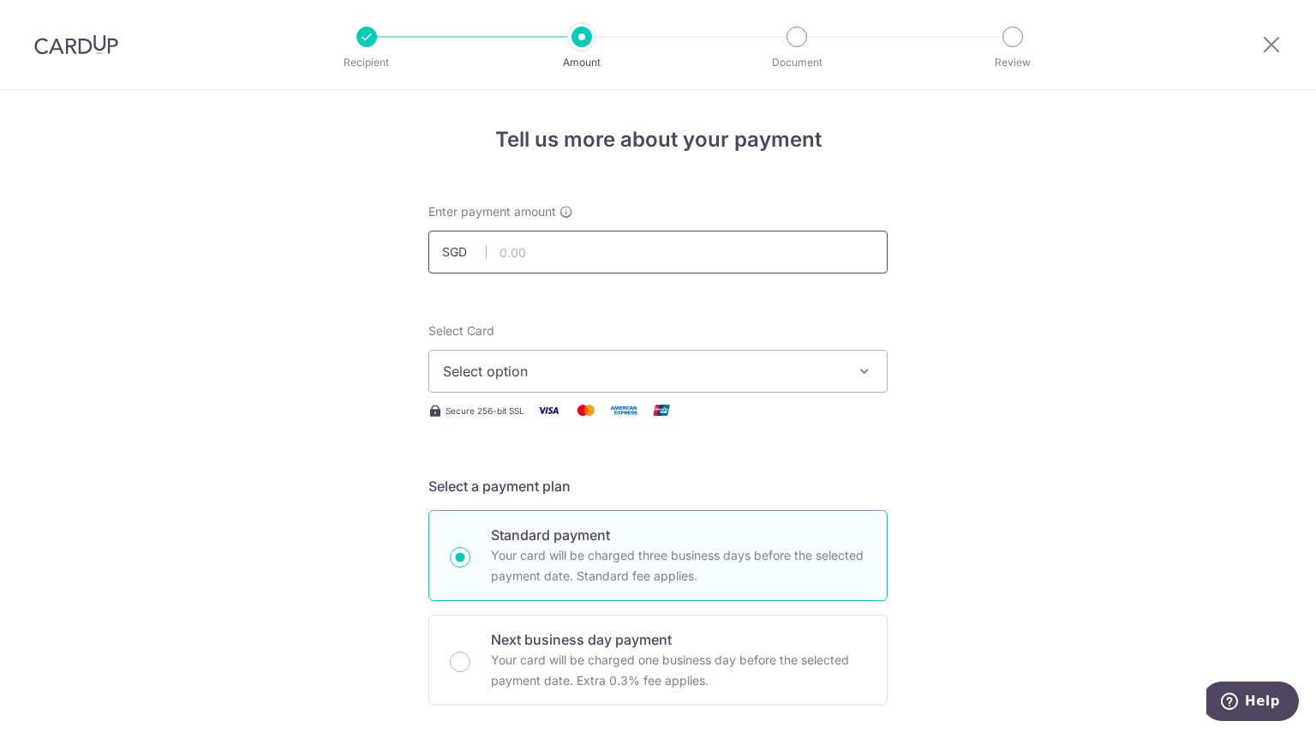
click at [535, 252] on input "text" at bounding box center [657, 252] width 459 height 43
